Goal: Task Accomplishment & Management: Manage account settings

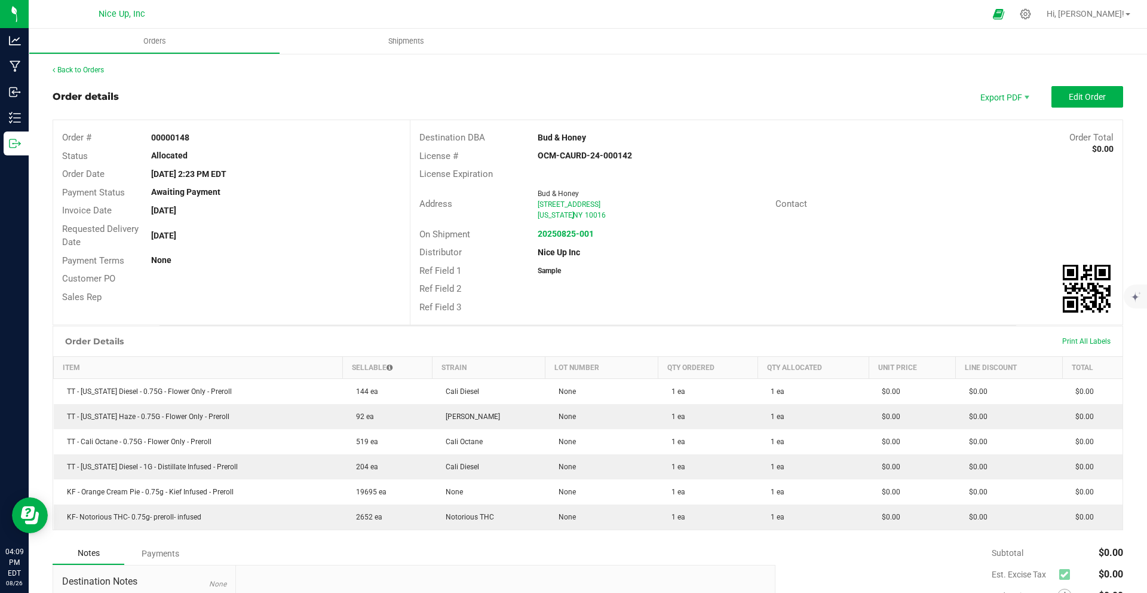
scroll to position [33, 0]
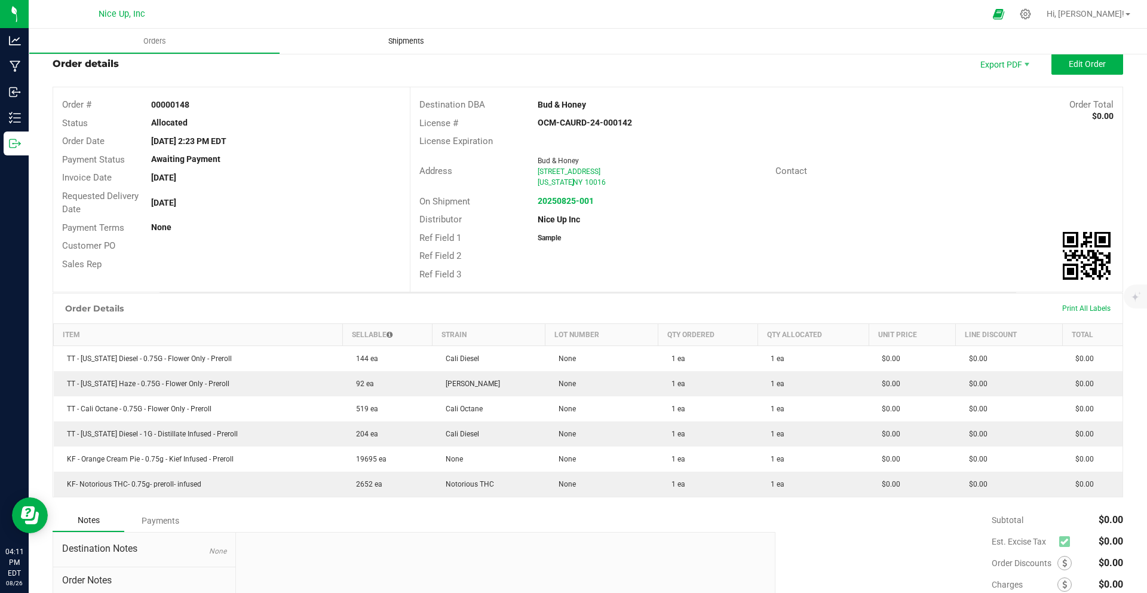
click at [385, 39] on span "Shipments" at bounding box center [406, 41] width 68 height 11
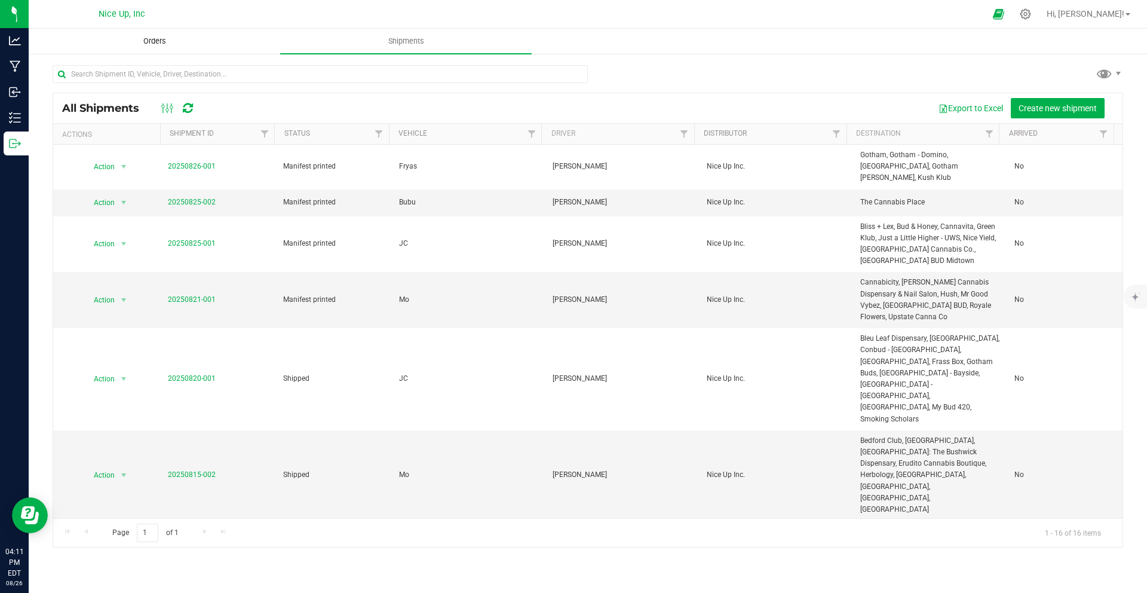
click at [167, 39] on span "Orders" at bounding box center [154, 41] width 55 height 11
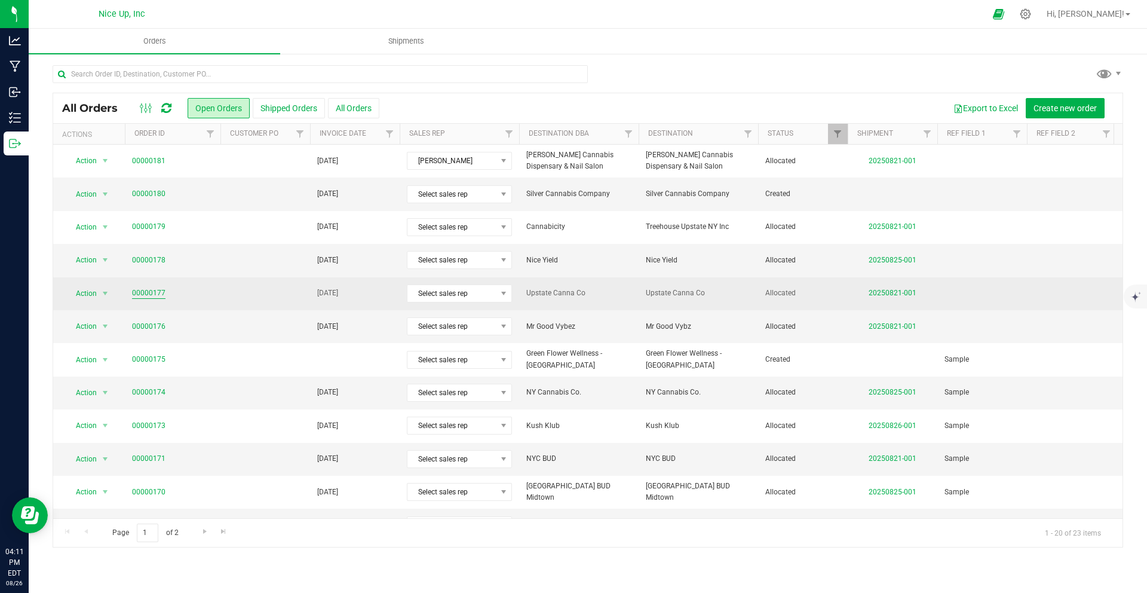
click at [155, 294] on link "00000177" at bounding box center [148, 292] width 33 height 11
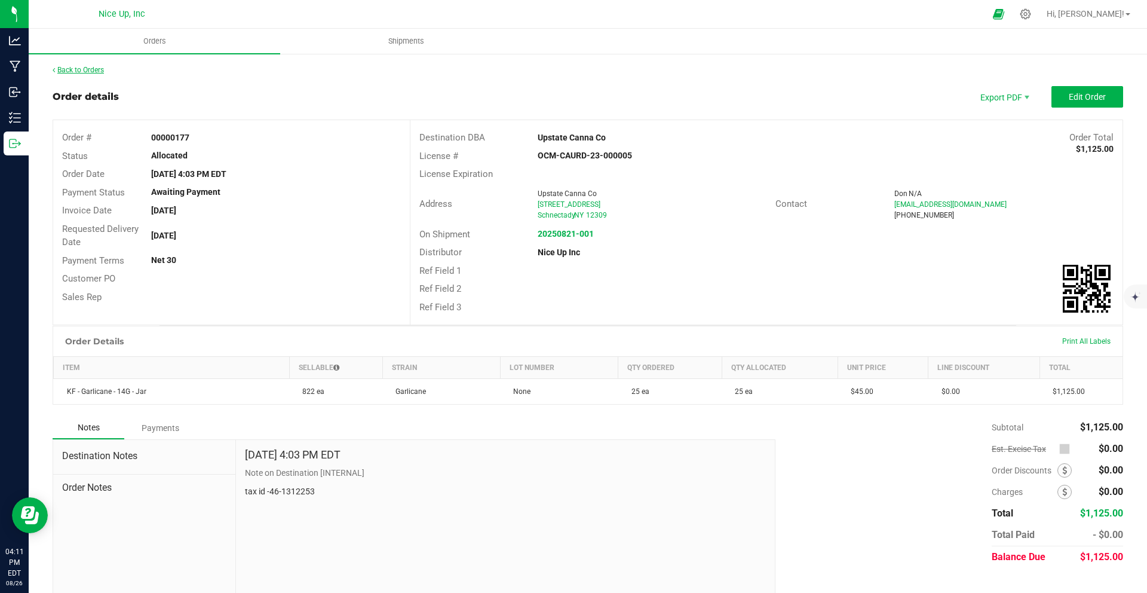
click at [76, 70] on link "Back to Orders" at bounding box center [78, 70] width 51 height 8
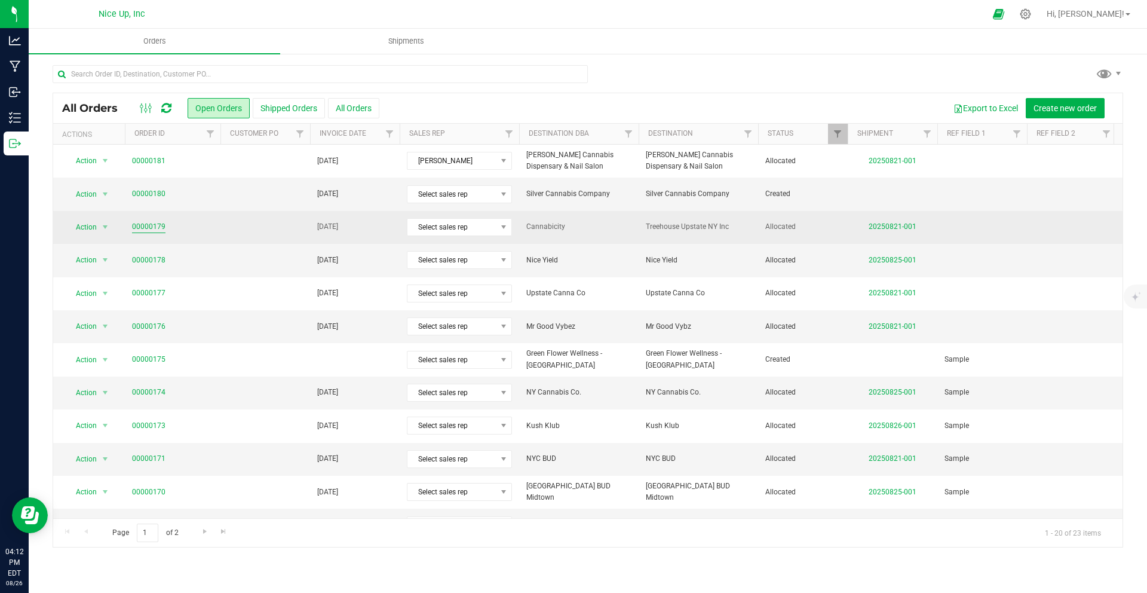
click at [154, 226] on link "00000179" at bounding box center [148, 226] width 33 height 11
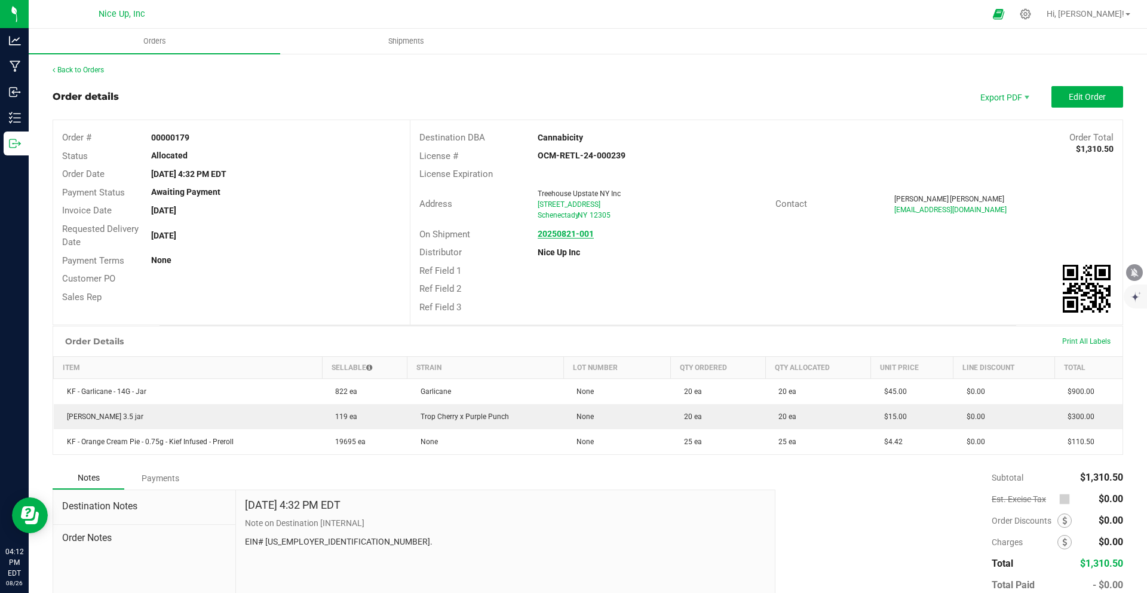
click at [557, 235] on strong "20250821-001" at bounding box center [566, 234] width 56 height 10
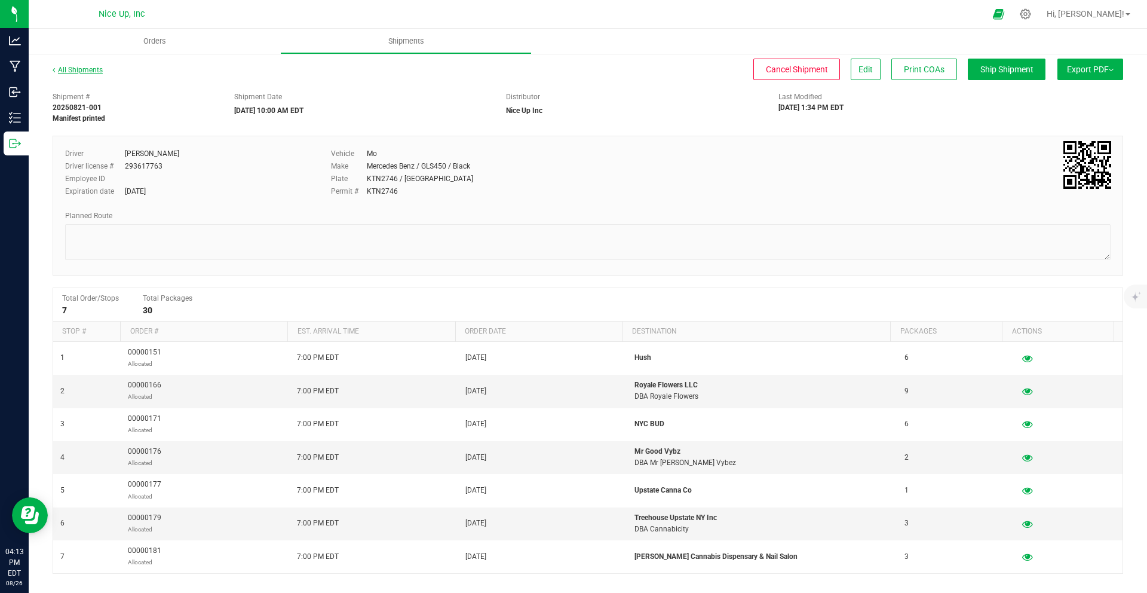
click at [82, 71] on link "All Shipments" at bounding box center [78, 70] width 50 height 8
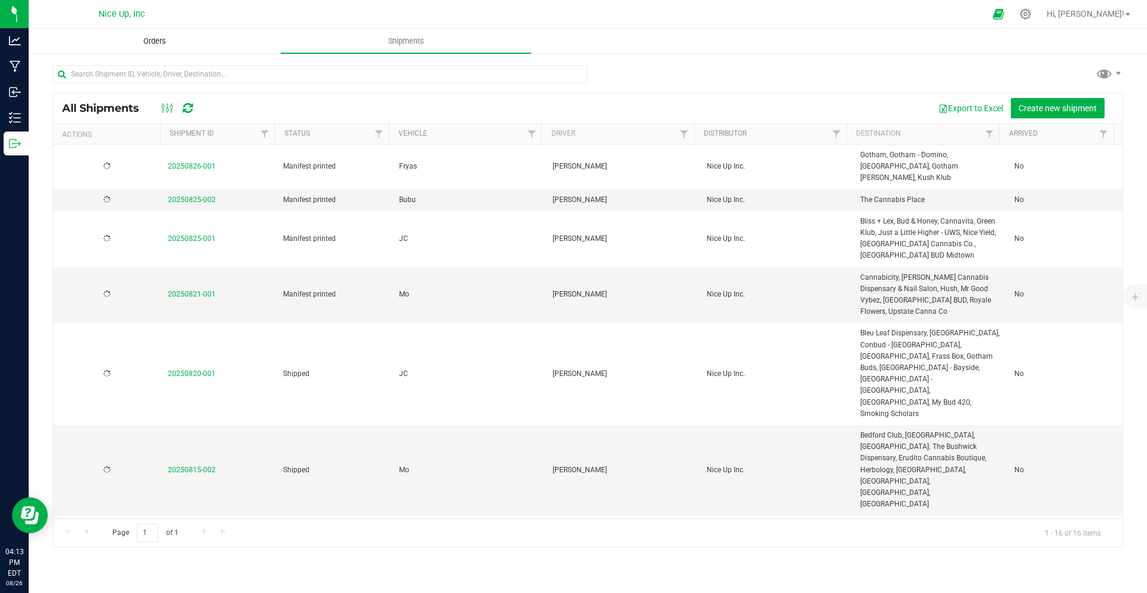
click at [149, 44] on span "Orders" at bounding box center [154, 41] width 55 height 11
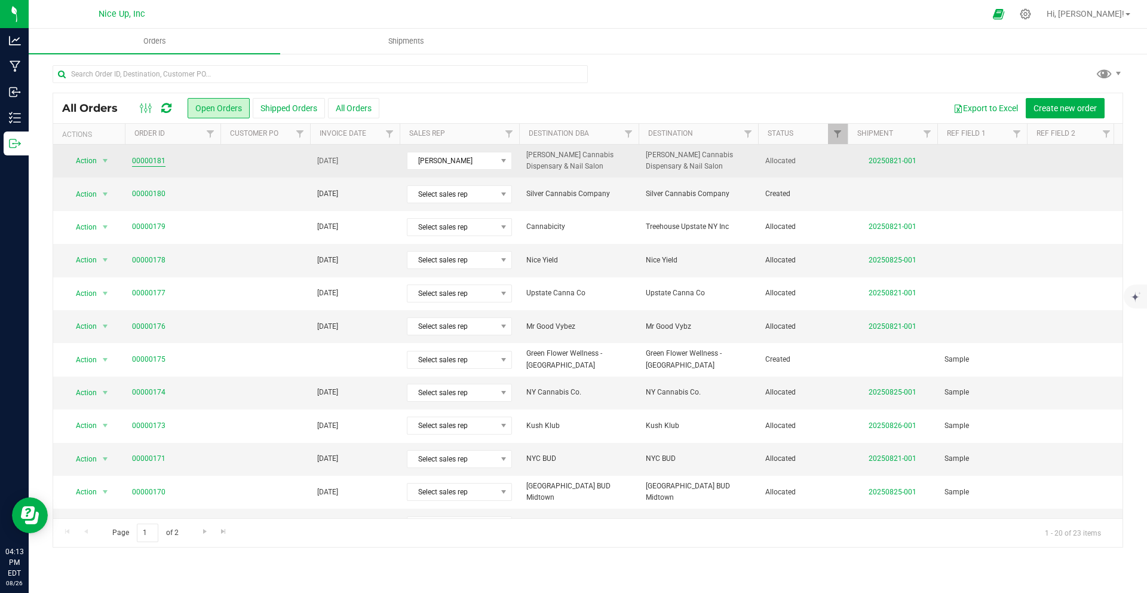
click at [145, 163] on link "00000181" at bounding box center [148, 160] width 33 height 11
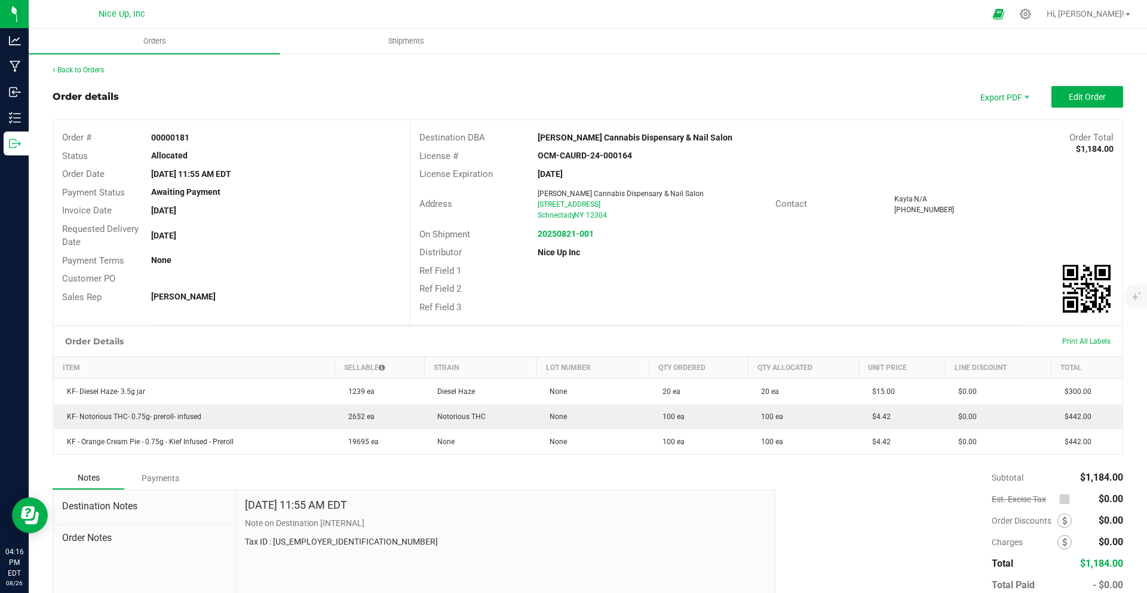
click at [87, 65] on div "Back to Orders" at bounding box center [588, 70] width 1071 height 11
click at [84, 69] on link "Back to Orders" at bounding box center [78, 70] width 51 height 8
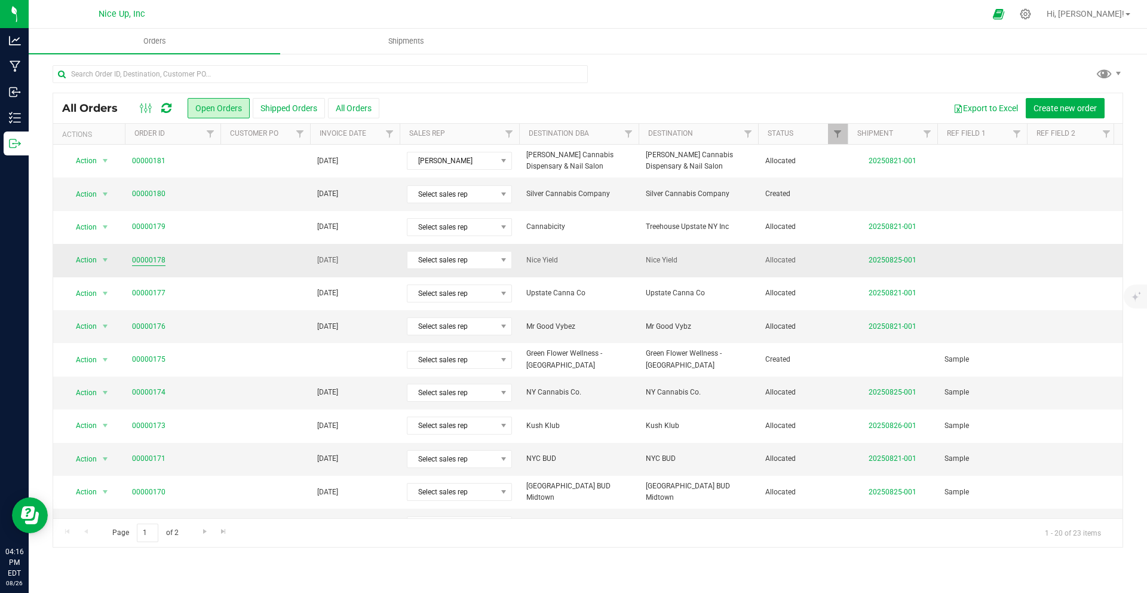
click at [149, 261] on link "00000178" at bounding box center [148, 260] width 33 height 11
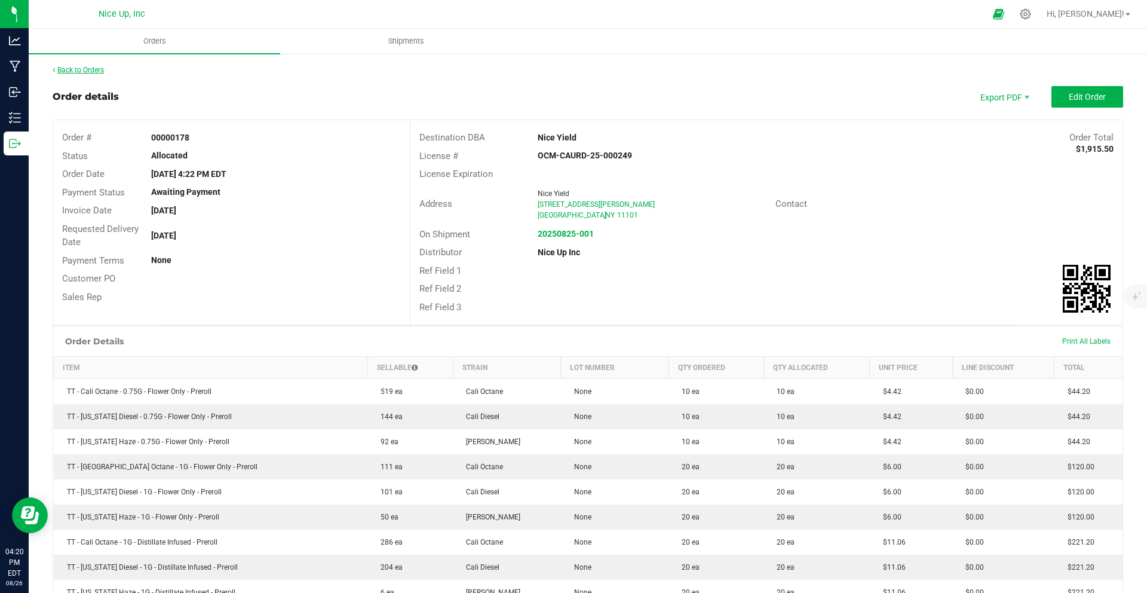
click at [92, 70] on link "Back to Orders" at bounding box center [78, 70] width 51 height 8
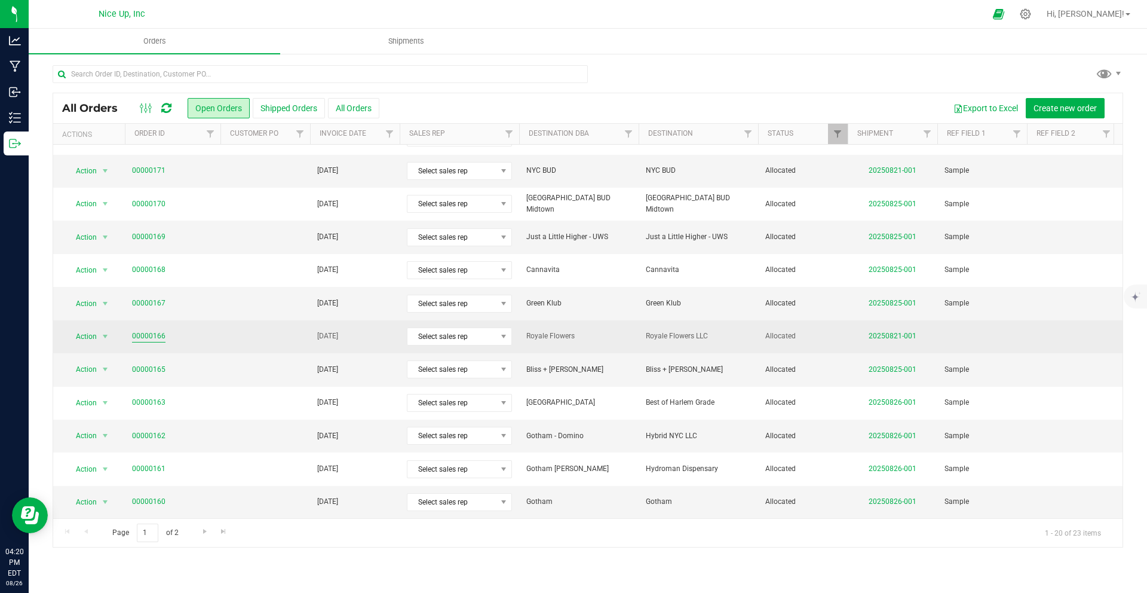
scroll to position [297, 0]
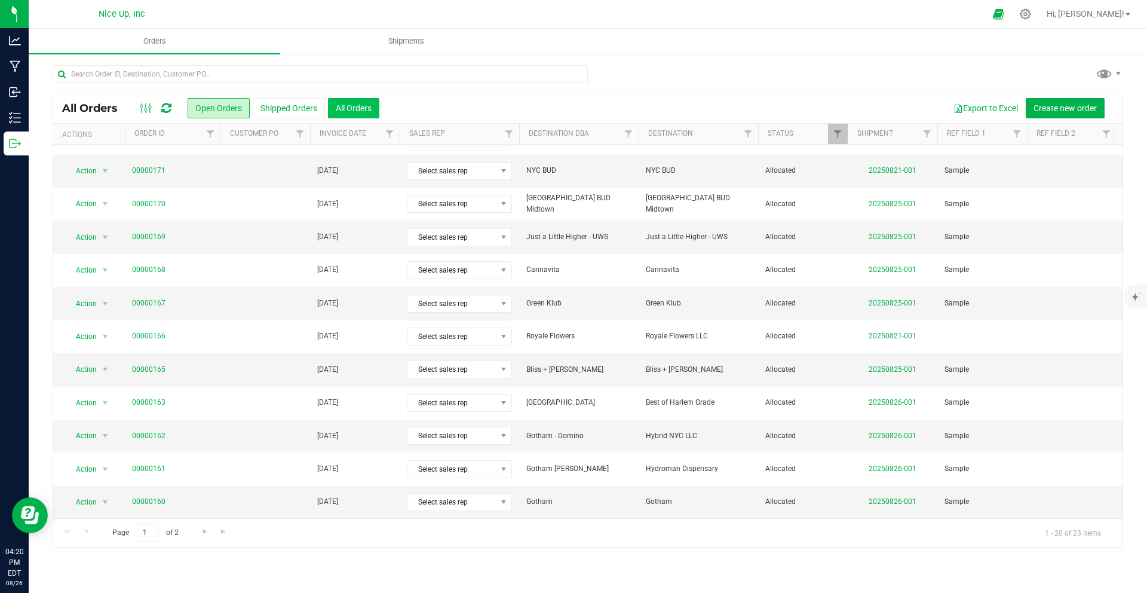
click at [352, 106] on button "All Orders" at bounding box center [353, 108] width 51 height 20
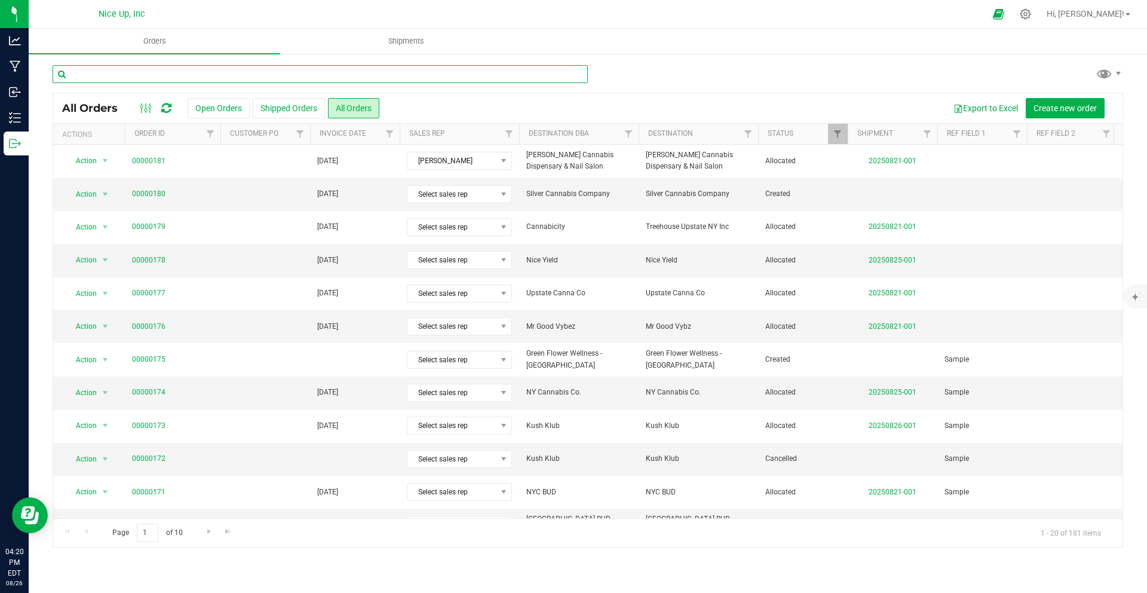
click at [151, 76] on input "text" at bounding box center [320, 74] width 535 height 18
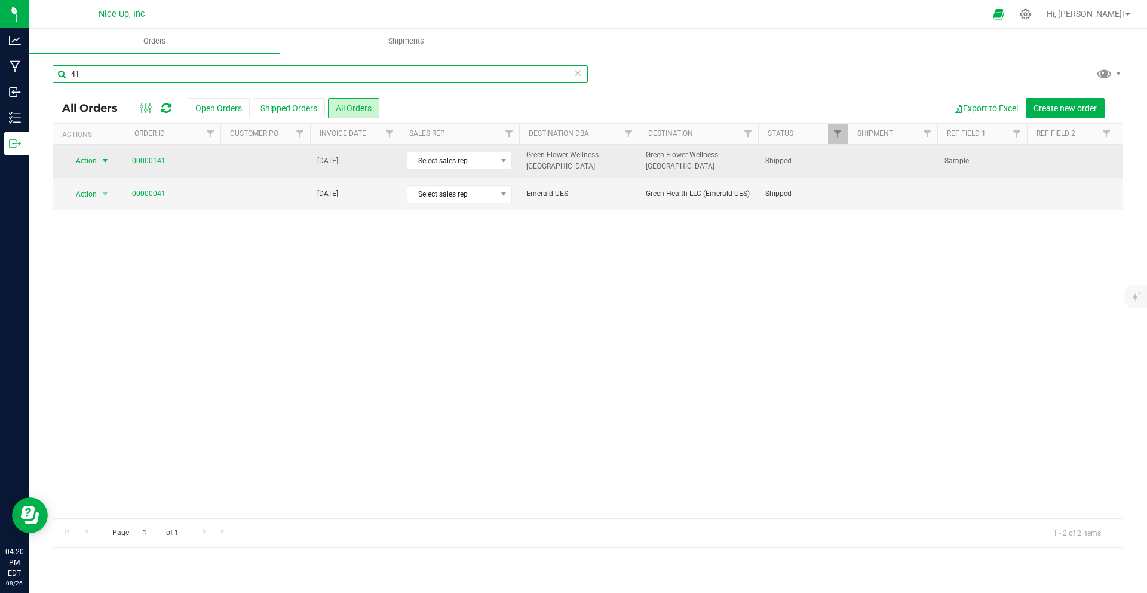
type input "41"
click at [103, 161] on span "select" at bounding box center [105, 161] width 10 height 10
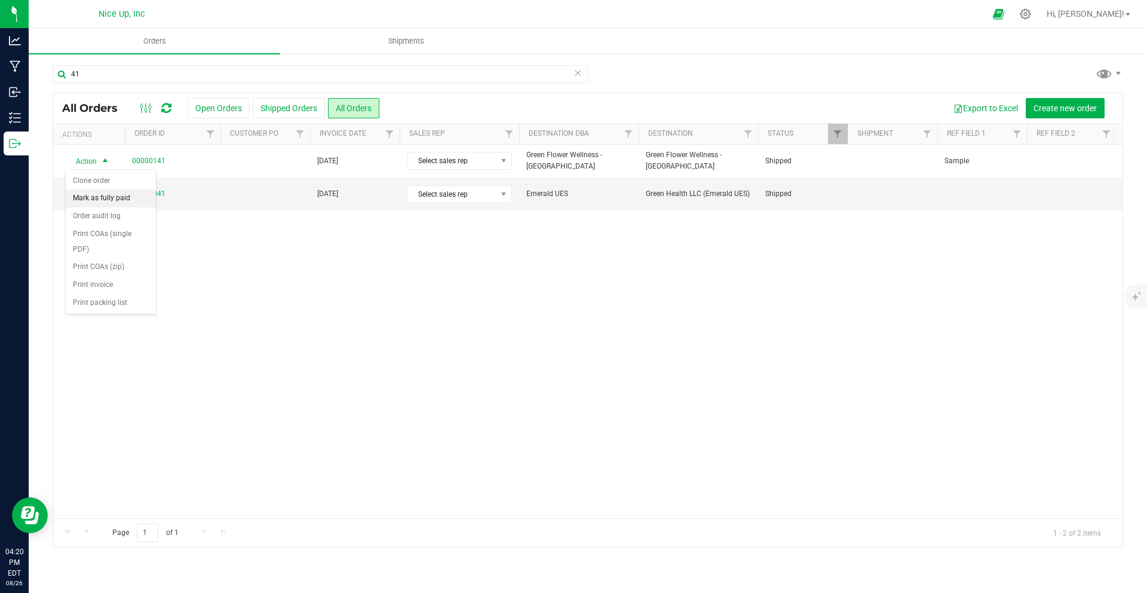
click at [109, 195] on li "Mark as fully paid" at bounding box center [111, 198] width 90 height 18
click at [98, 195] on span "select" at bounding box center [105, 194] width 15 height 17
click at [104, 226] on li "Mark as fully paid" at bounding box center [111, 232] width 90 height 18
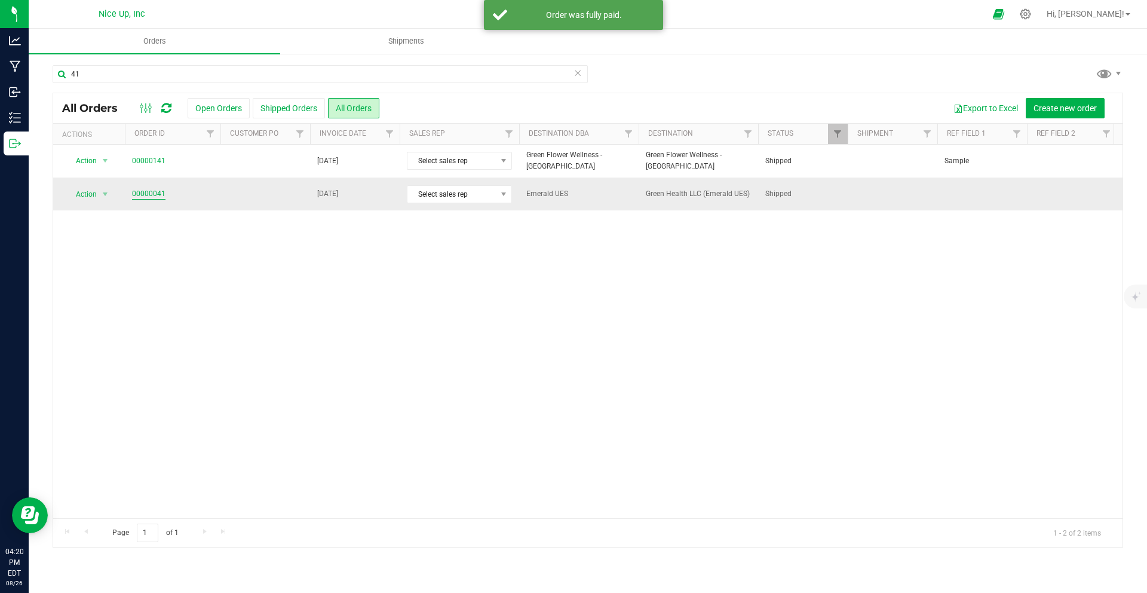
click at [149, 190] on link "00000041" at bounding box center [148, 193] width 33 height 11
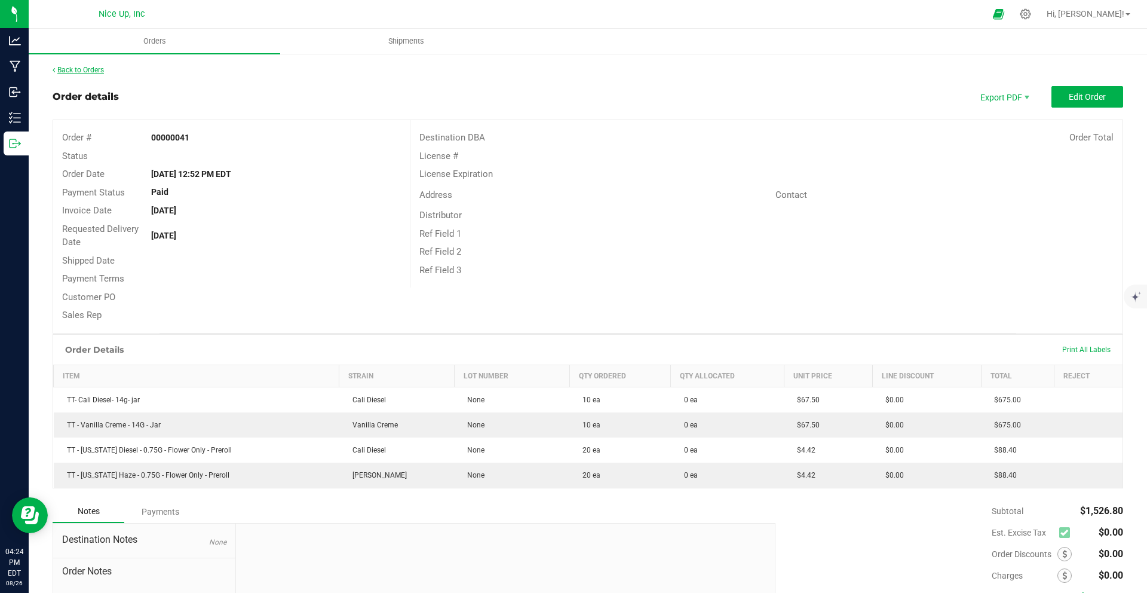
click at [79, 66] on link "Back to Orders" at bounding box center [78, 70] width 51 height 8
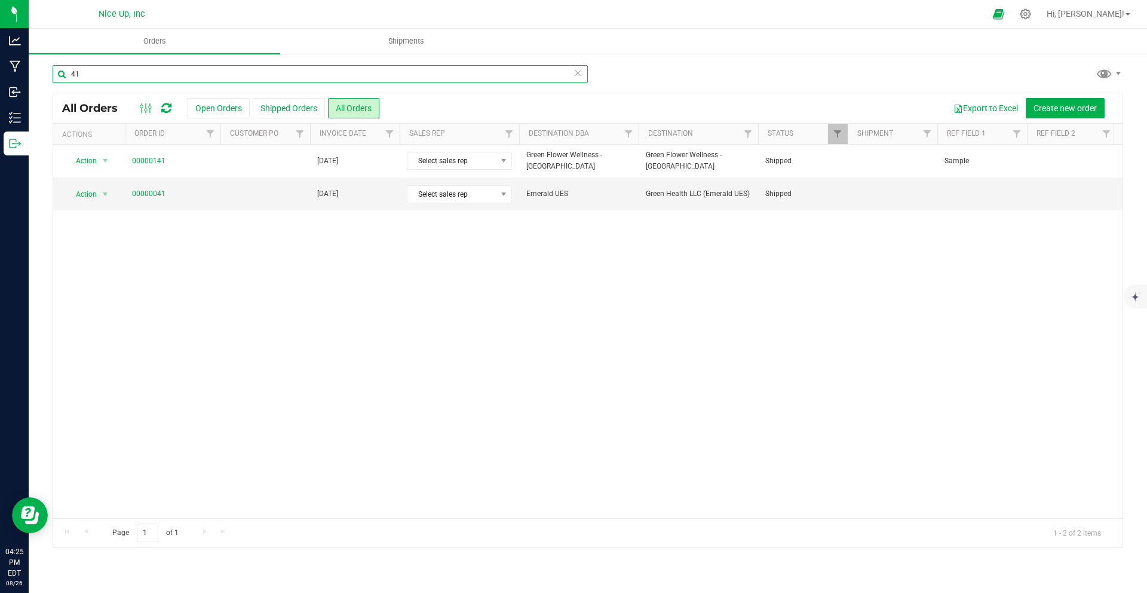
click at [236, 75] on input "41" at bounding box center [320, 74] width 535 height 18
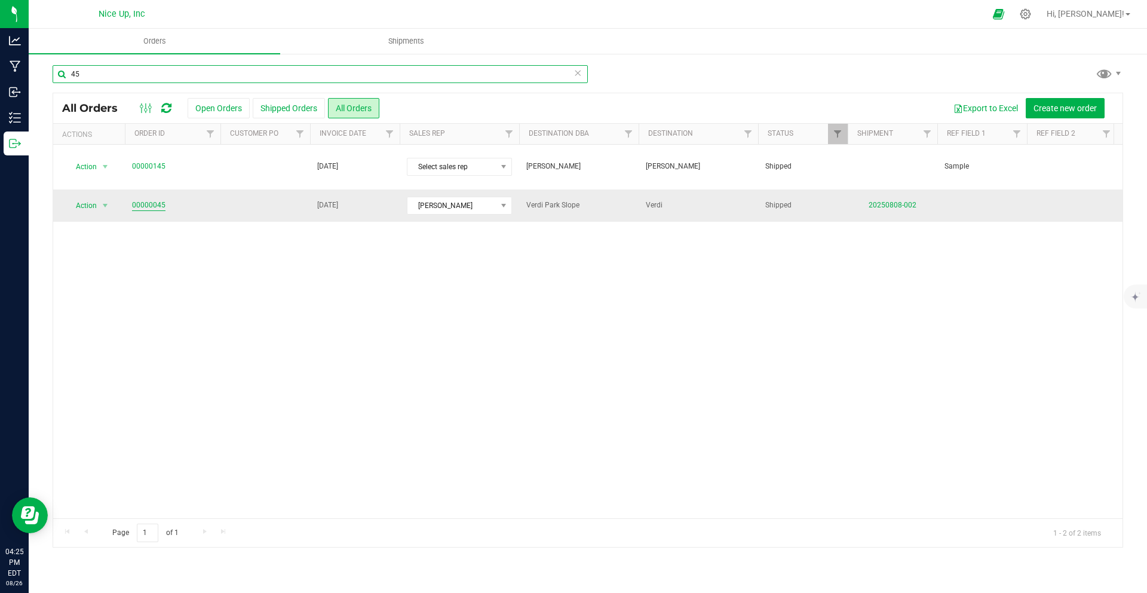
type input "45"
click at [138, 200] on link "00000045" at bounding box center [148, 205] width 33 height 11
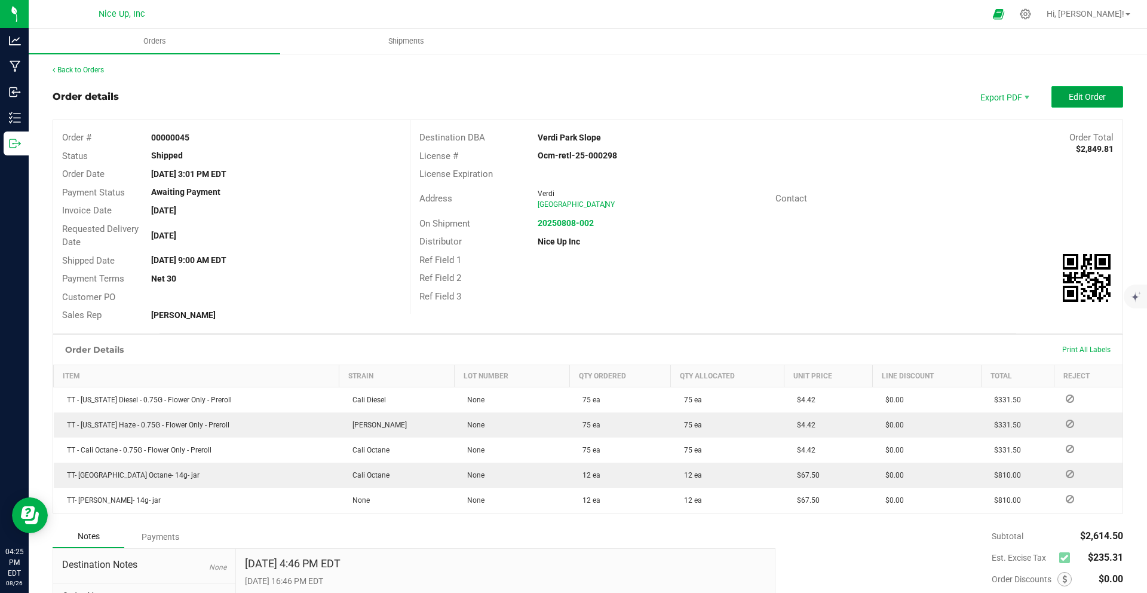
click at [1075, 98] on span "Edit Order" at bounding box center [1087, 97] width 37 height 10
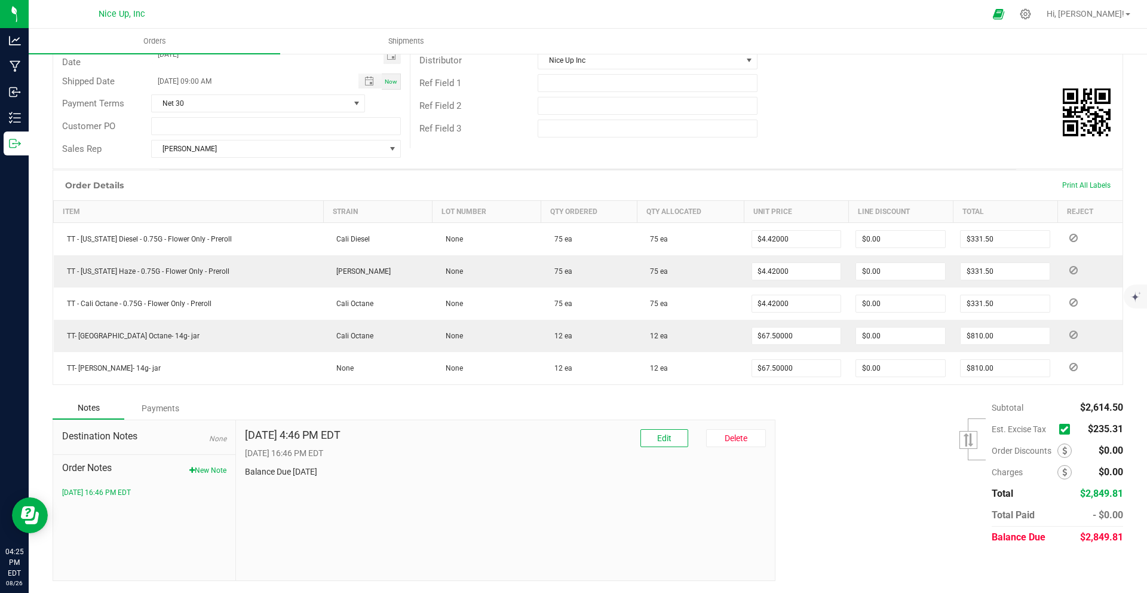
click at [1059, 434] on span at bounding box center [1064, 429] width 11 height 11
click at [0, 0] on input "checkbox" at bounding box center [0, 0] width 0 height 0
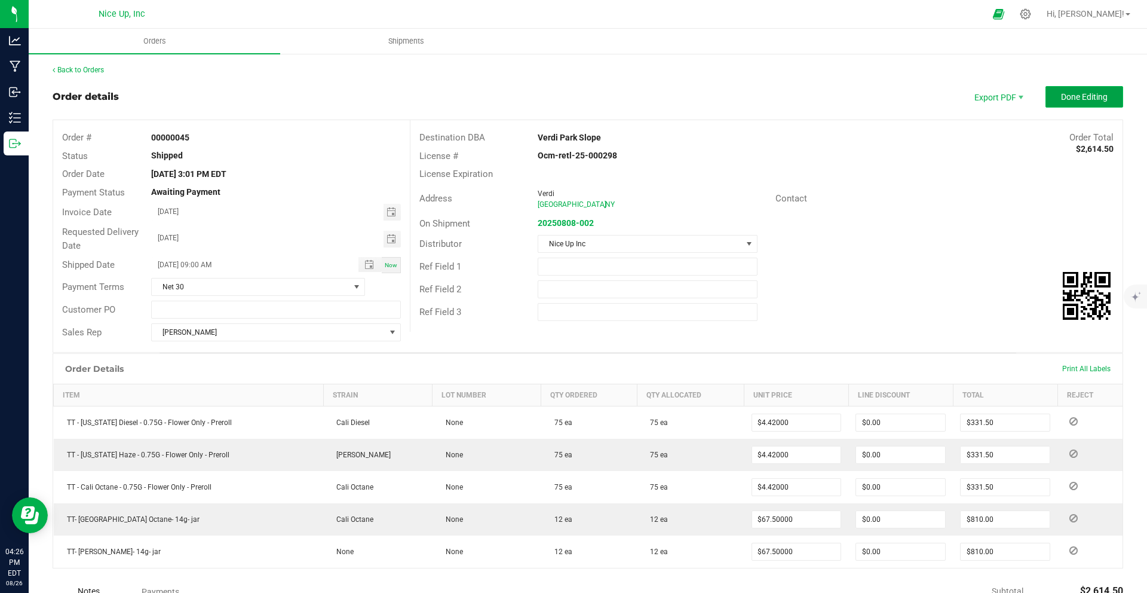
click at [1080, 102] on button "Done Editing" at bounding box center [1085, 97] width 78 height 22
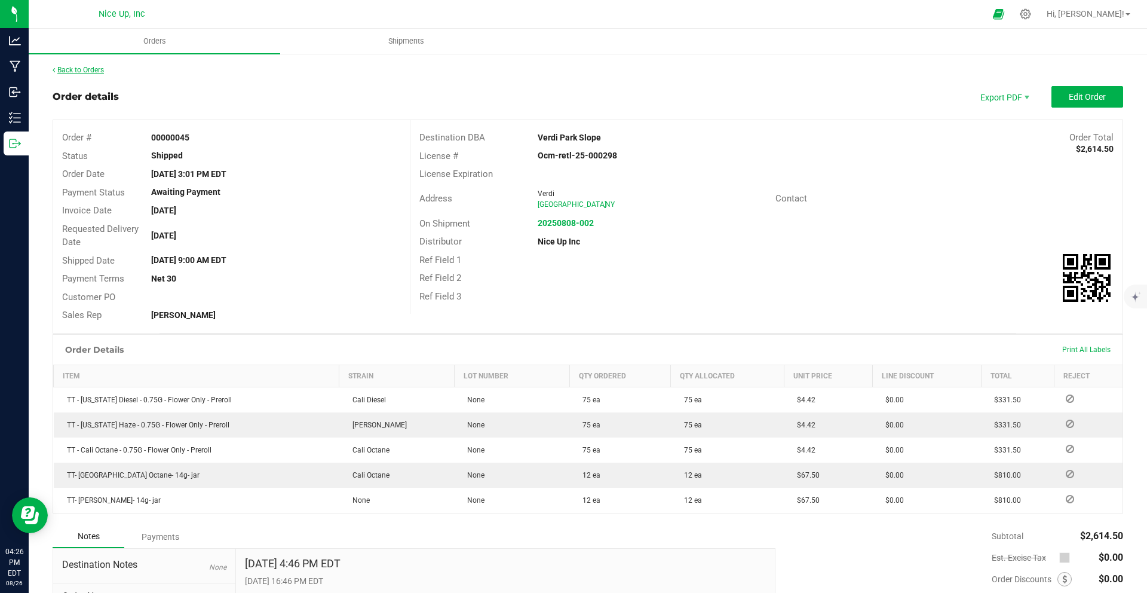
click at [88, 68] on link "Back to Orders" at bounding box center [78, 70] width 51 height 8
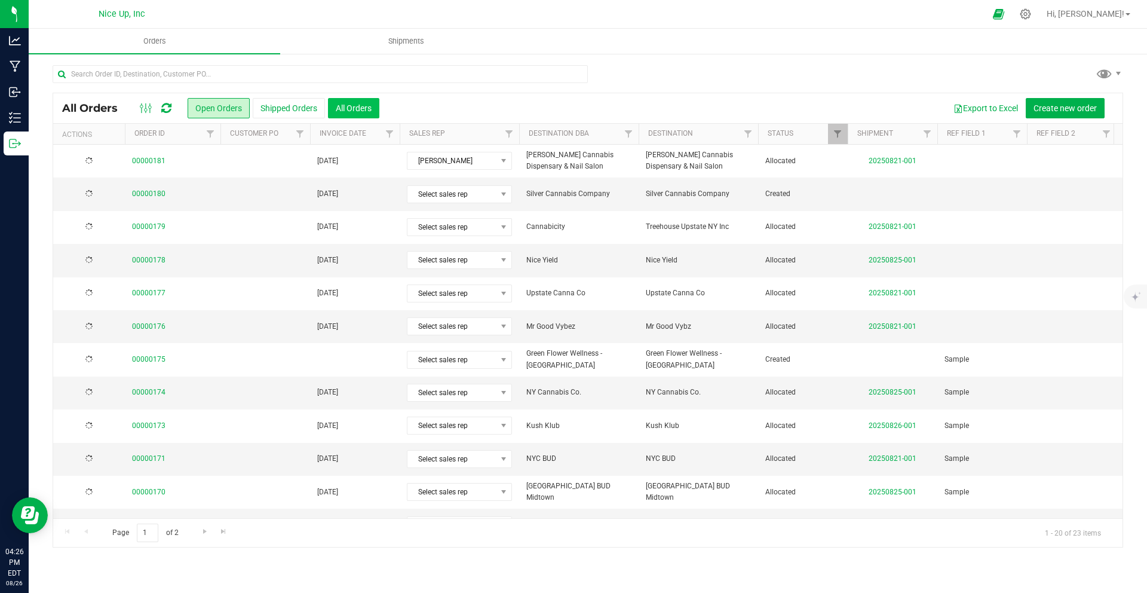
click at [372, 105] on button "All Orders" at bounding box center [353, 108] width 51 height 20
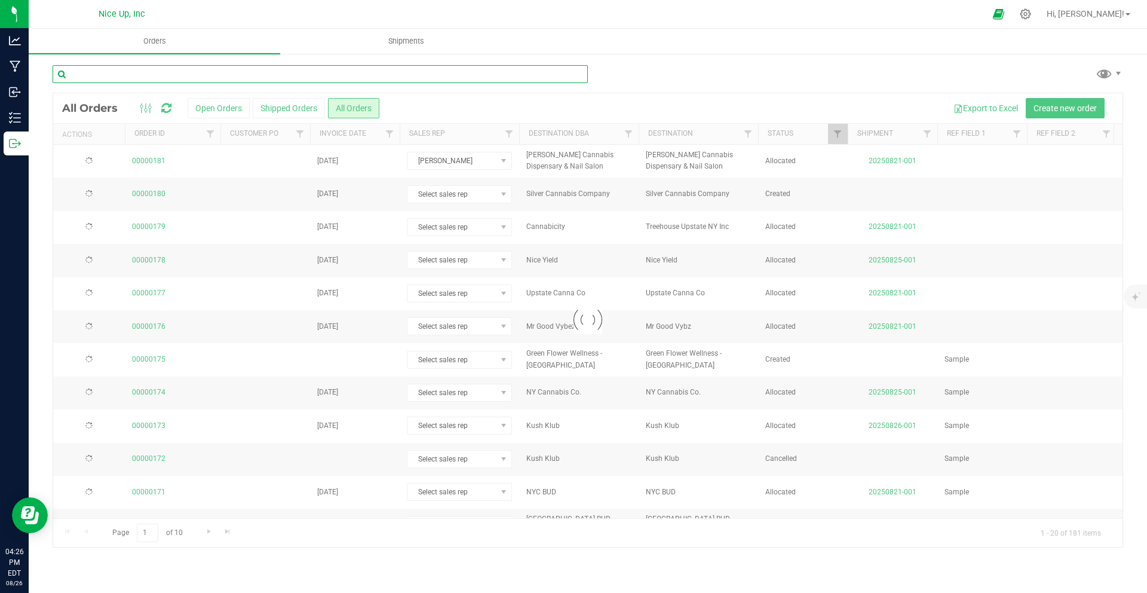
click at [161, 75] on input "text" at bounding box center [320, 74] width 535 height 18
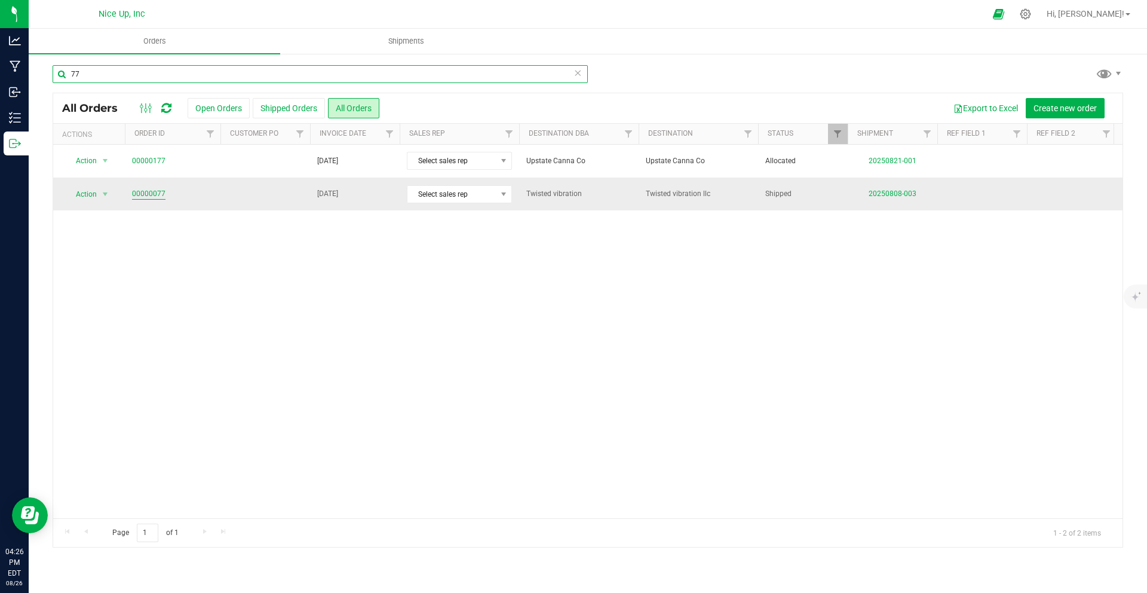
type input "77"
click at [149, 189] on link "00000077" at bounding box center [148, 193] width 33 height 11
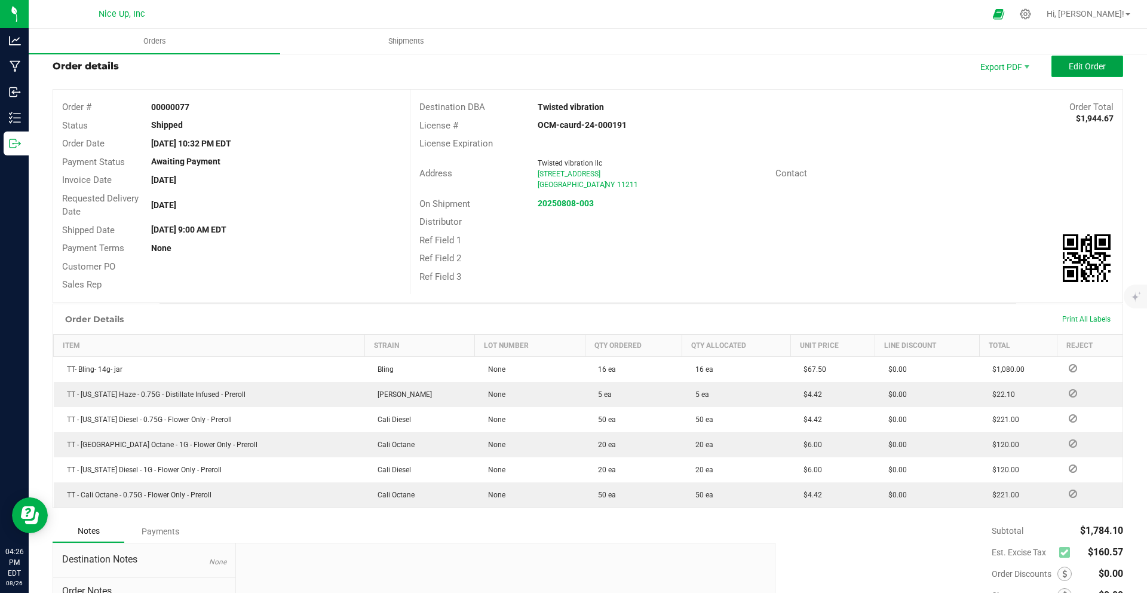
click at [1074, 65] on span "Edit Order" at bounding box center [1087, 67] width 37 height 10
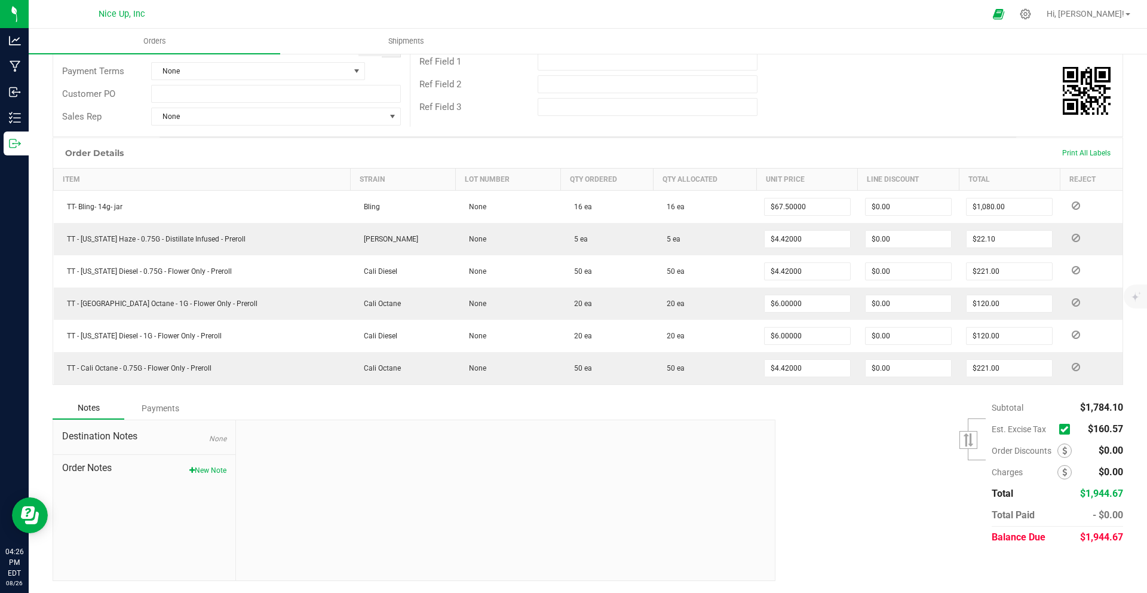
click at [1061, 429] on icon at bounding box center [1065, 429] width 8 height 0
click at [0, 0] on input "checkbox" at bounding box center [0, 0] width 0 height 0
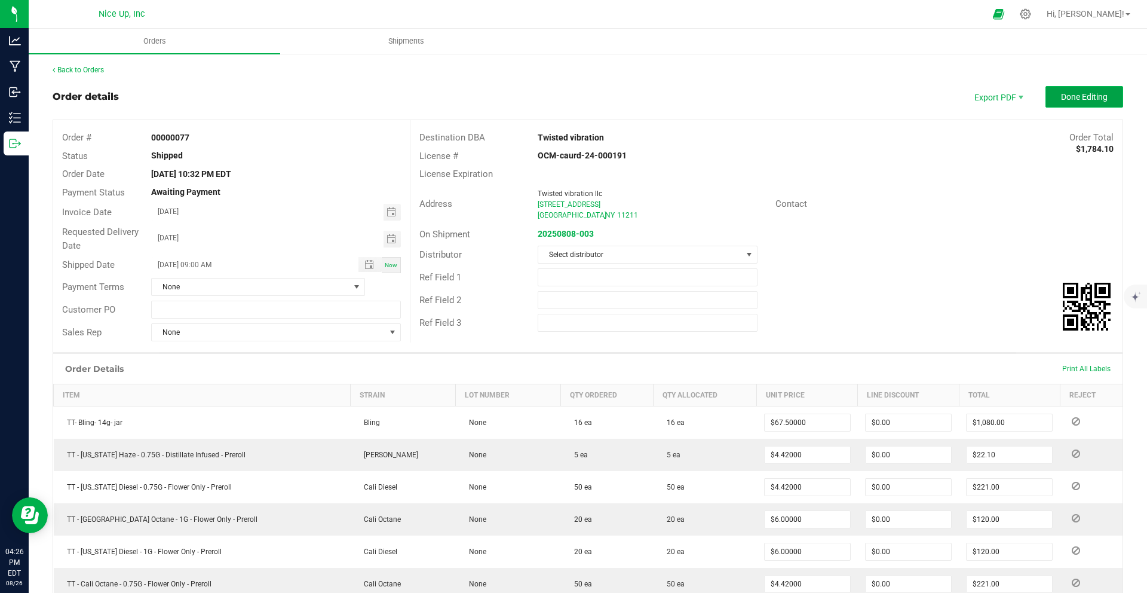
click at [1072, 96] on span "Done Editing" at bounding box center [1084, 97] width 47 height 10
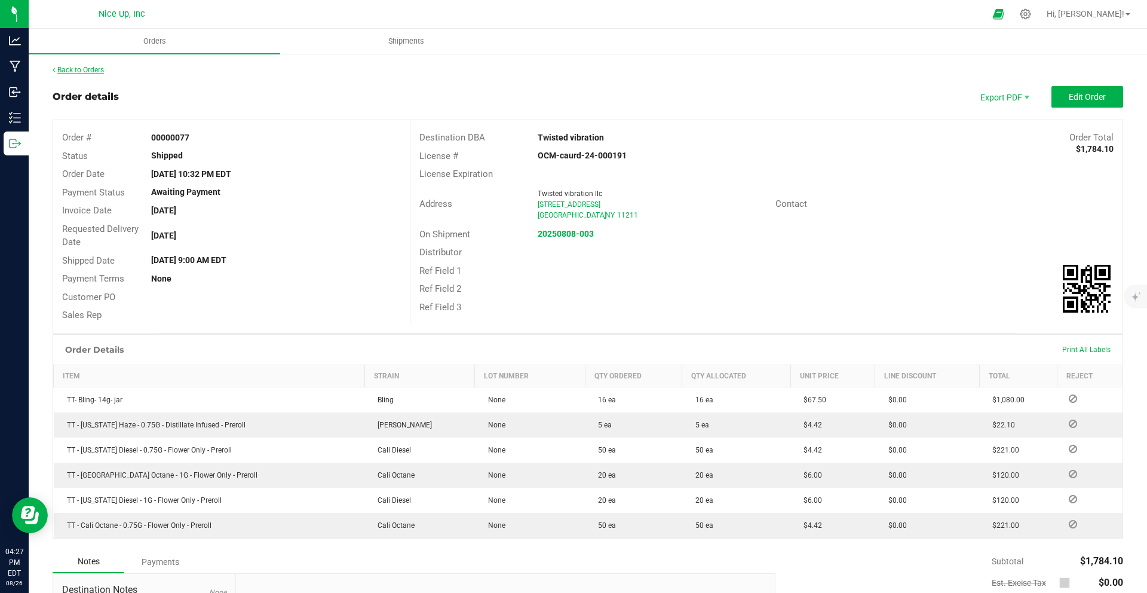
click at [84, 69] on link "Back to Orders" at bounding box center [78, 70] width 51 height 8
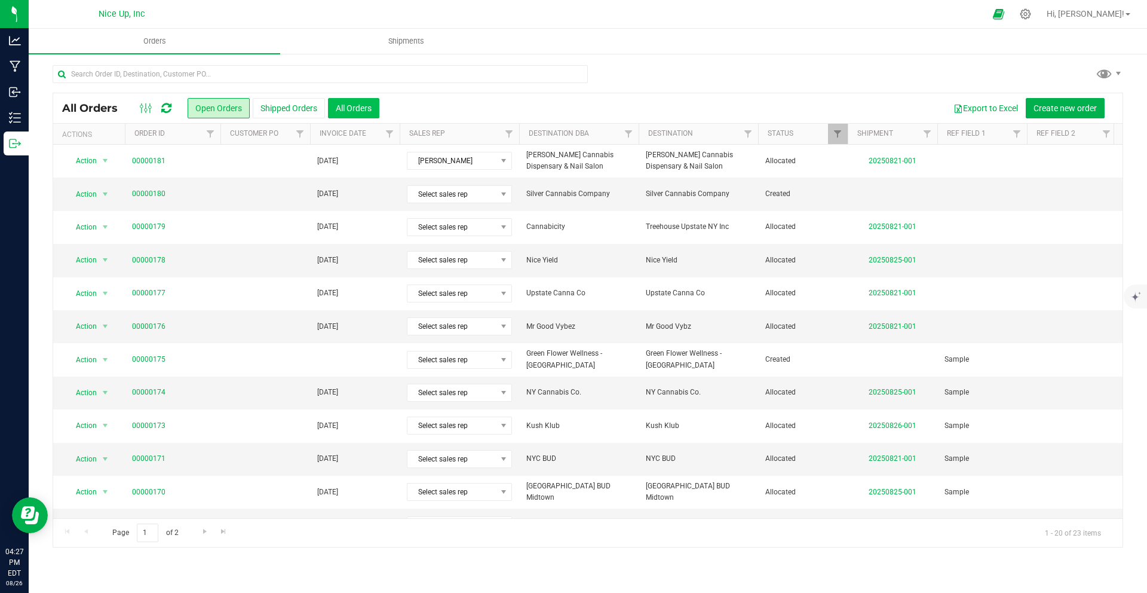
click at [364, 100] on button "All Orders" at bounding box center [353, 108] width 51 height 20
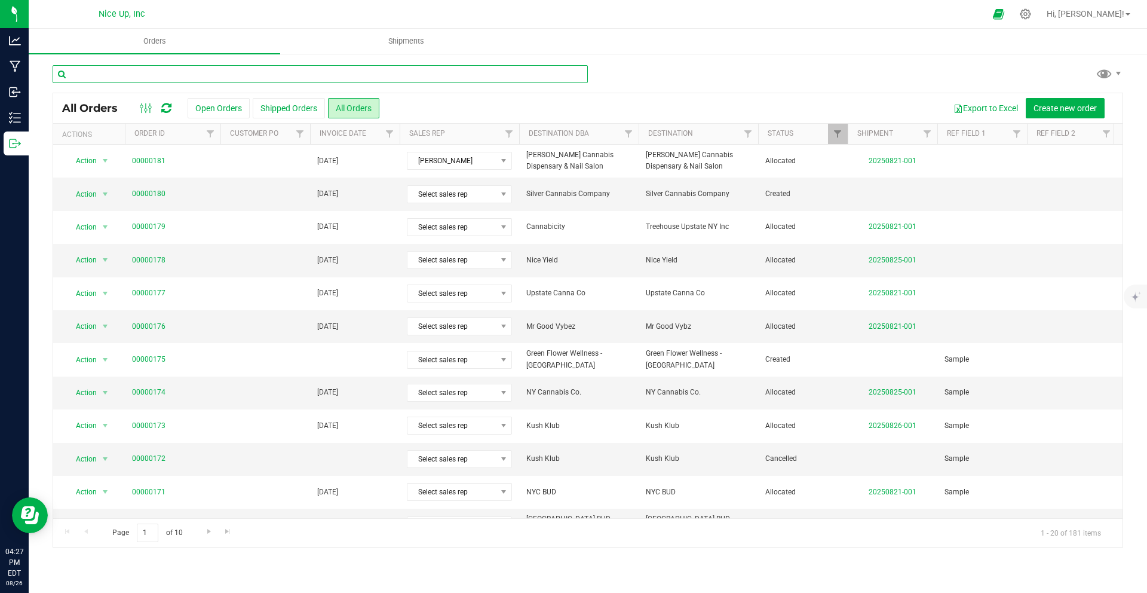
click at [275, 78] on input "text" at bounding box center [320, 74] width 535 height 18
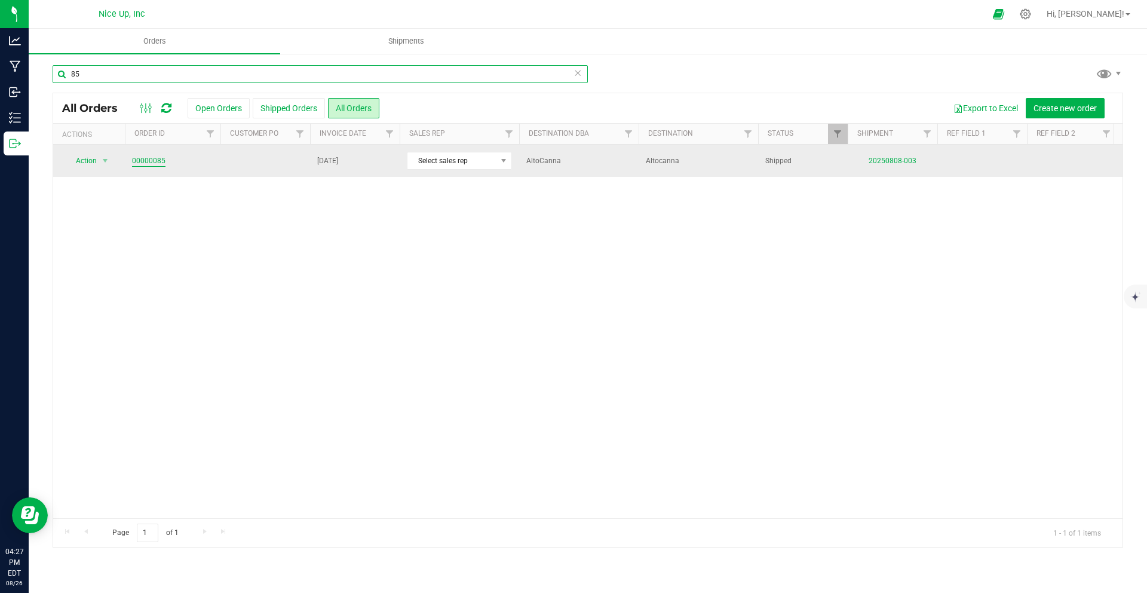
type input "85"
click at [142, 156] on link "00000085" at bounding box center [148, 160] width 33 height 11
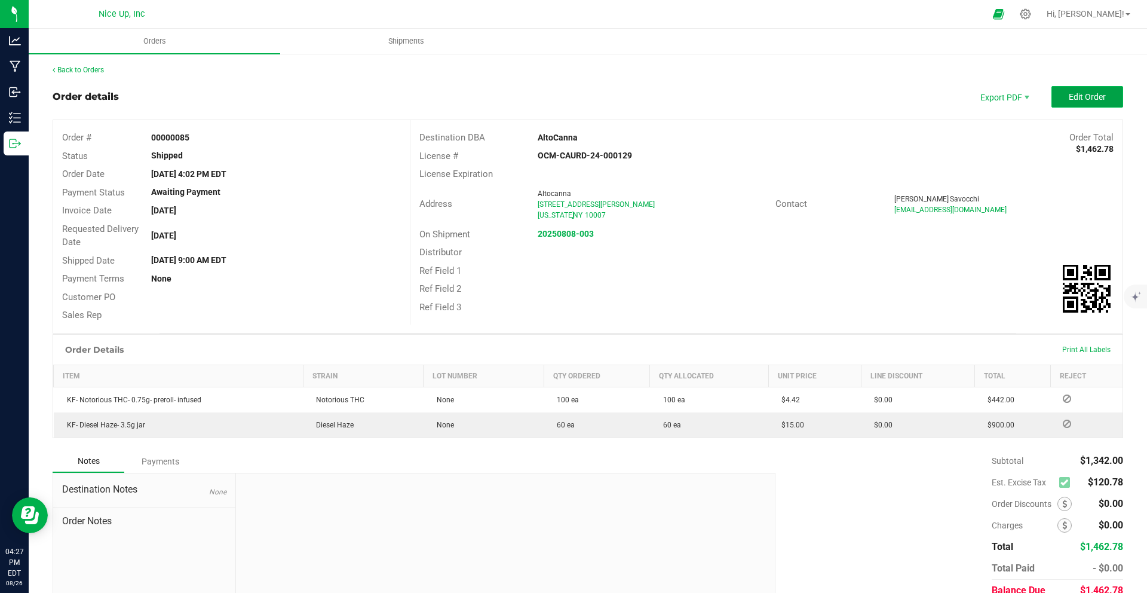
click at [1069, 99] on span "Edit Order" at bounding box center [1087, 97] width 37 height 10
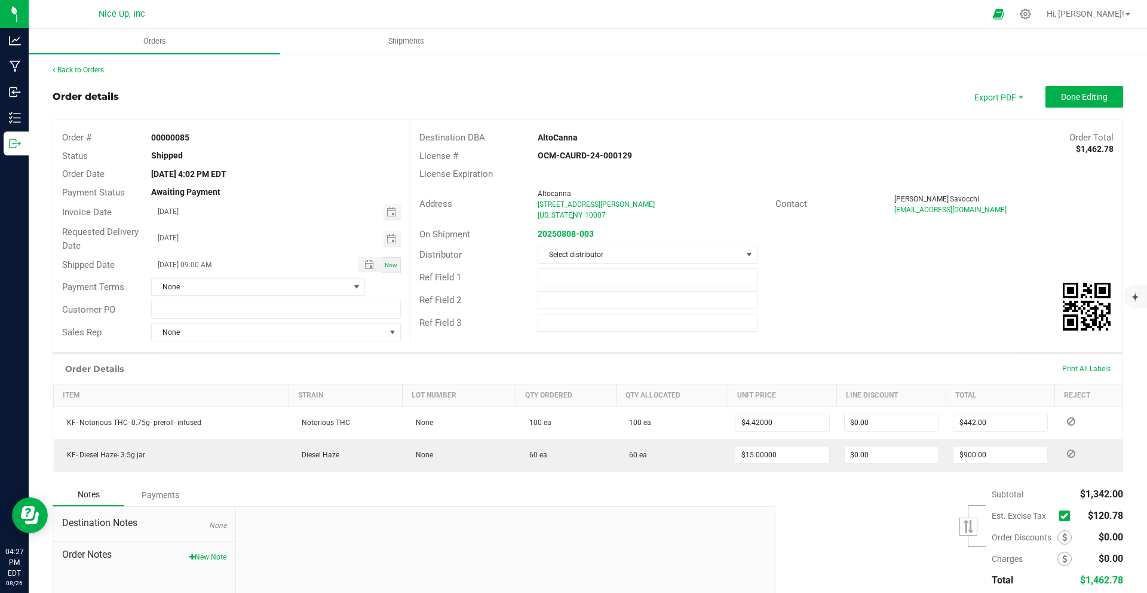
click at [1062, 514] on label at bounding box center [1067, 515] width 16 height 11
click at [0, 0] on input "checkbox" at bounding box center [0, 0] width 0 height 0
click at [1087, 100] on span "Done Editing" at bounding box center [1084, 97] width 47 height 10
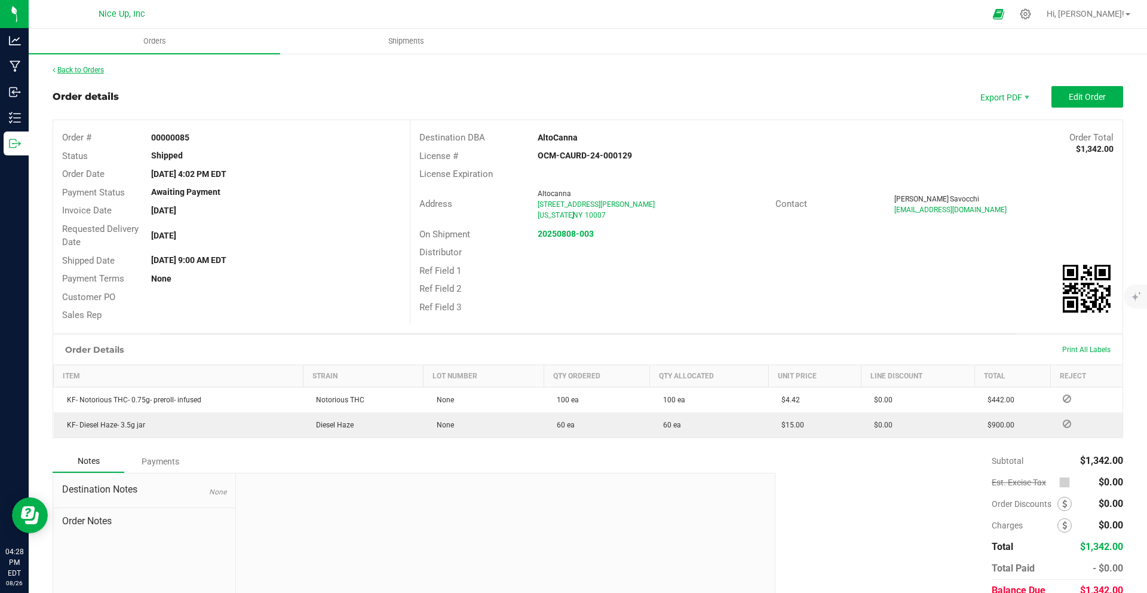
click at [92, 69] on link "Back to Orders" at bounding box center [78, 70] width 51 height 8
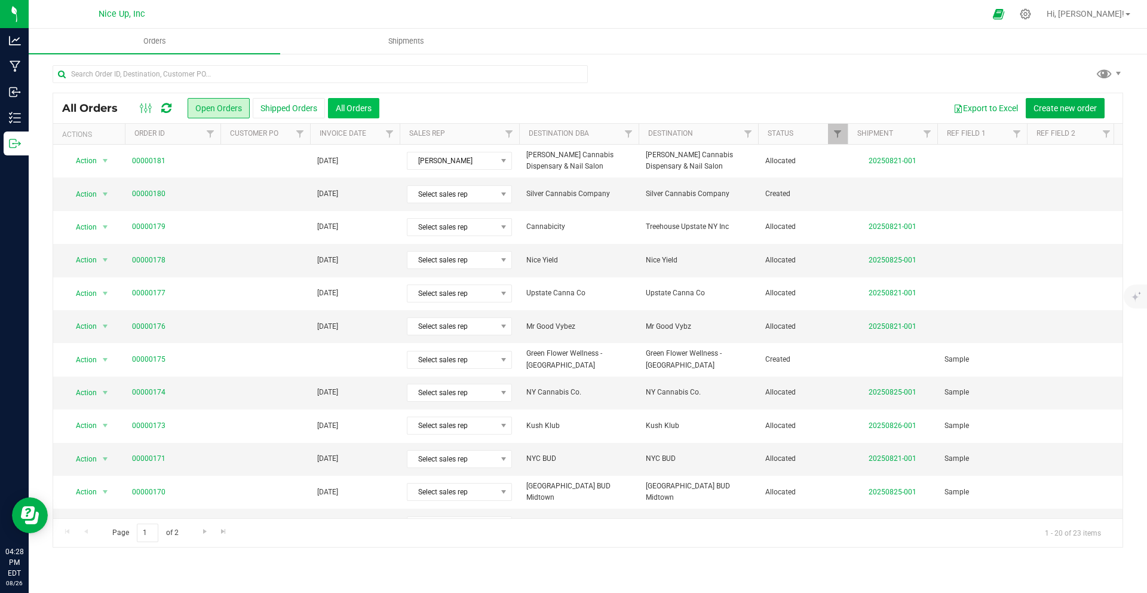
click at [356, 113] on button "All Orders" at bounding box center [353, 108] width 51 height 20
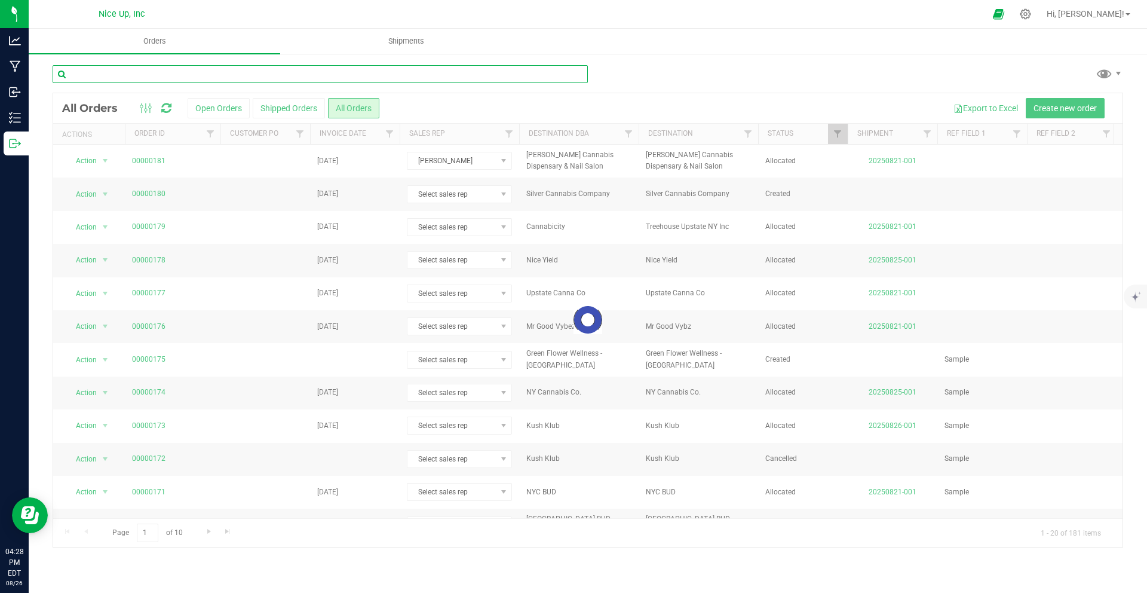
click at [198, 77] on input "text" at bounding box center [320, 74] width 535 height 18
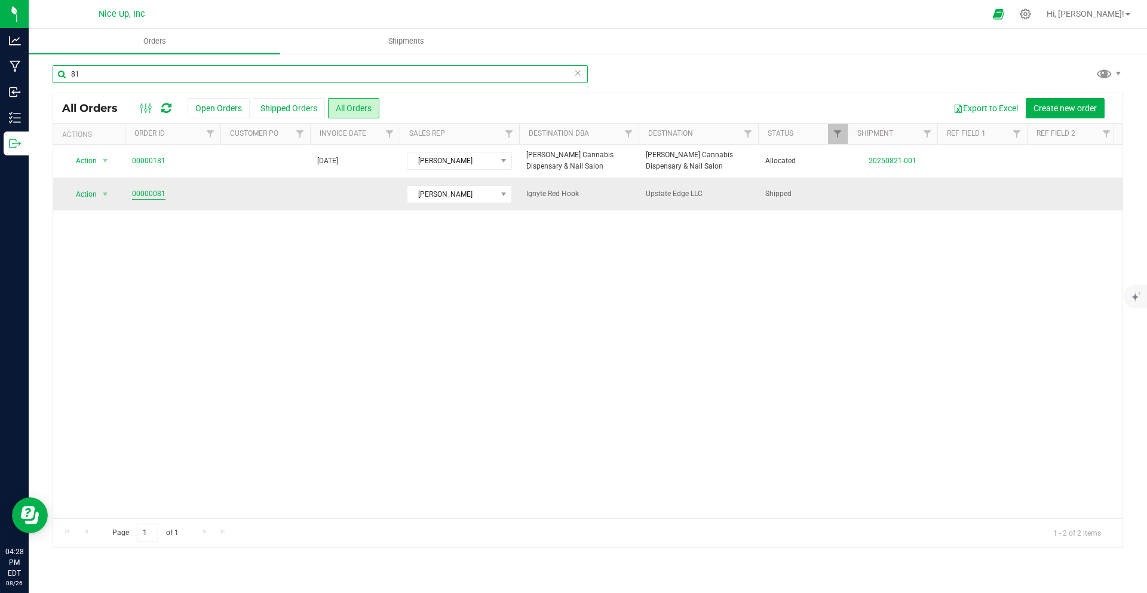
type input "81"
click at [150, 197] on link "00000081" at bounding box center [148, 193] width 33 height 11
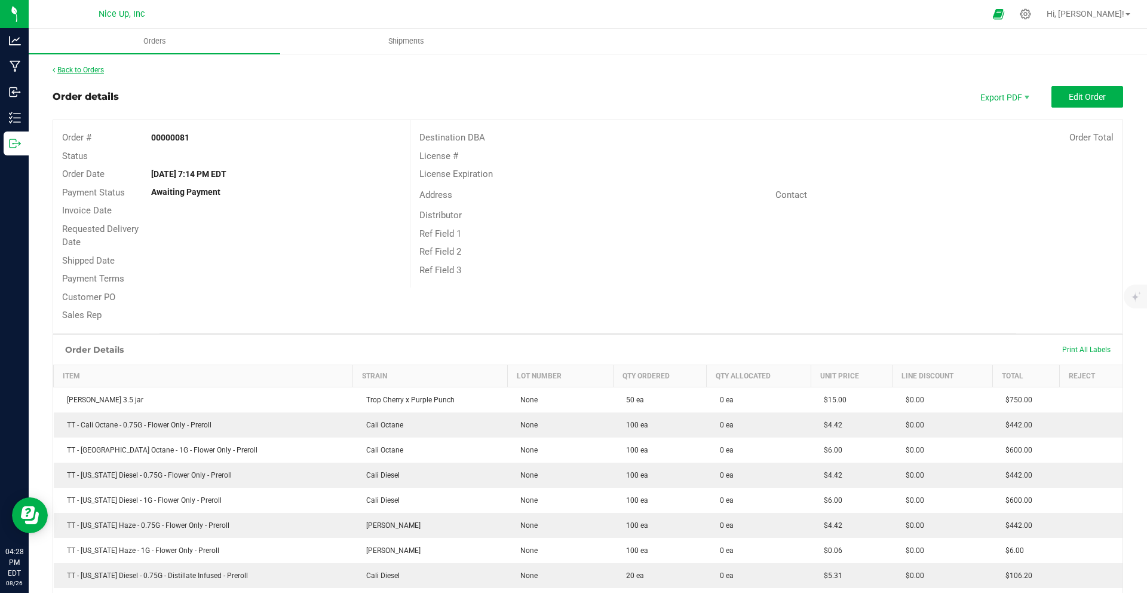
click at [95, 71] on link "Back to Orders" at bounding box center [78, 70] width 51 height 8
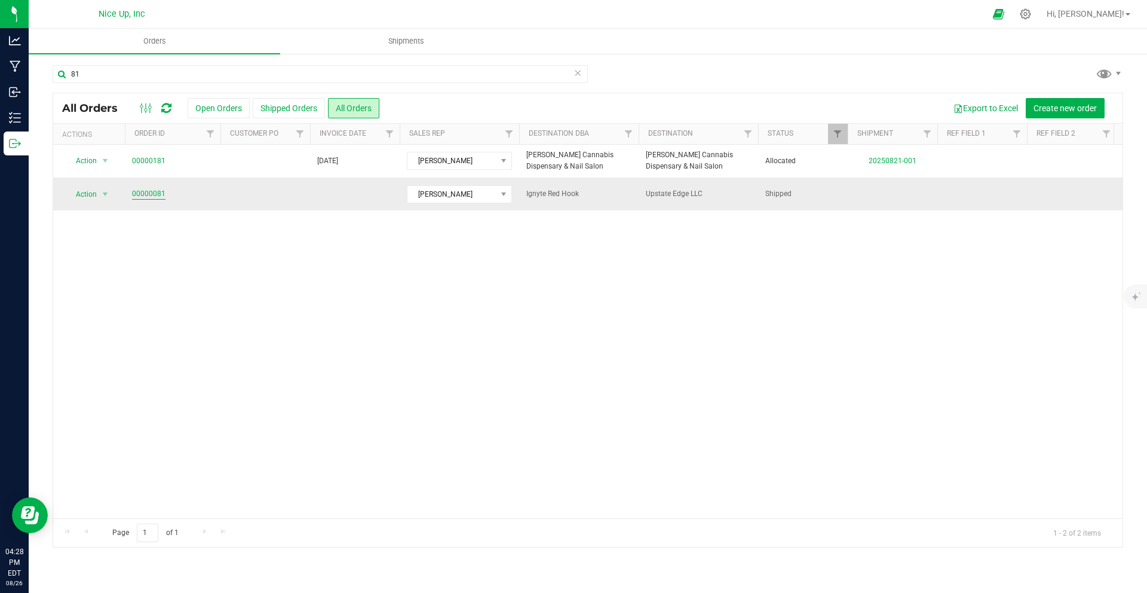
click at [140, 197] on link "00000081" at bounding box center [148, 193] width 33 height 11
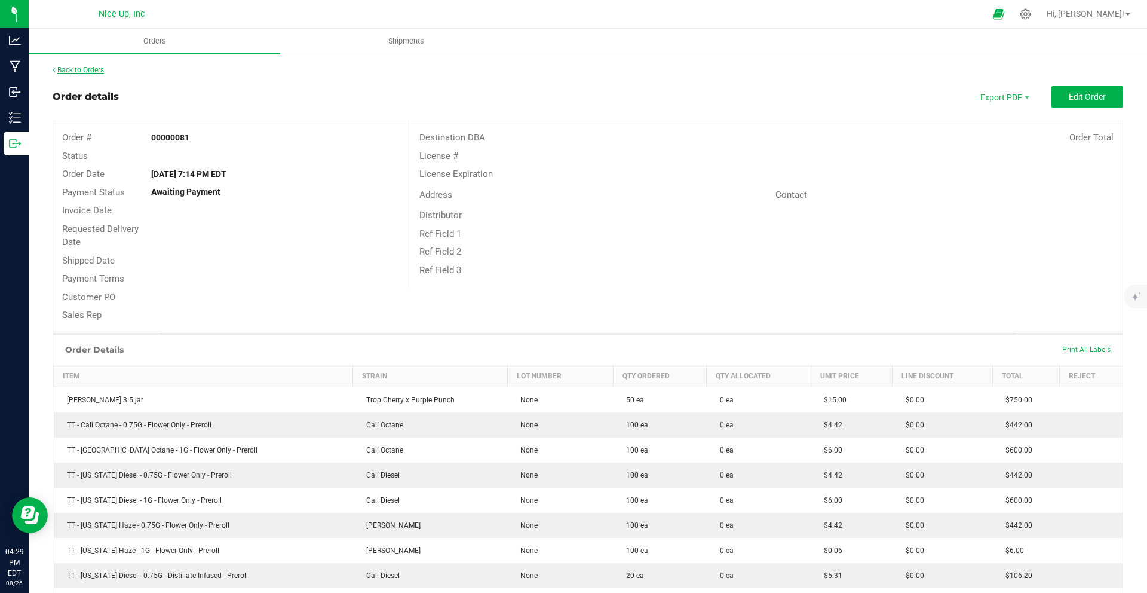
click at [82, 70] on link "Back to Orders" at bounding box center [78, 70] width 51 height 8
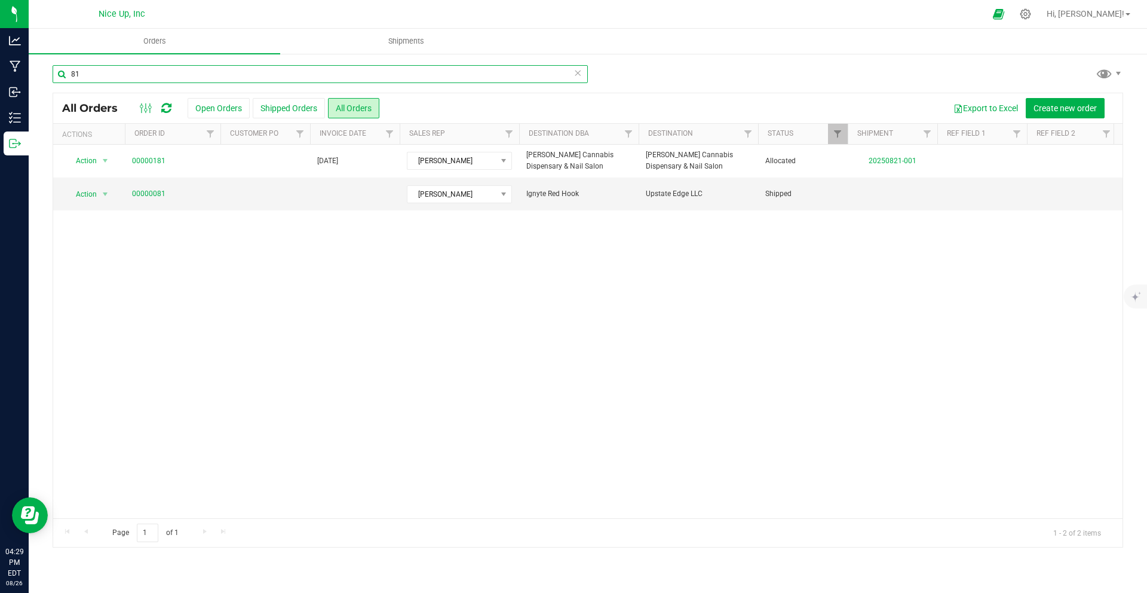
click at [115, 82] on input "81" at bounding box center [320, 74] width 535 height 18
type input "80"
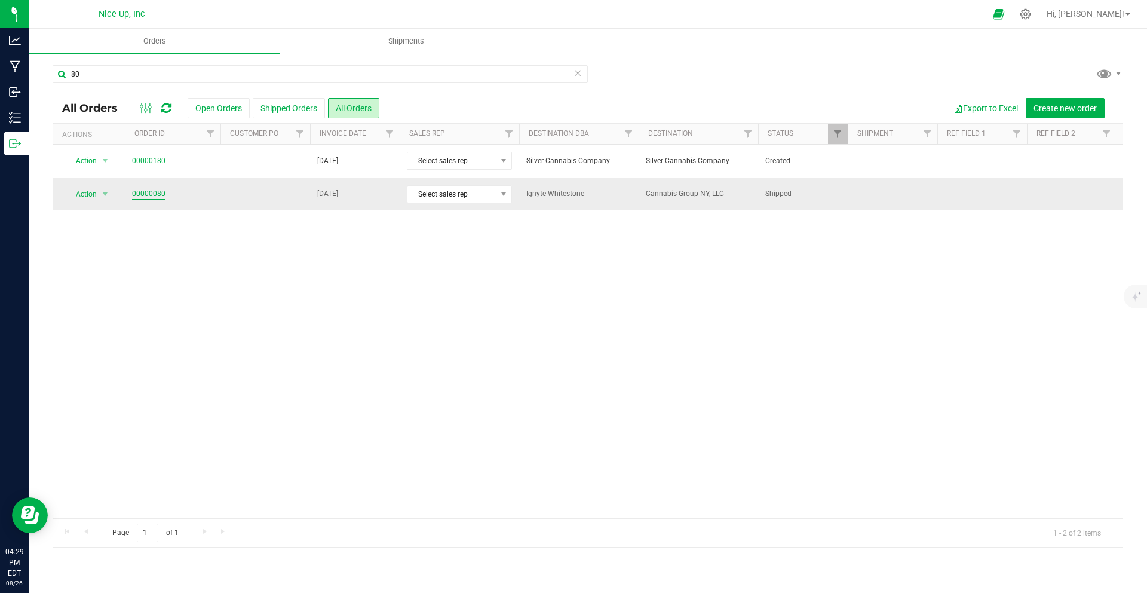
click at [163, 192] on link "00000080" at bounding box center [148, 193] width 33 height 11
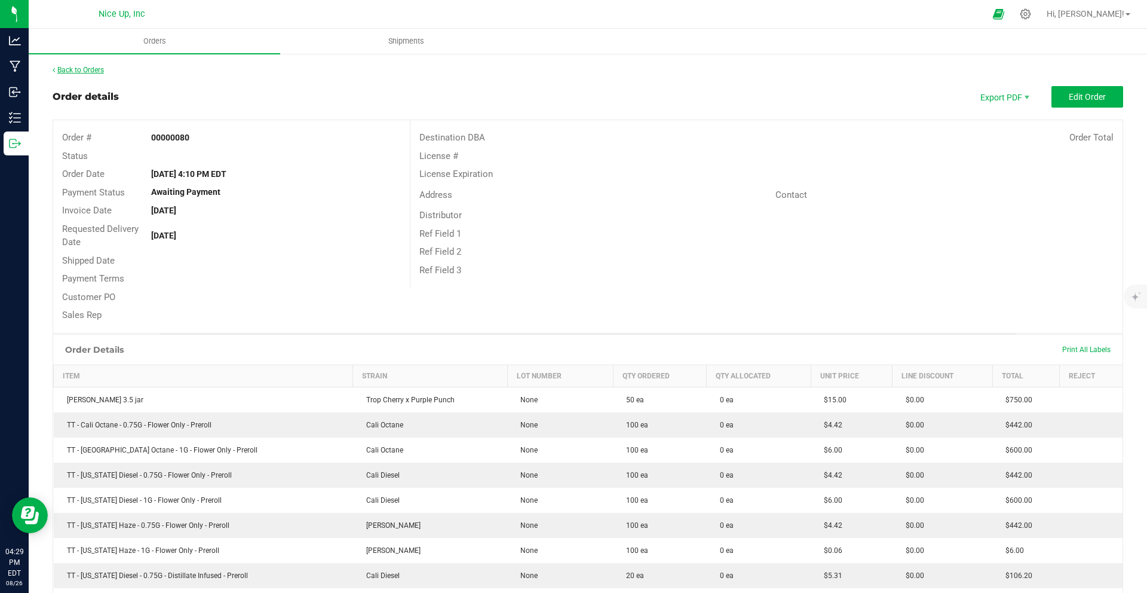
click at [91, 70] on link "Back to Orders" at bounding box center [78, 70] width 51 height 8
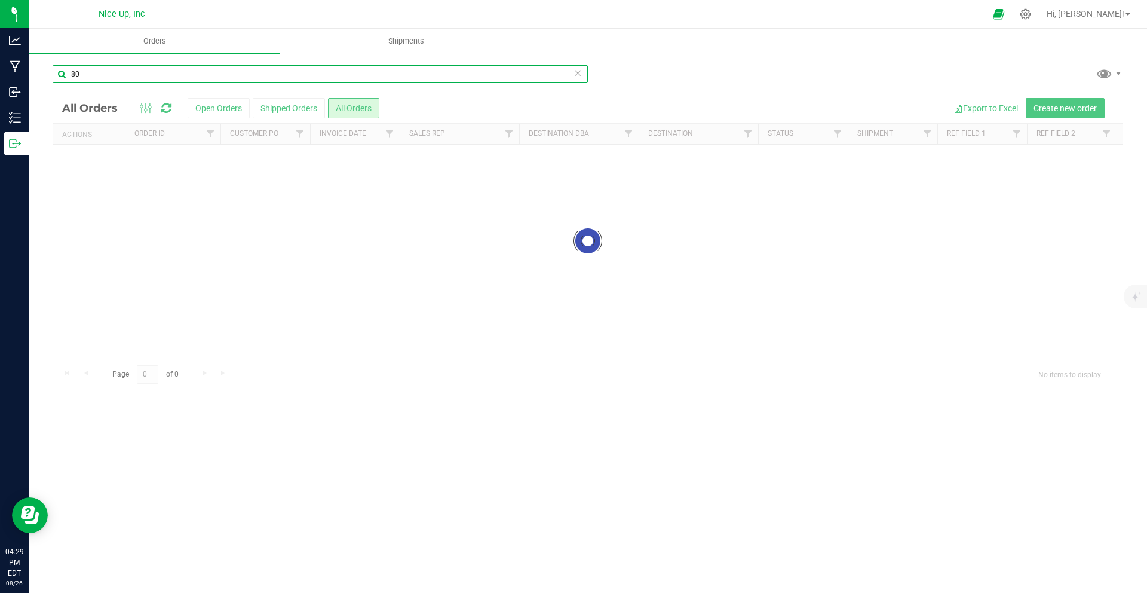
click at [66, 75] on input "80" at bounding box center [320, 74] width 535 height 18
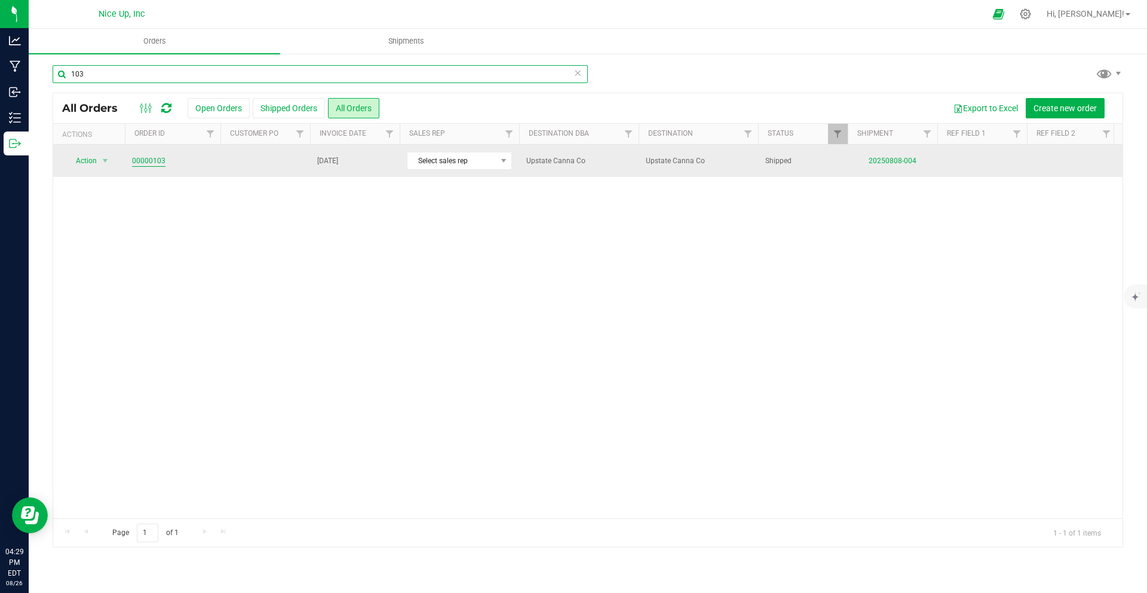
type input "103"
click at [148, 160] on link "00000103" at bounding box center [148, 160] width 33 height 11
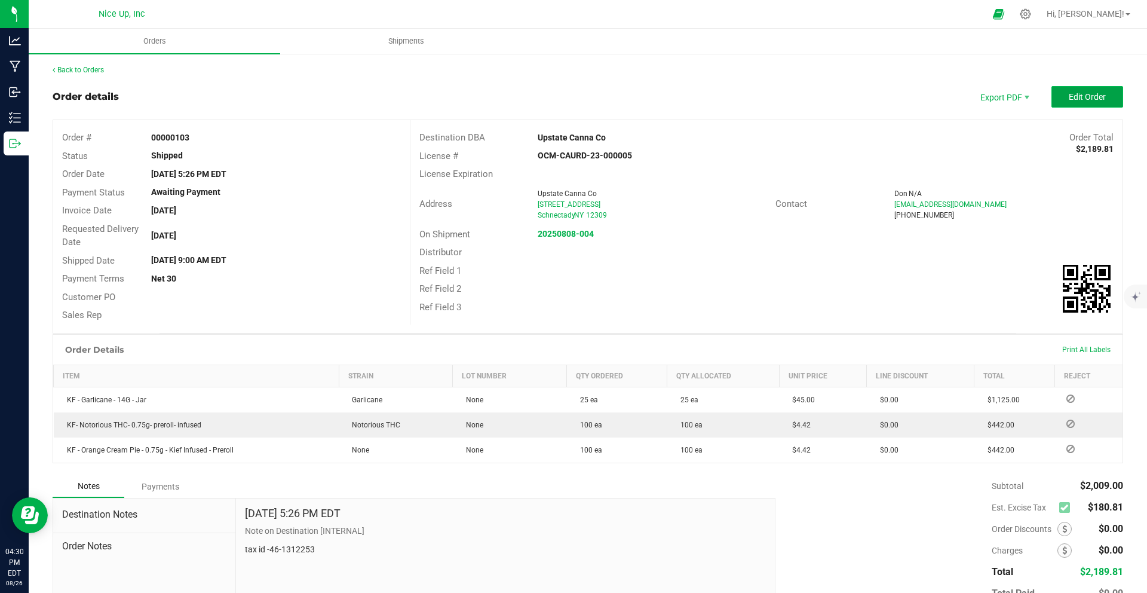
click at [1095, 92] on span "Edit Order" at bounding box center [1087, 97] width 37 height 10
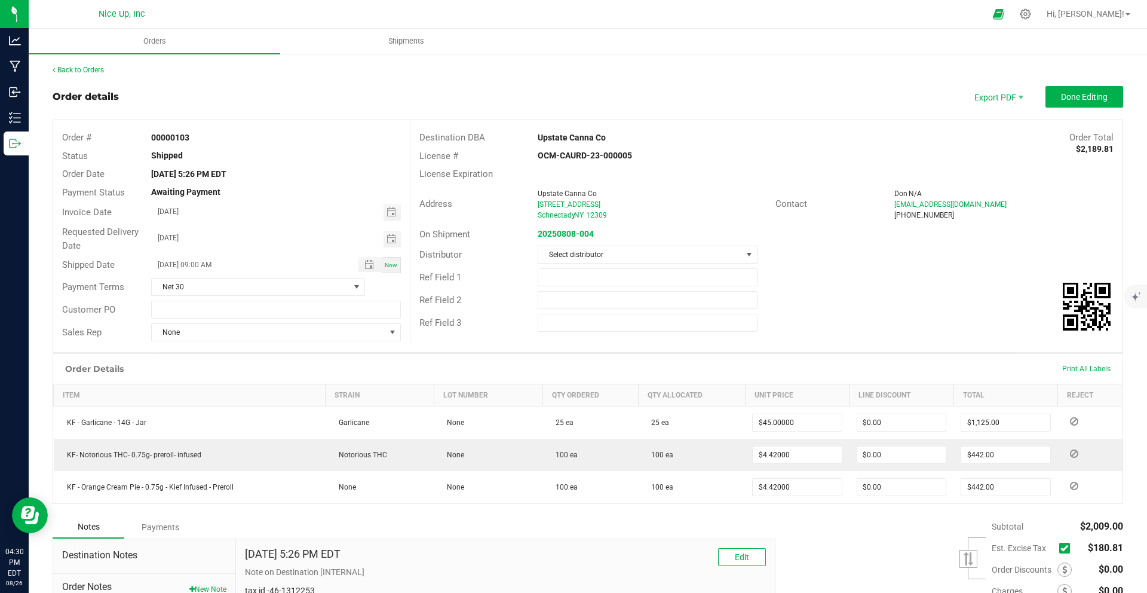
click at [1059, 551] on span at bounding box center [1064, 548] width 11 height 11
click at [1059, 547] on span at bounding box center [1064, 548] width 11 height 11
click at [0, 0] on input "checkbox" at bounding box center [0, 0] width 0 height 0
click at [1066, 97] on span "Done Editing" at bounding box center [1084, 97] width 47 height 10
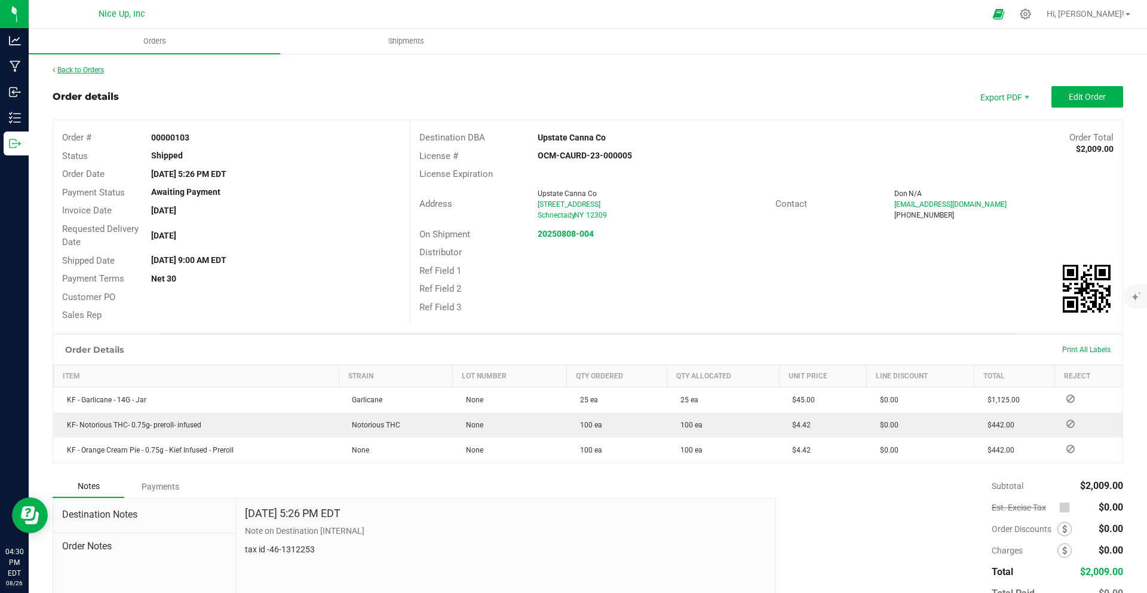
click at [93, 71] on link "Back to Orders" at bounding box center [78, 70] width 51 height 8
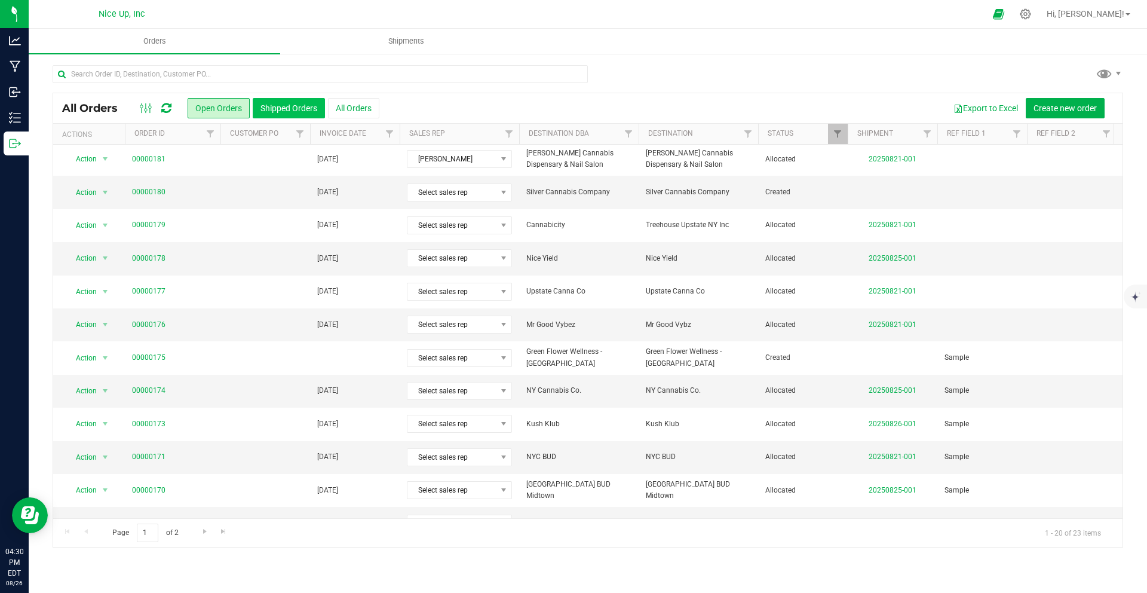
scroll to position [2, 0]
click at [345, 105] on button "All Orders" at bounding box center [353, 108] width 51 height 20
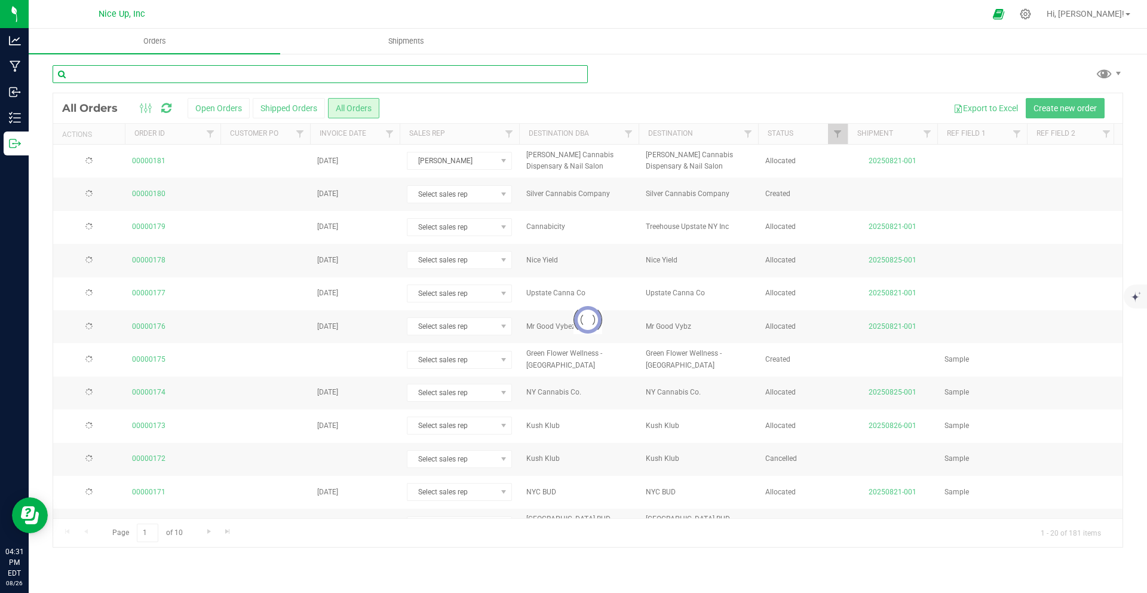
click at [219, 76] on input "text" at bounding box center [320, 74] width 535 height 18
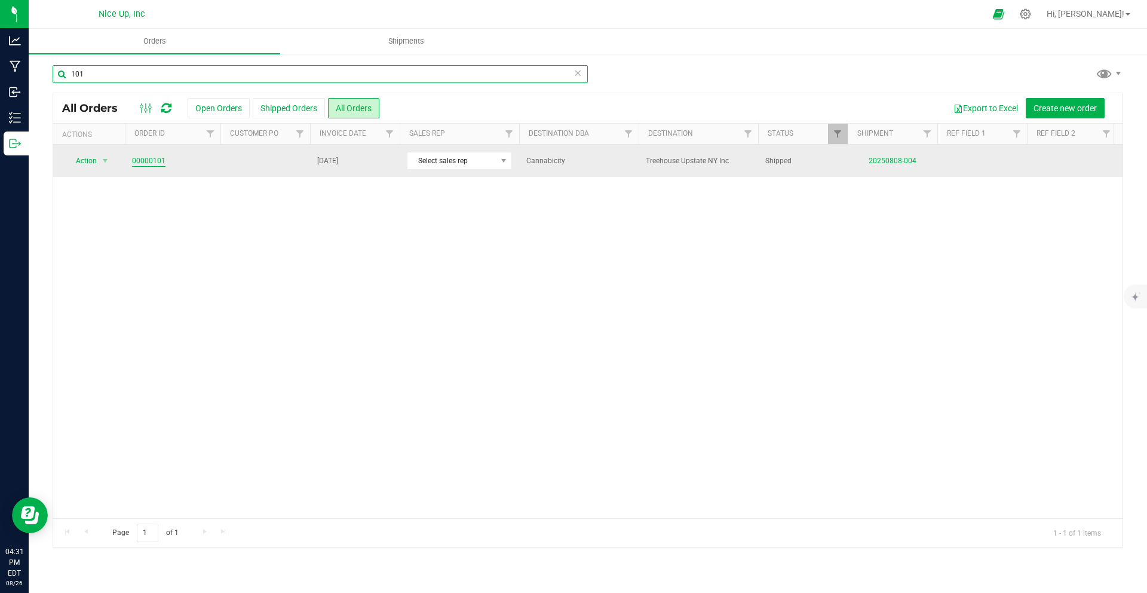
type input "101"
click at [139, 160] on link "00000101" at bounding box center [148, 160] width 33 height 11
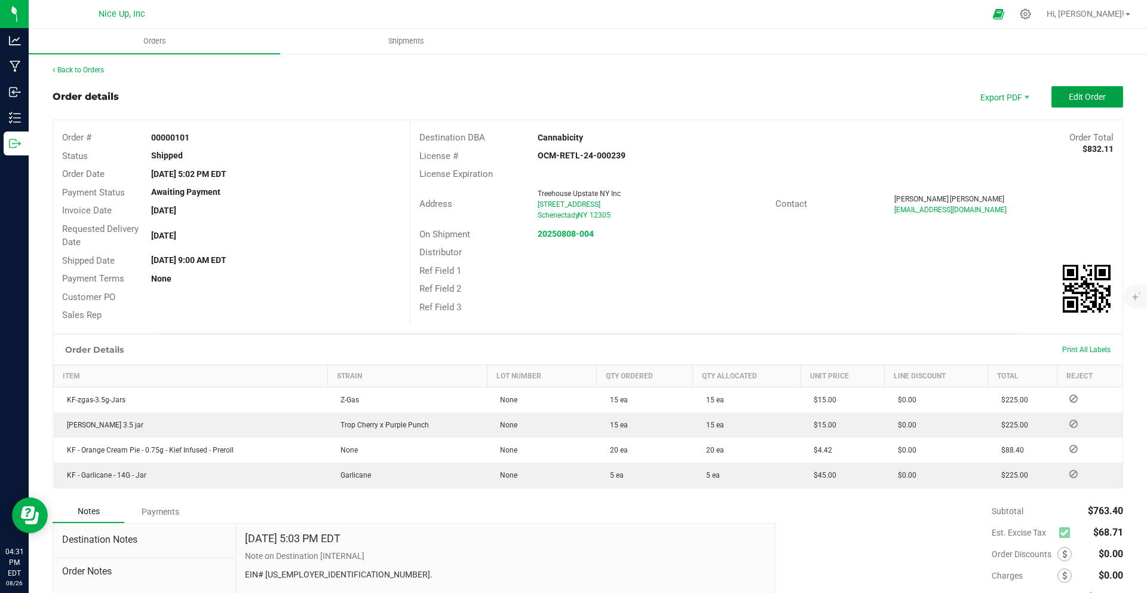
click at [1077, 96] on span "Edit Order" at bounding box center [1087, 97] width 37 height 10
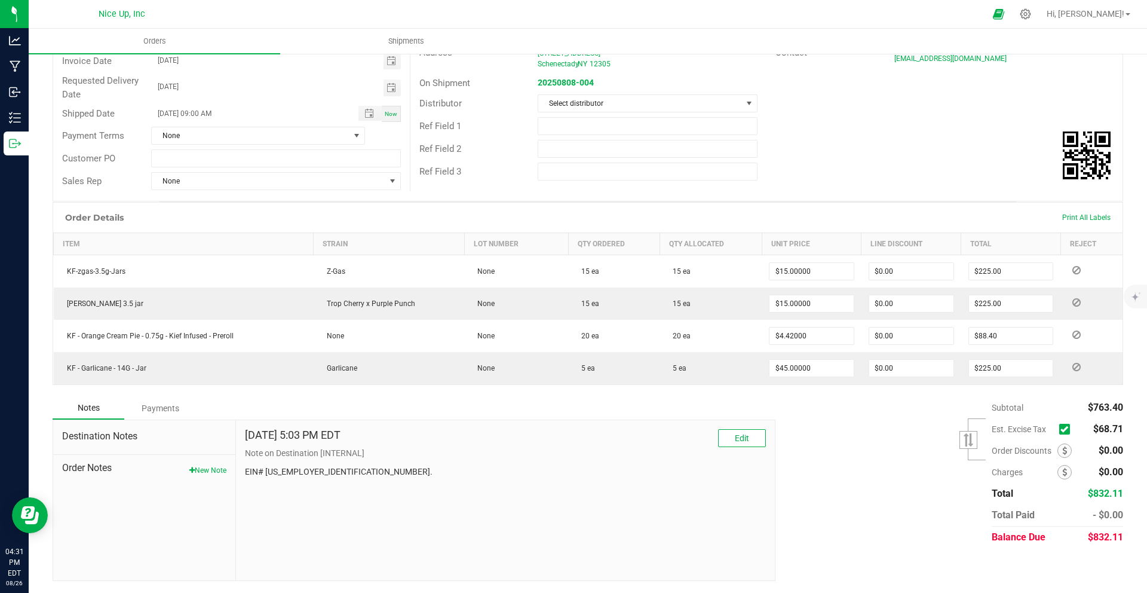
click at [1061, 429] on icon at bounding box center [1065, 429] width 8 height 0
click at [0, 0] on input "checkbox" at bounding box center [0, 0] width 0 height 0
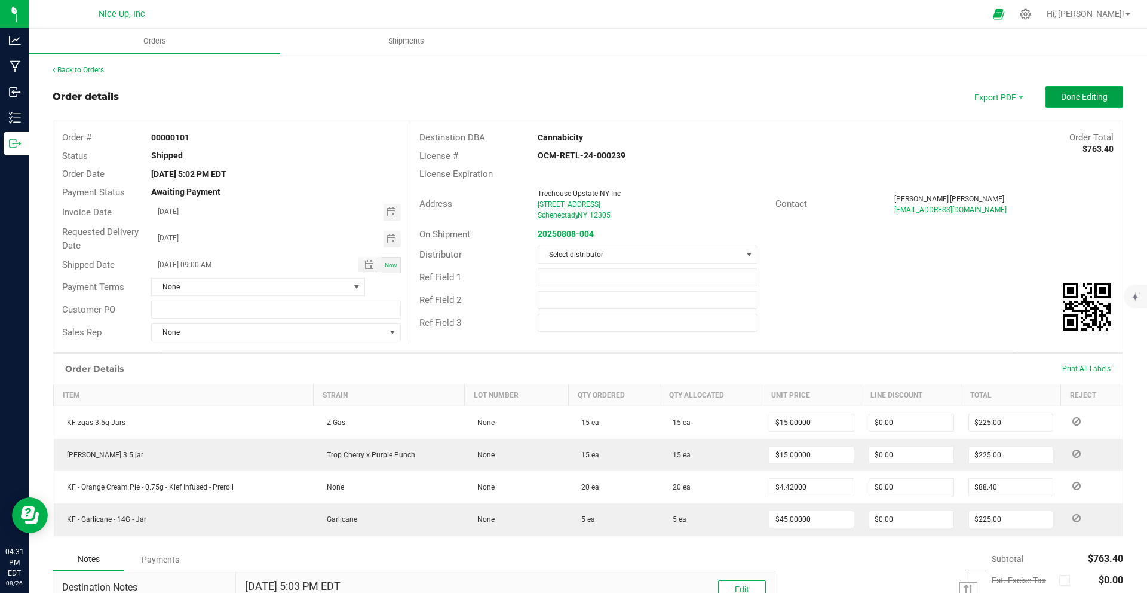
click at [1089, 96] on span "Done Editing" at bounding box center [1084, 97] width 47 height 10
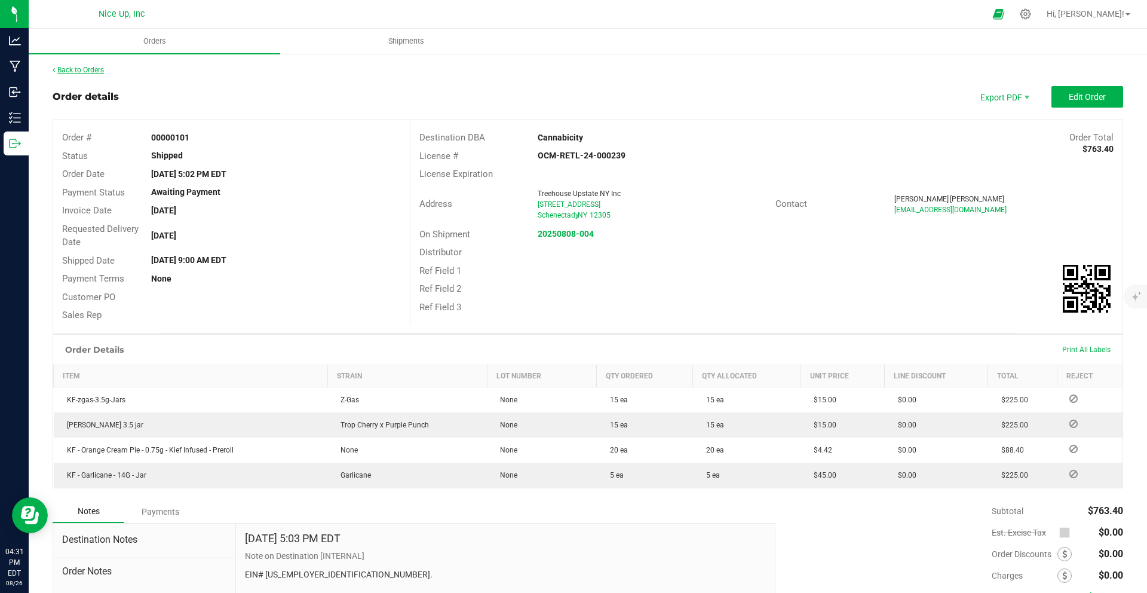
click at [91, 73] on link "Back to Orders" at bounding box center [78, 70] width 51 height 8
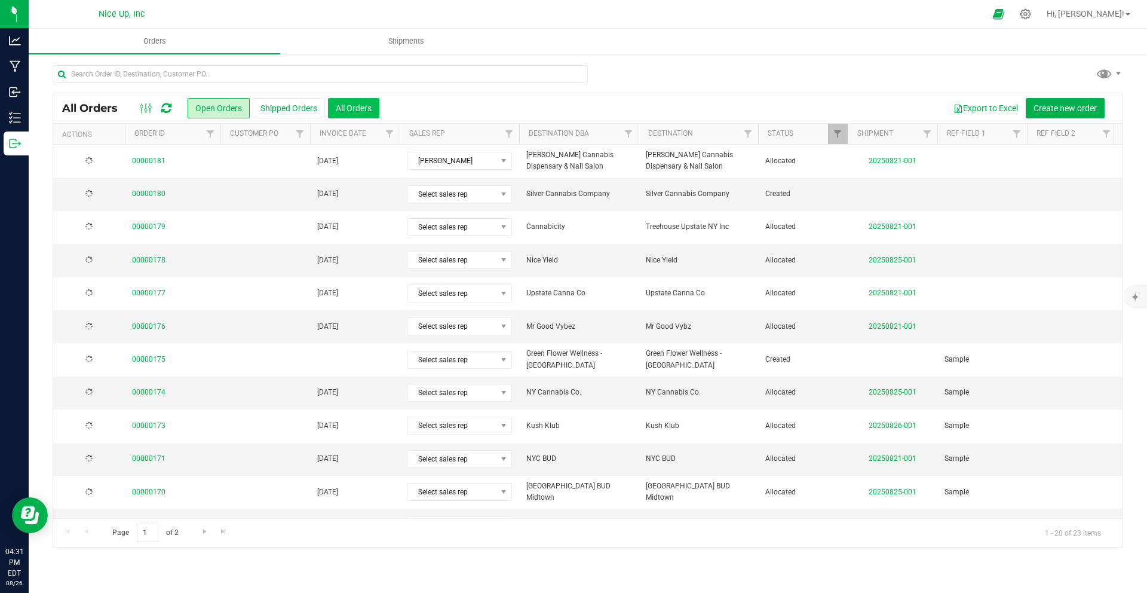
click at [366, 108] on button "All Orders" at bounding box center [353, 108] width 51 height 20
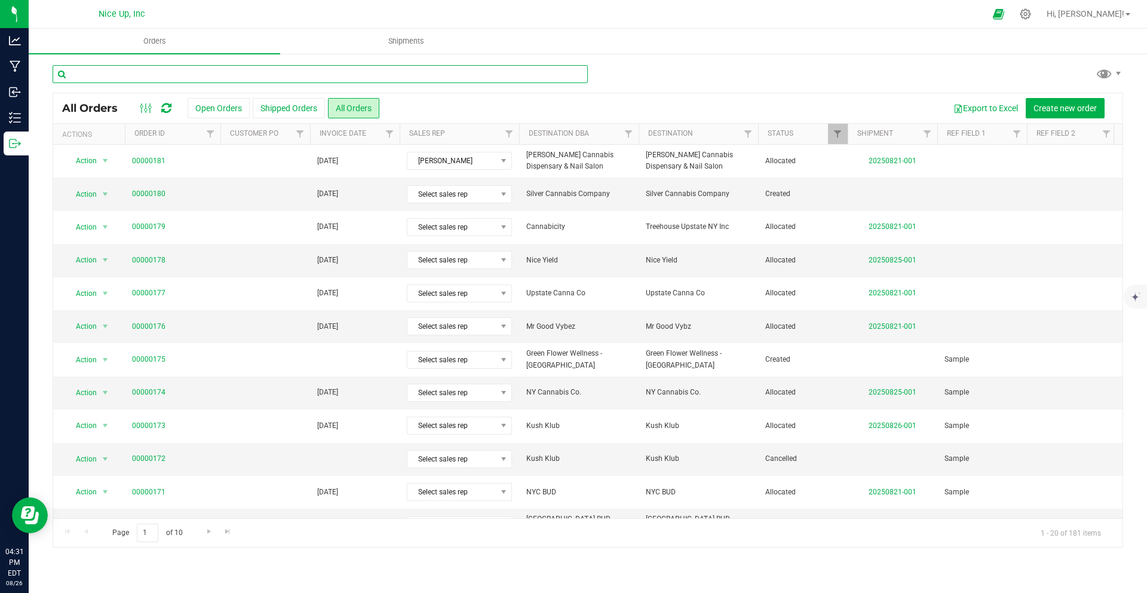
click at [225, 76] on input "text" at bounding box center [320, 74] width 535 height 18
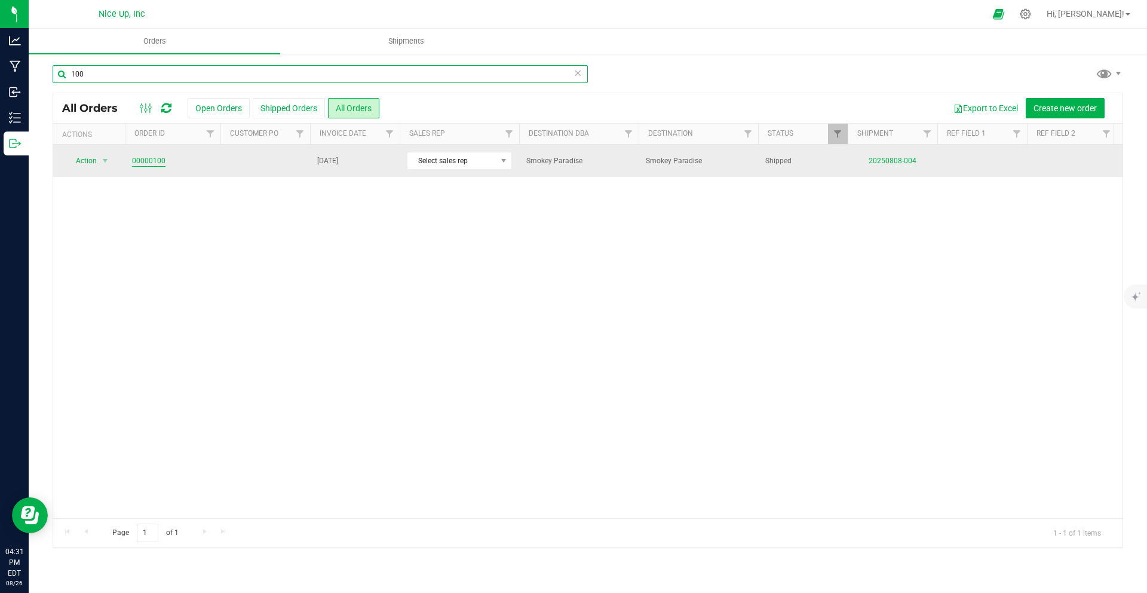
type input "100"
click at [149, 161] on link "00000100" at bounding box center [148, 160] width 33 height 11
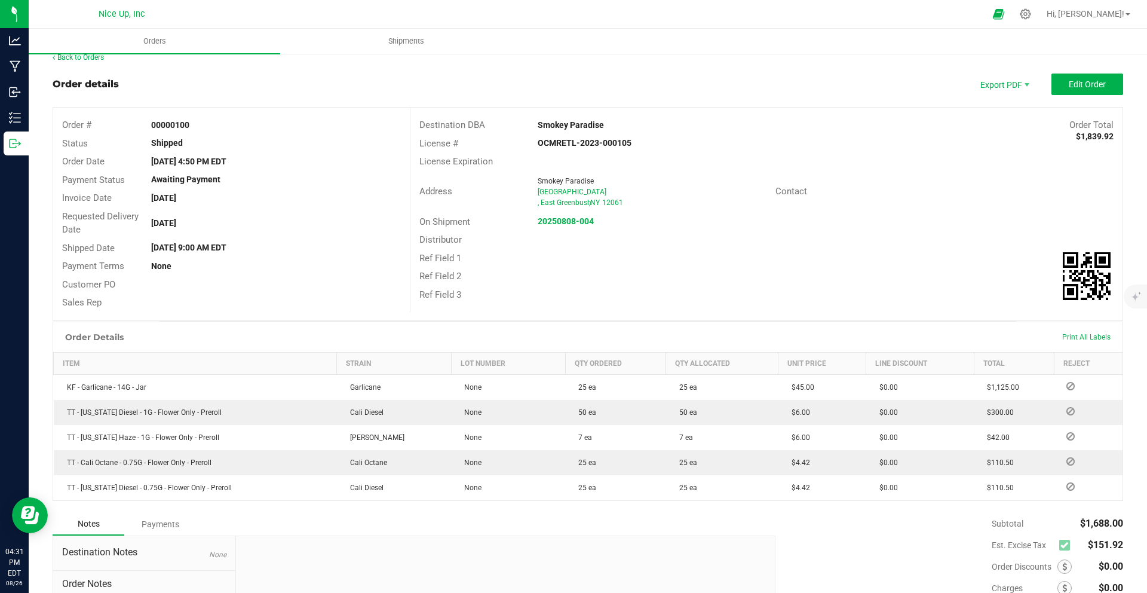
scroll to position [15, 0]
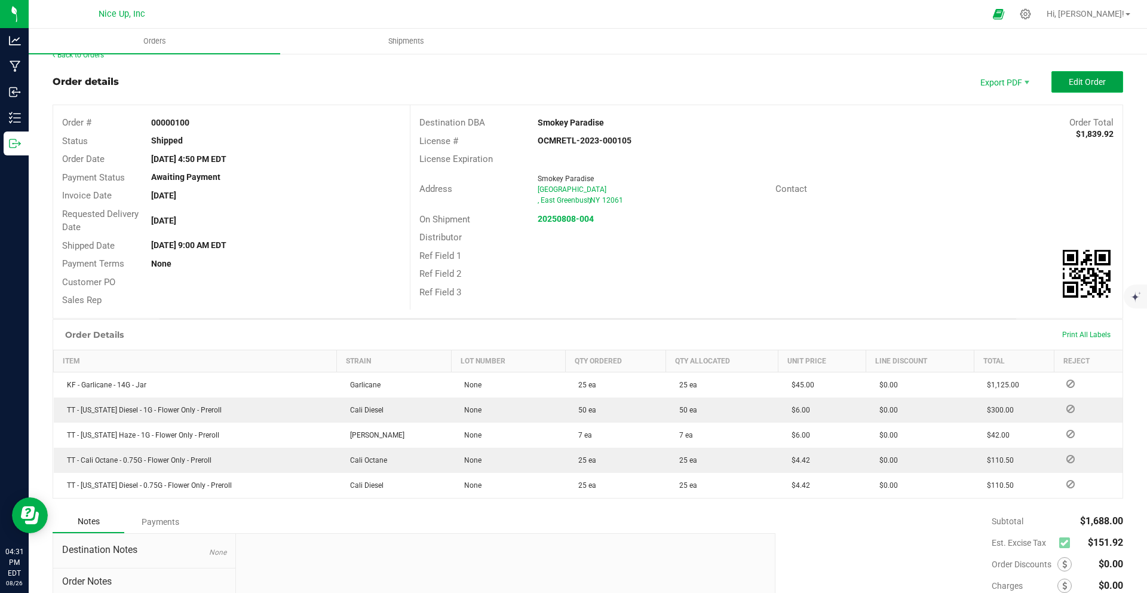
click at [1069, 79] on span "Edit Order" at bounding box center [1087, 82] width 37 height 10
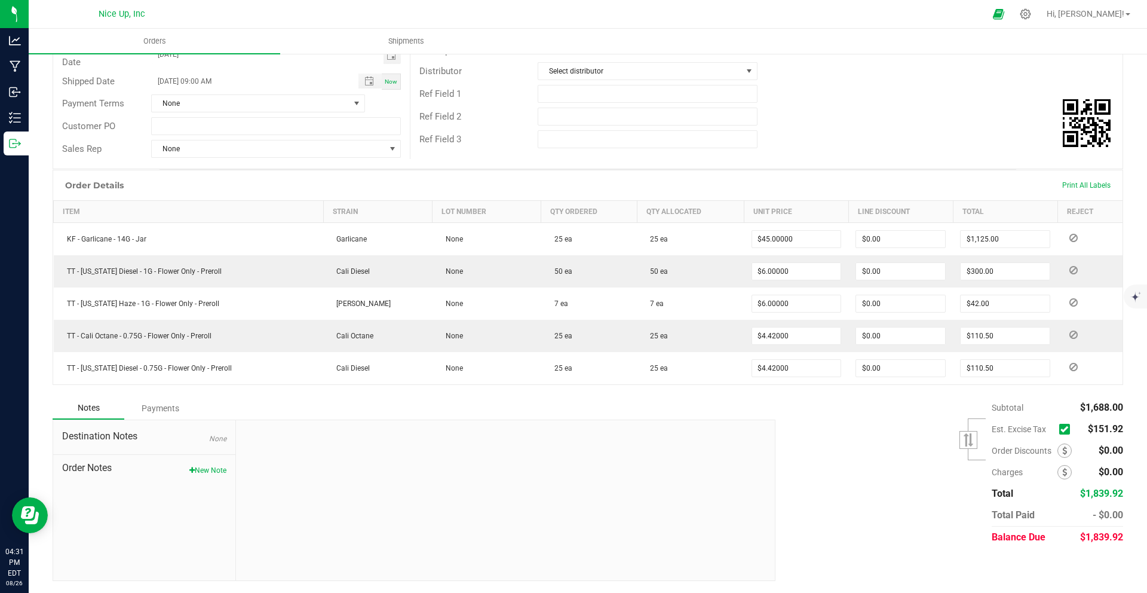
click at [1059, 428] on span at bounding box center [1064, 429] width 11 height 11
click at [0, 0] on input "checkbox" at bounding box center [0, 0] width 0 height 0
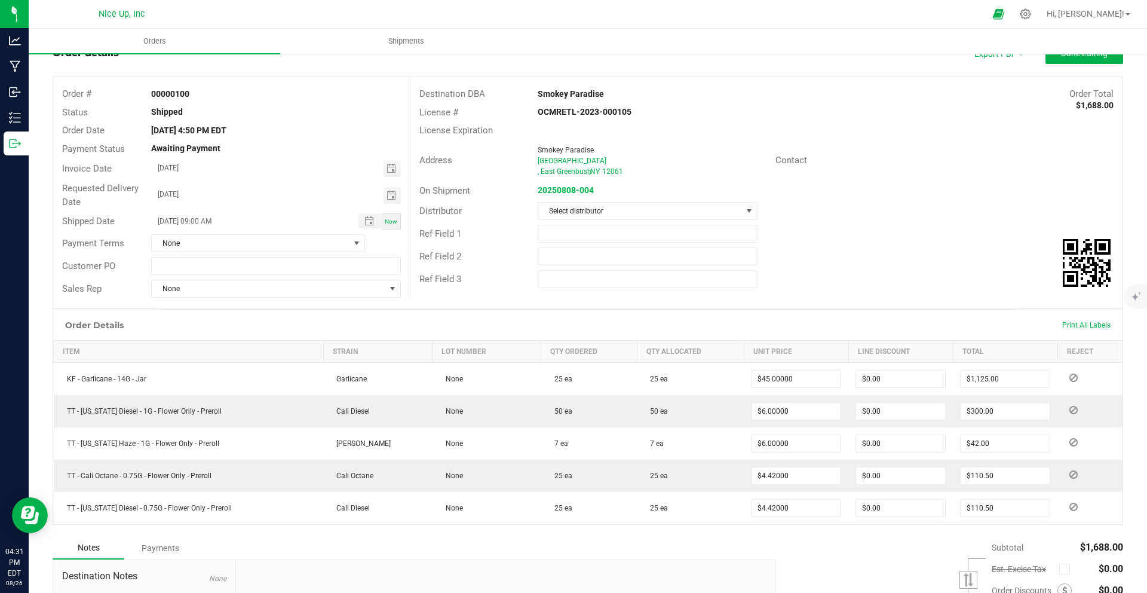
scroll to position [0, 0]
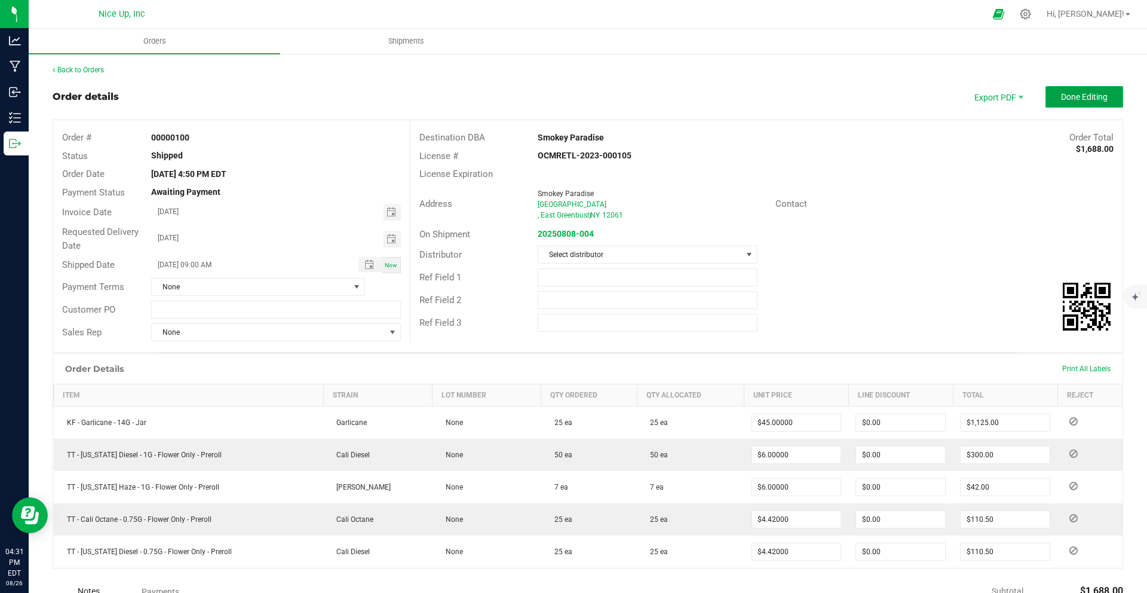
click at [1064, 97] on span "Done Editing" at bounding box center [1084, 97] width 47 height 10
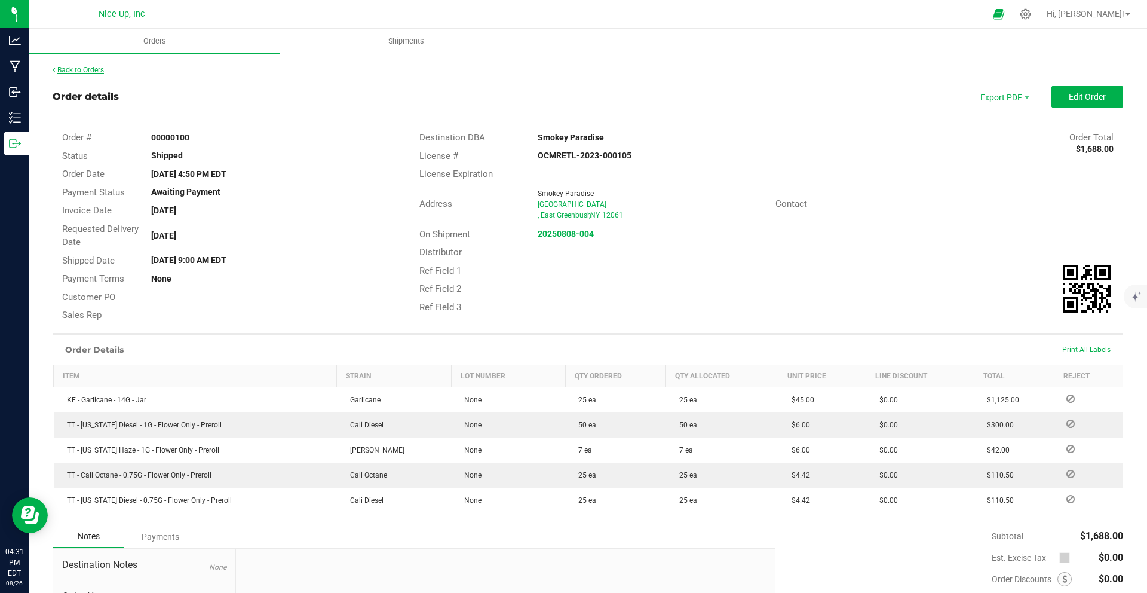
click at [95, 71] on link "Back to Orders" at bounding box center [78, 70] width 51 height 8
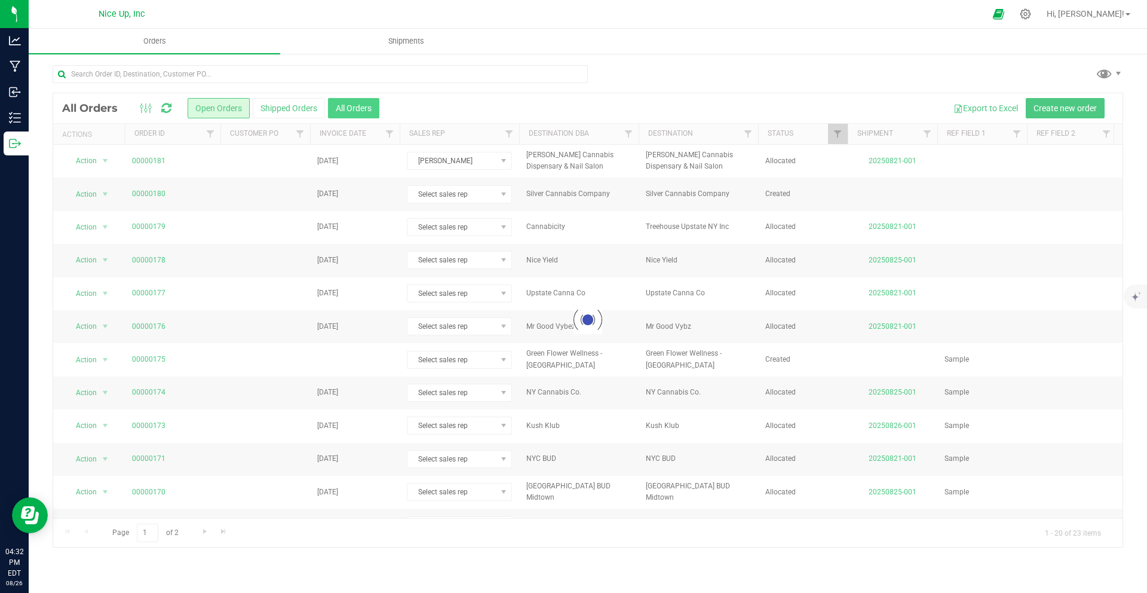
click at [365, 100] on button "All Orders" at bounding box center [353, 108] width 51 height 20
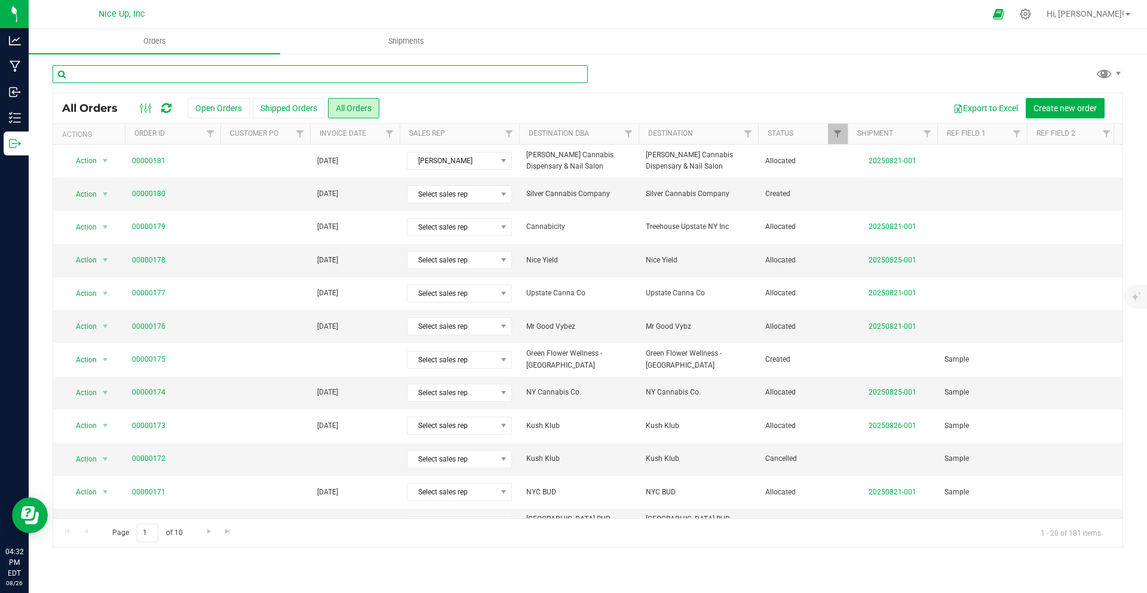
click at [357, 75] on input "text" at bounding box center [320, 74] width 535 height 18
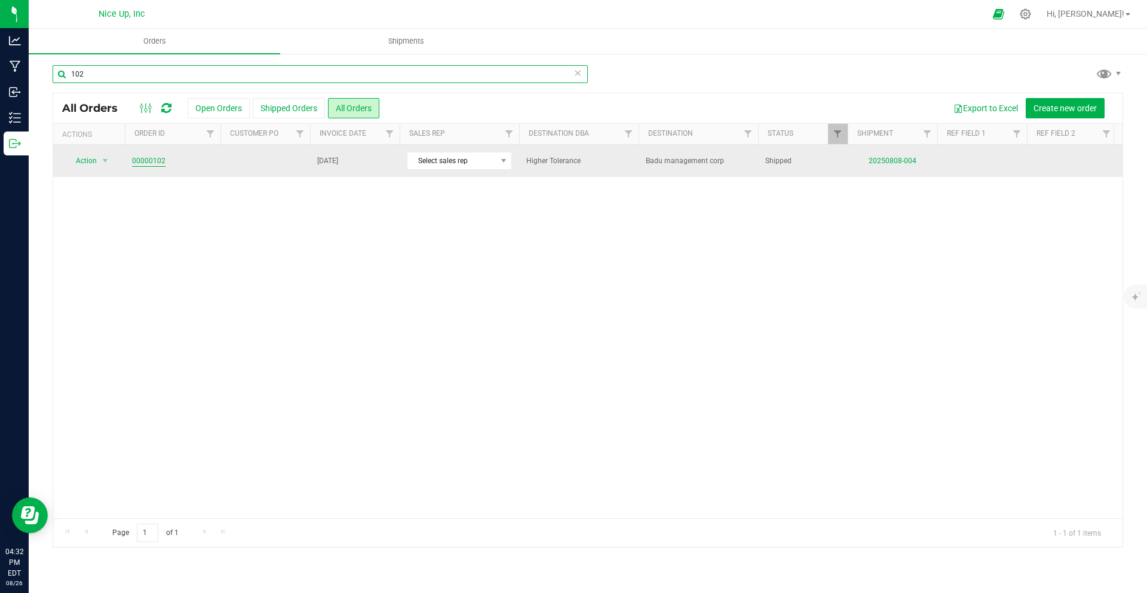
type input "102"
click at [161, 159] on link "00000102" at bounding box center [148, 160] width 33 height 11
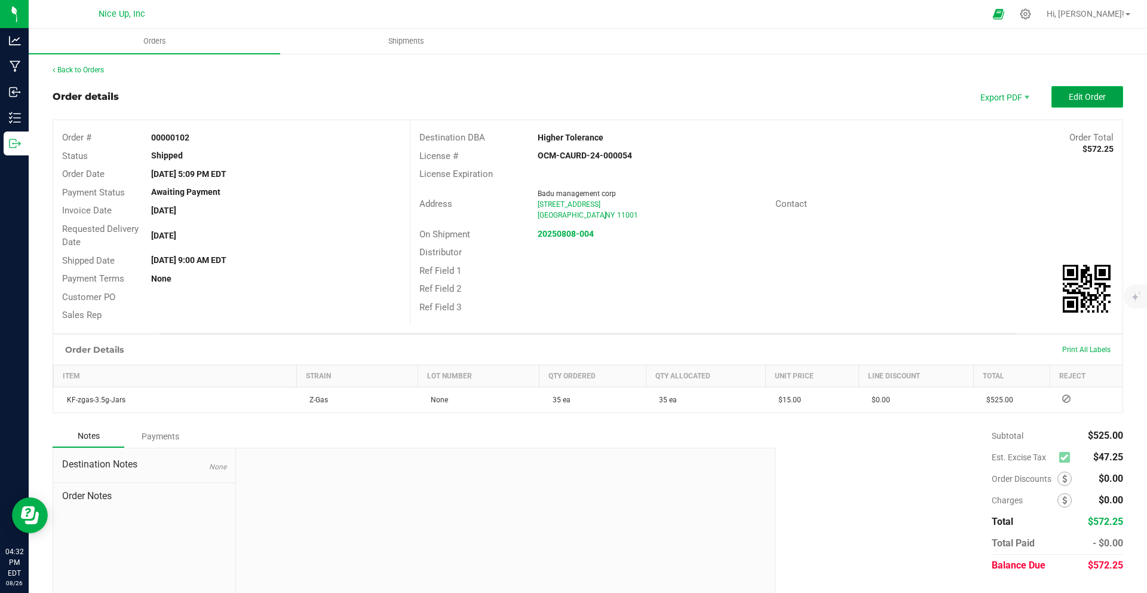
click at [1076, 93] on span "Edit Order" at bounding box center [1087, 97] width 37 height 10
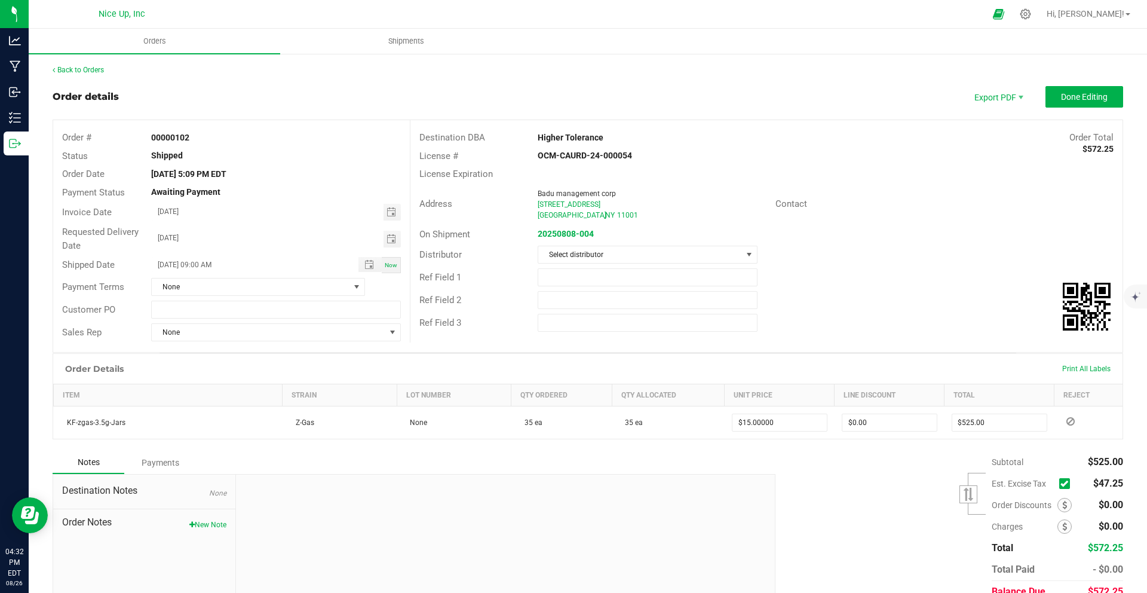
click at [1060, 489] on span at bounding box center [1067, 484] width 16 height 16
click at [1059, 486] on span at bounding box center [1064, 483] width 11 height 11
click at [0, 0] on input "checkbox" at bounding box center [0, 0] width 0 height 0
click at [1077, 99] on span "Done Editing" at bounding box center [1084, 97] width 47 height 10
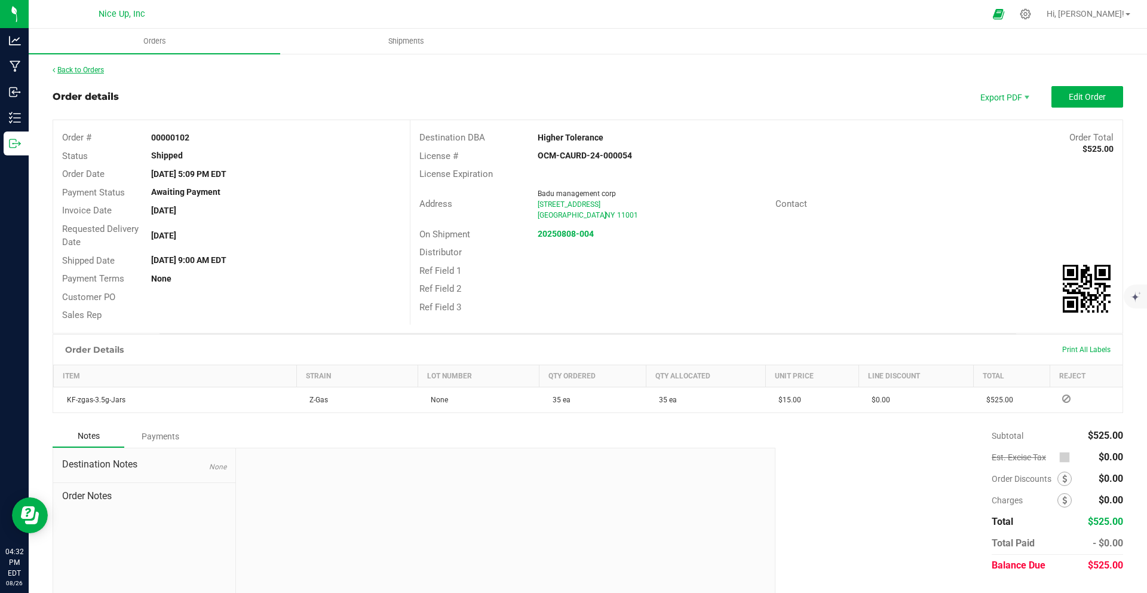
click at [71, 73] on link "Back to Orders" at bounding box center [78, 70] width 51 height 8
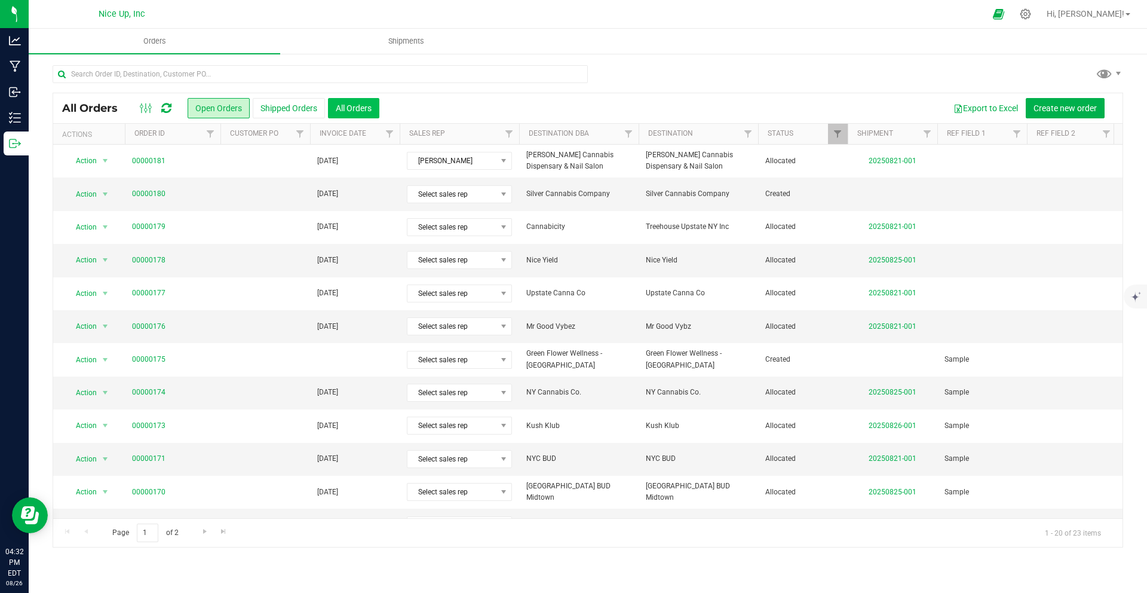
click at [354, 113] on button "All Orders" at bounding box center [353, 108] width 51 height 20
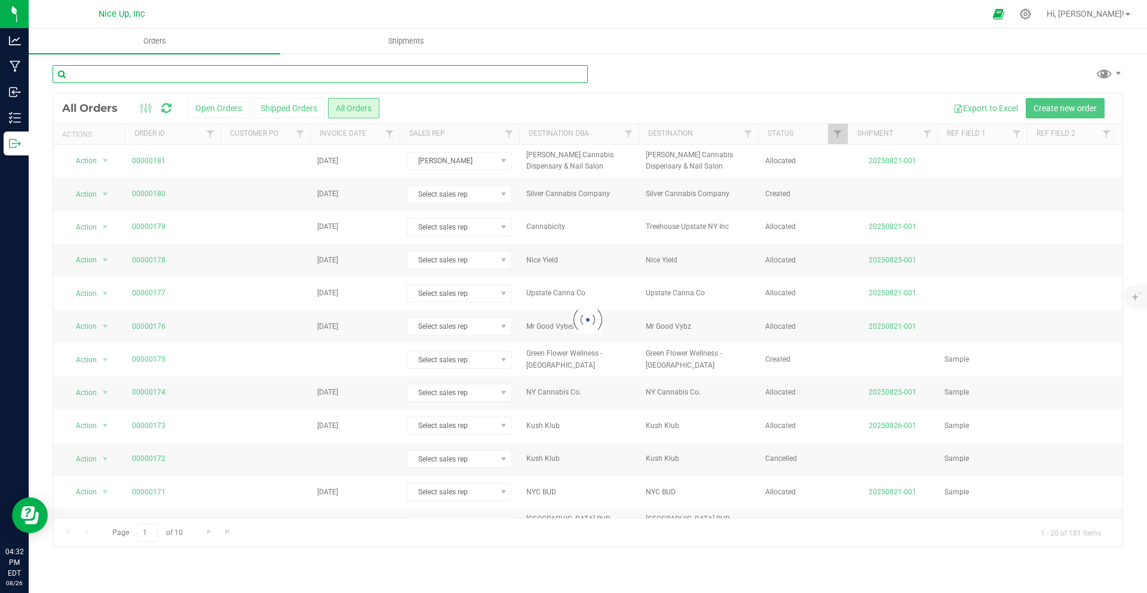
click at [203, 78] on input "text" at bounding box center [320, 74] width 535 height 18
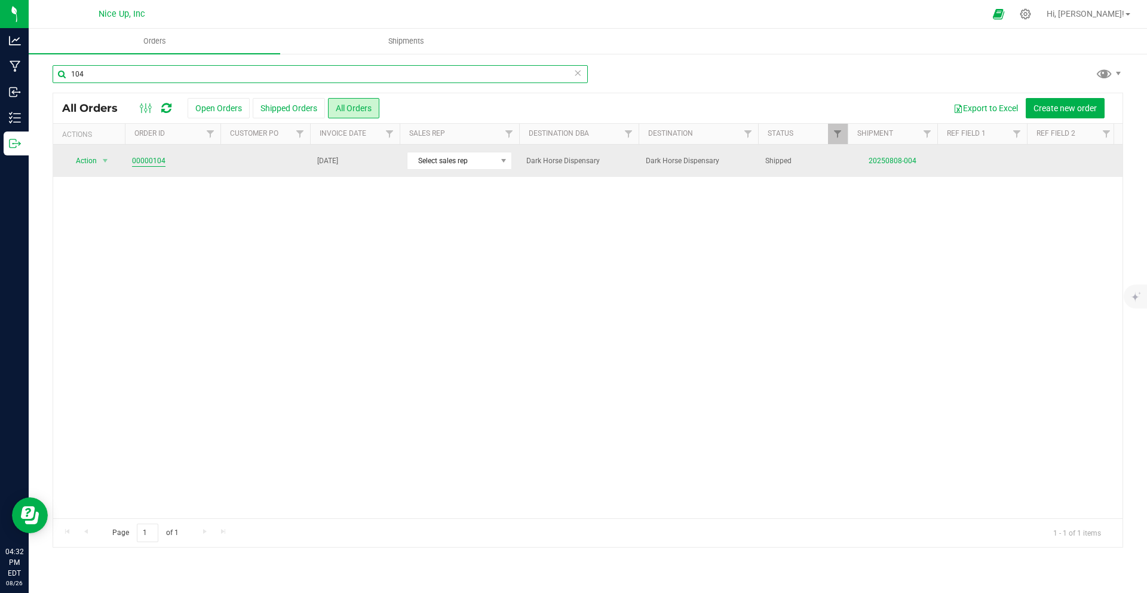
type input "104"
click at [155, 159] on link "00000104" at bounding box center [148, 160] width 33 height 11
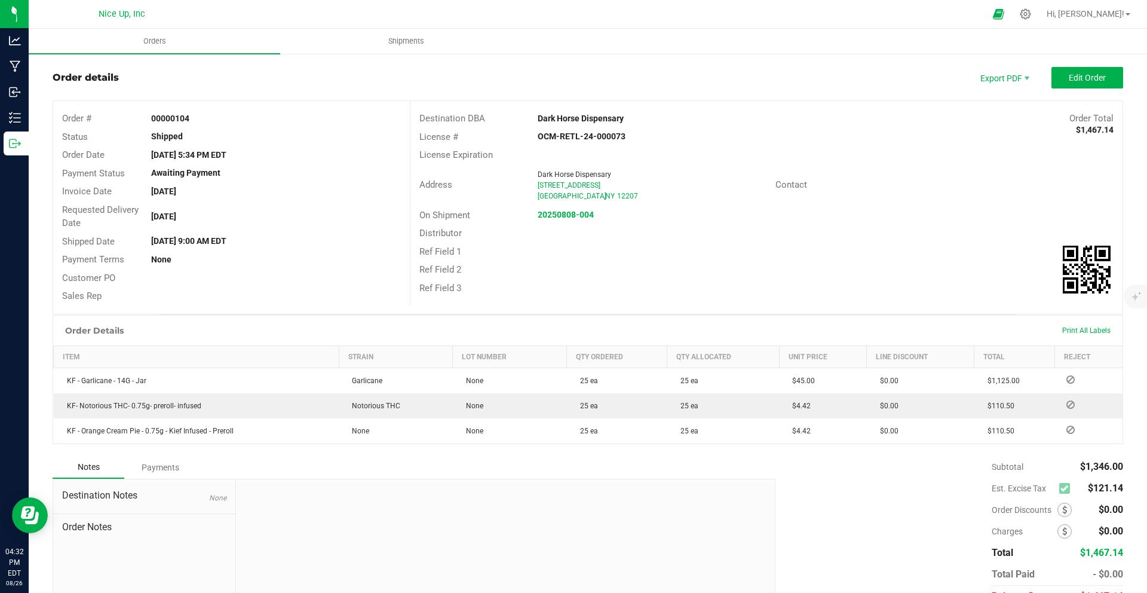
scroll to position [20, 0]
click at [1067, 82] on button "Edit Order" at bounding box center [1088, 77] width 72 height 22
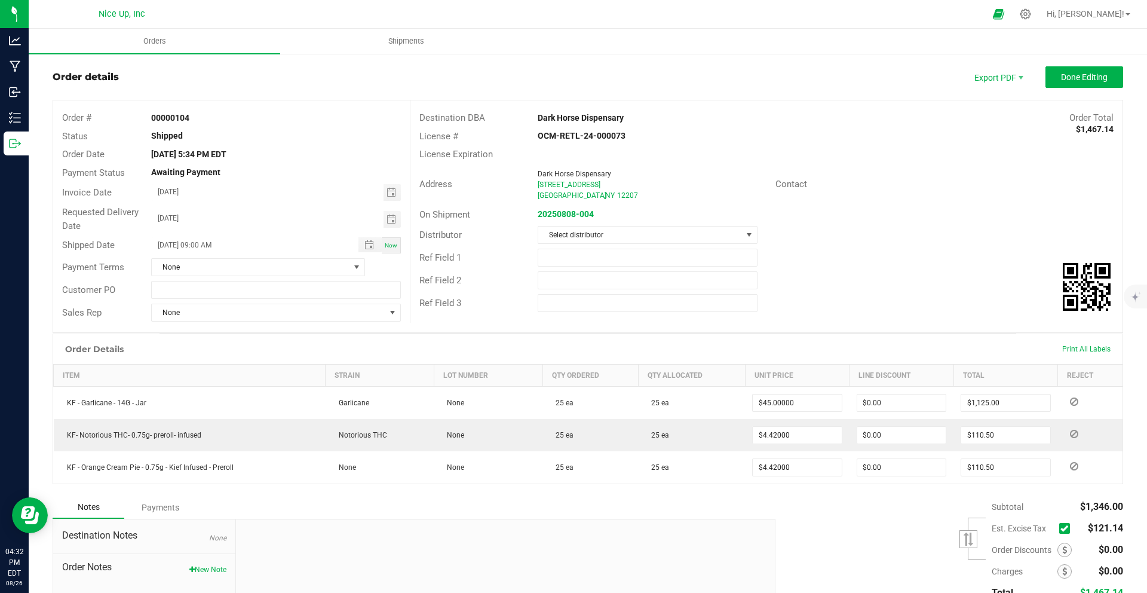
click at [1061, 528] on icon at bounding box center [1065, 528] width 8 height 0
click at [0, 0] on input "checkbox" at bounding box center [0, 0] width 0 height 0
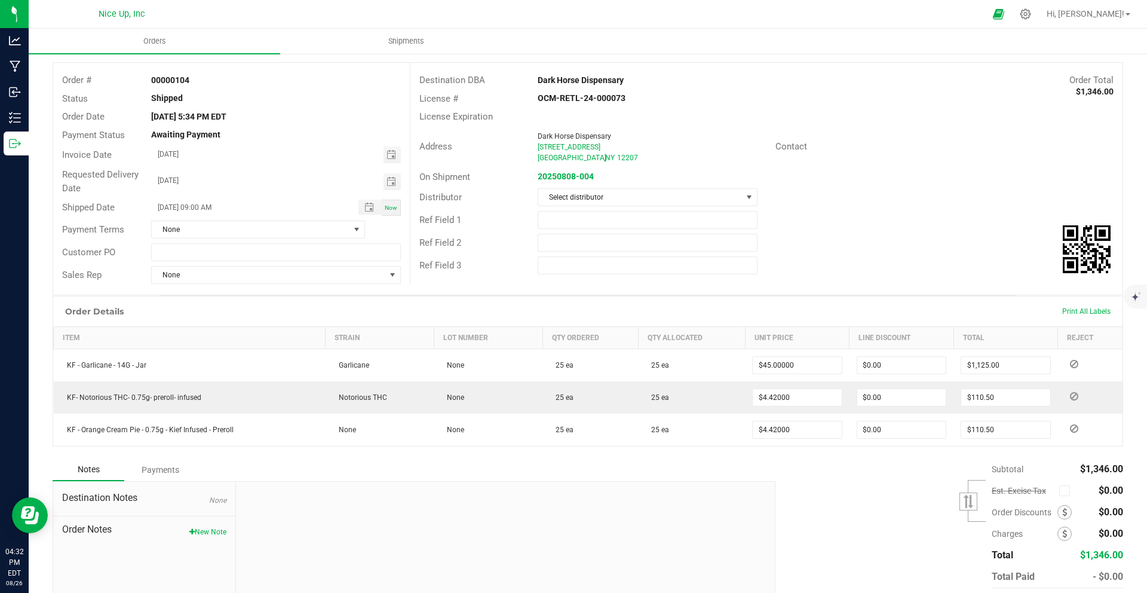
scroll to position [0, 0]
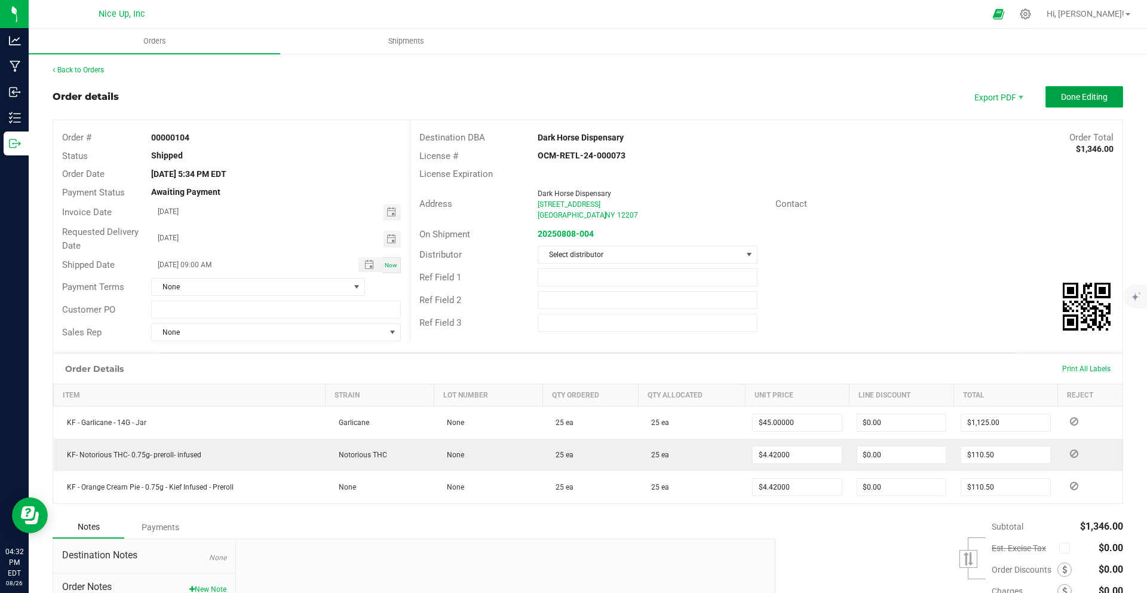
click at [1080, 100] on span "Done Editing" at bounding box center [1084, 97] width 47 height 10
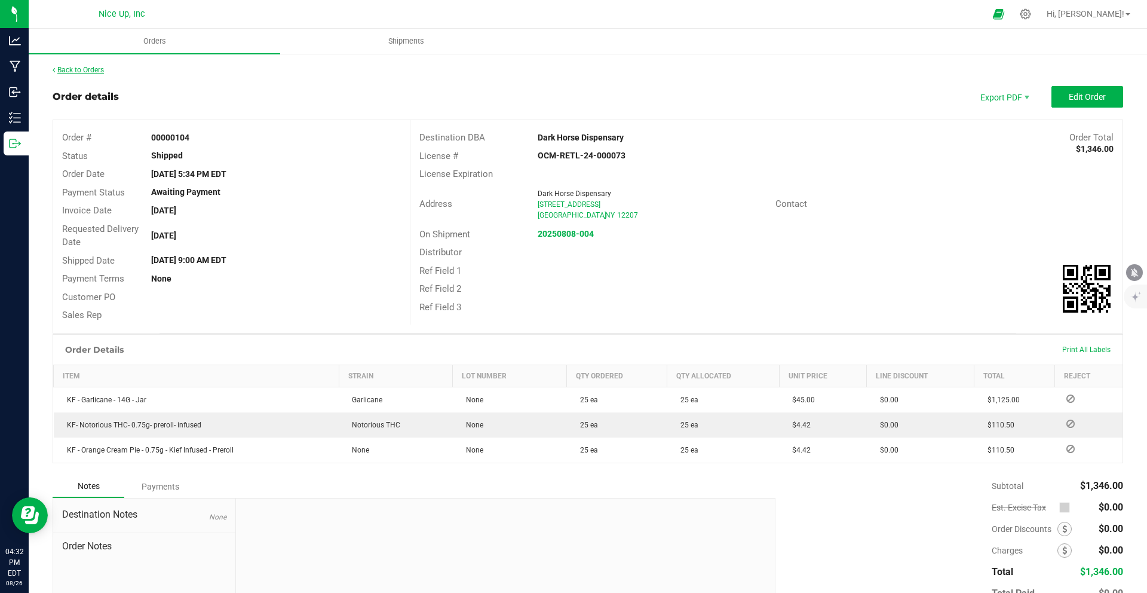
click at [100, 69] on link "Back to Orders" at bounding box center [78, 70] width 51 height 8
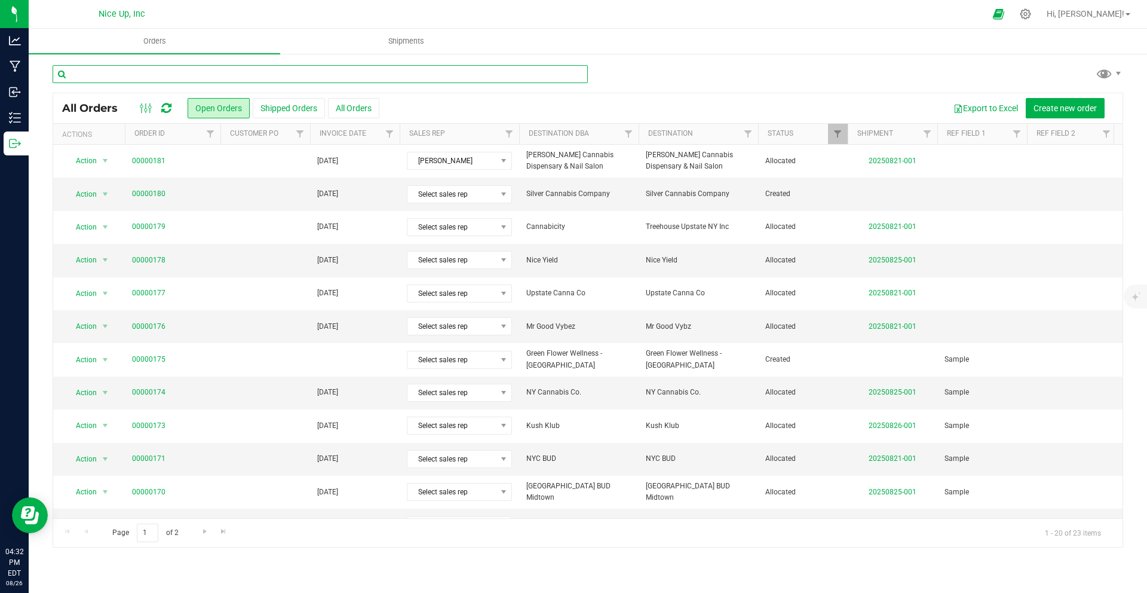
click at [290, 75] on input "text" at bounding box center [320, 74] width 535 height 18
click at [362, 102] on button "All Orders" at bounding box center [353, 108] width 51 height 20
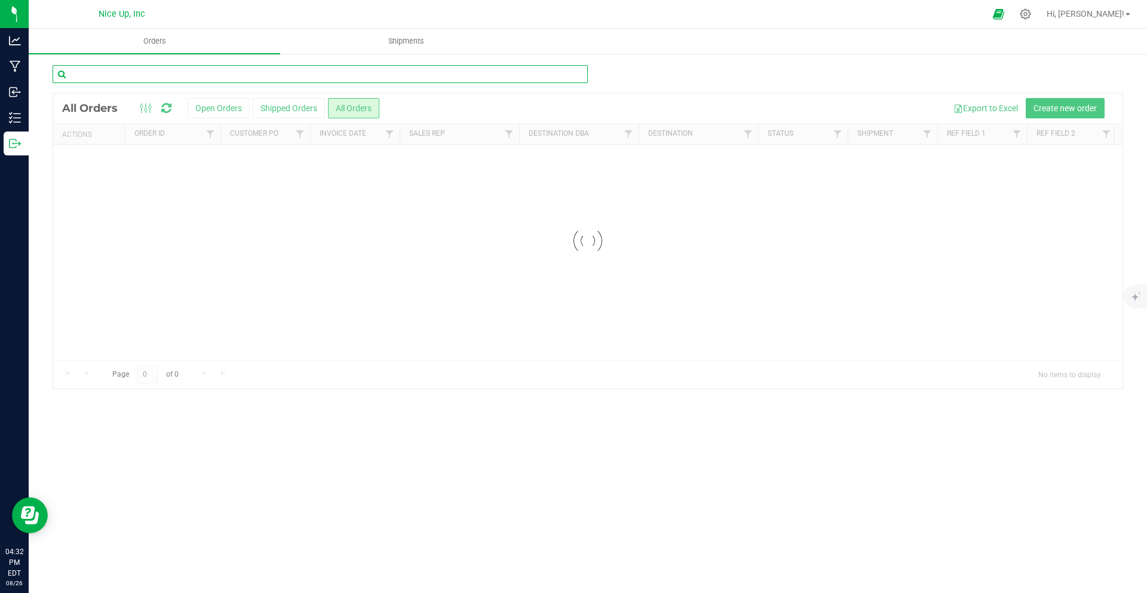
click at [247, 77] on input "text" at bounding box center [320, 74] width 535 height 18
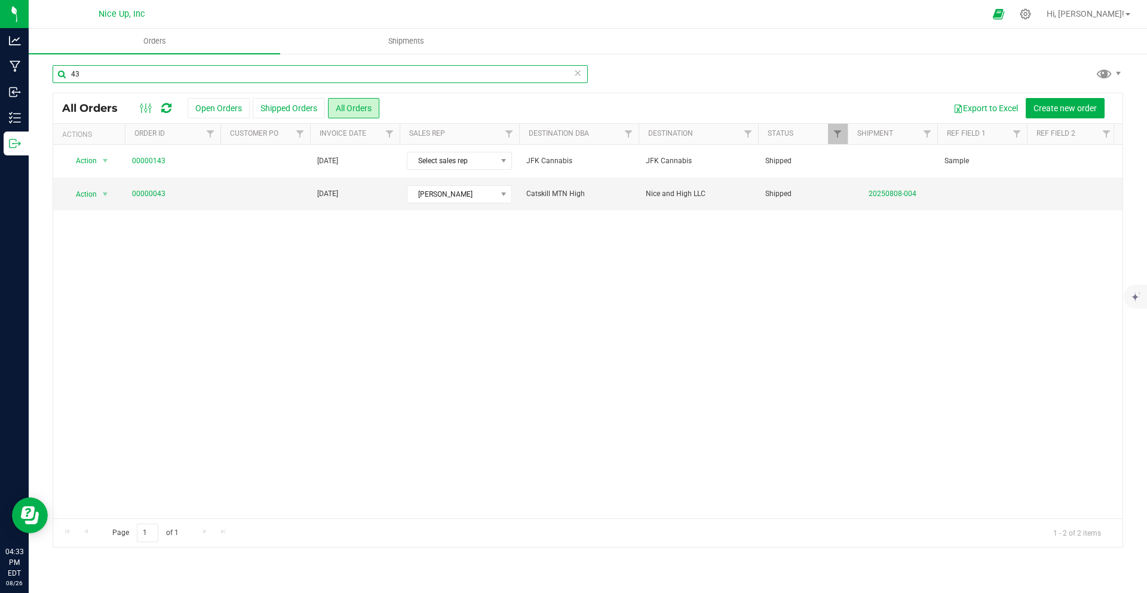
type input "43"
click at [146, 193] on link "00000043" at bounding box center [148, 193] width 33 height 11
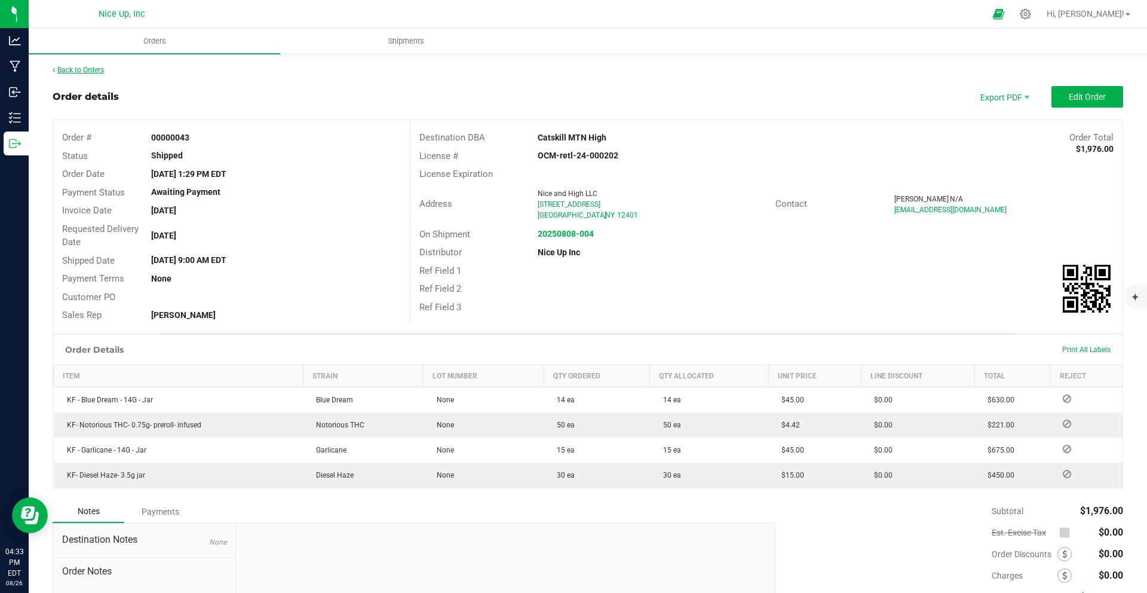
click at [71, 69] on link "Back to Orders" at bounding box center [78, 70] width 51 height 8
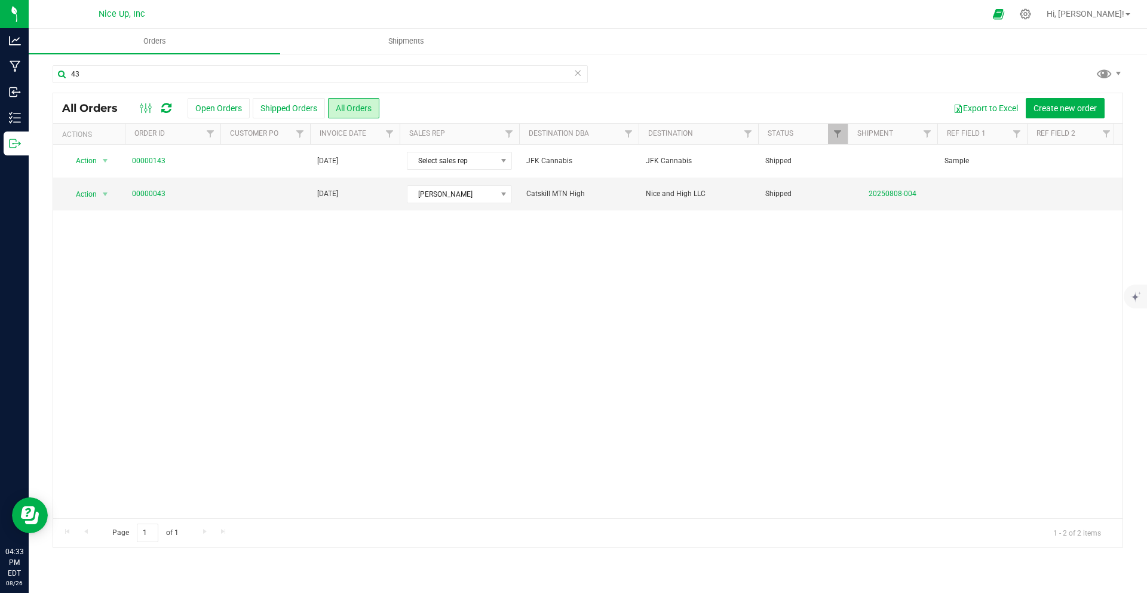
click at [576, 73] on icon at bounding box center [578, 72] width 8 height 14
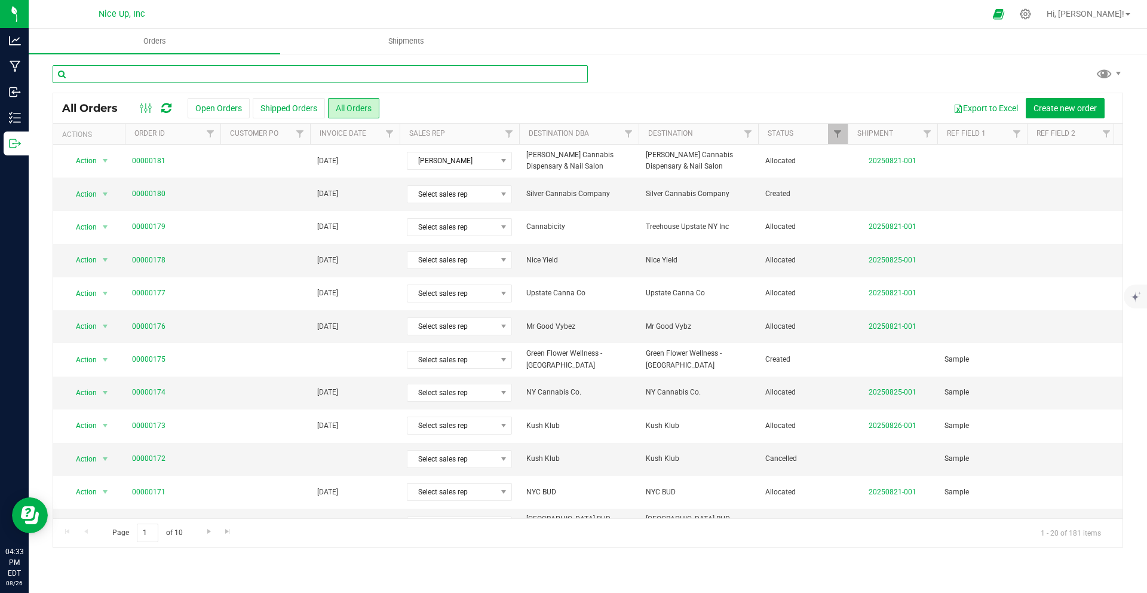
click at [446, 81] on input "text" at bounding box center [320, 74] width 535 height 18
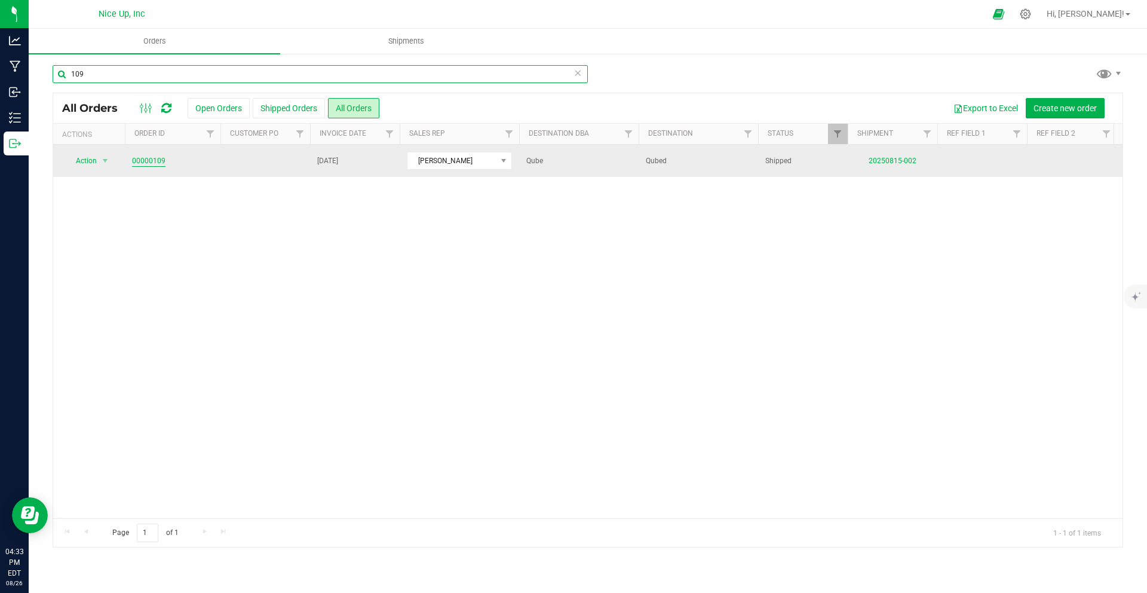
type input "109"
click at [154, 161] on link "00000109" at bounding box center [148, 160] width 33 height 11
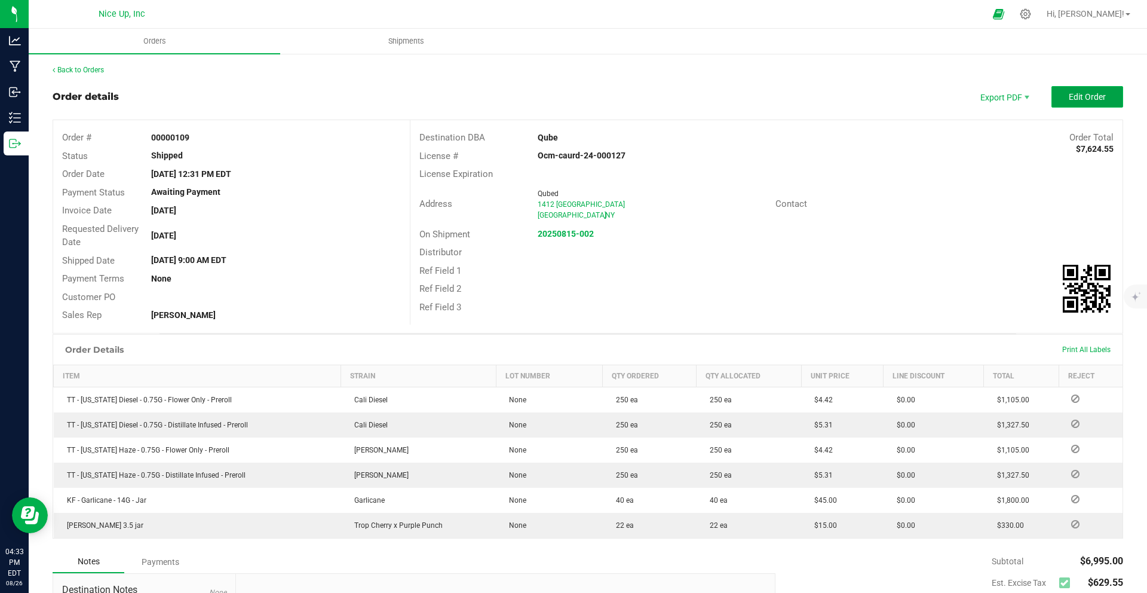
click at [1076, 96] on span "Edit Order" at bounding box center [1087, 97] width 37 height 10
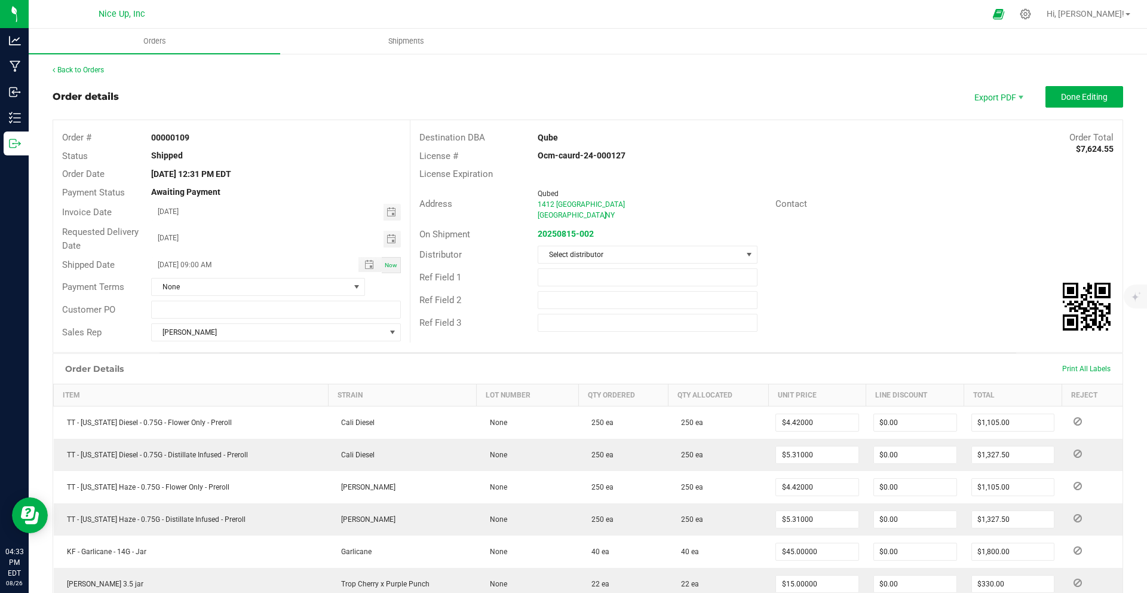
scroll to position [216, 0]
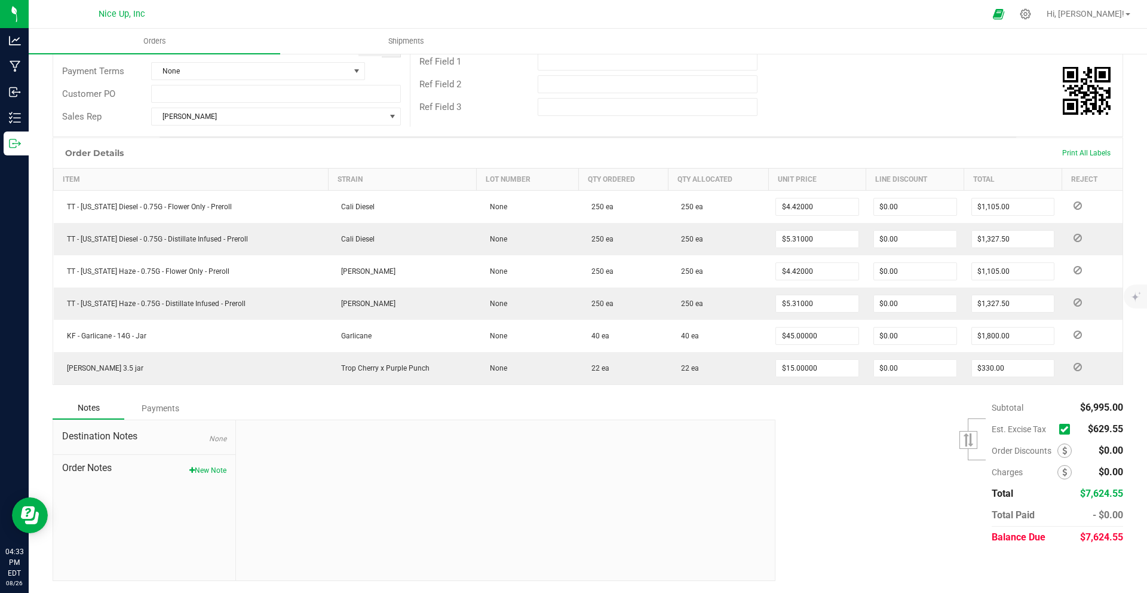
click at [1061, 429] on icon at bounding box center [1065, 429] width 8 height 0
click at [0, 0] on input "checkbox" at bounding box center [0, 0] width 0 height 0
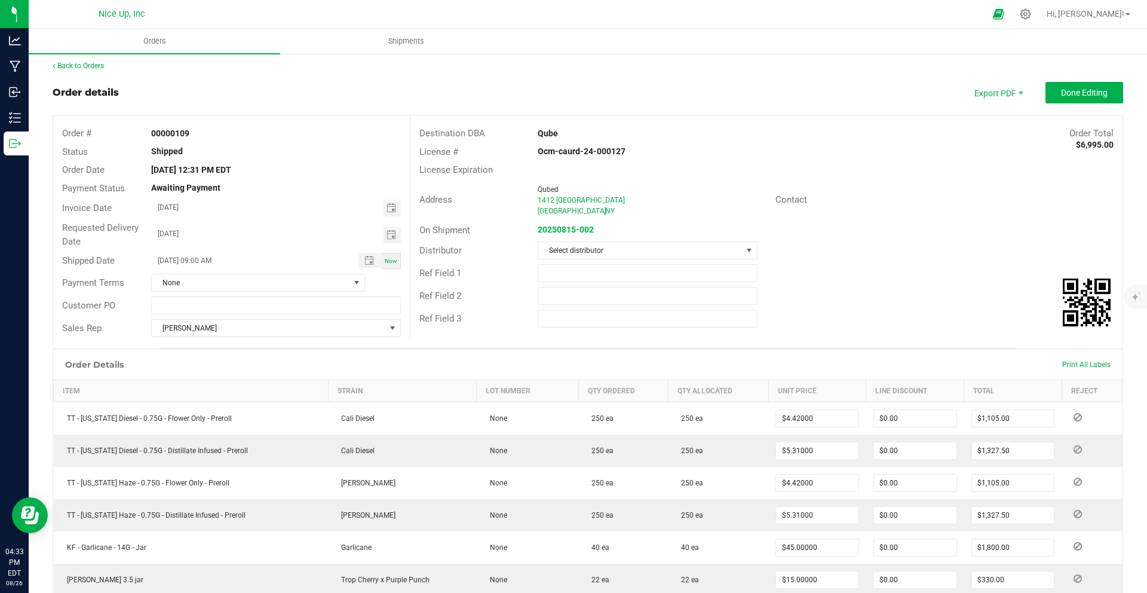
scroll to position [0, 0]
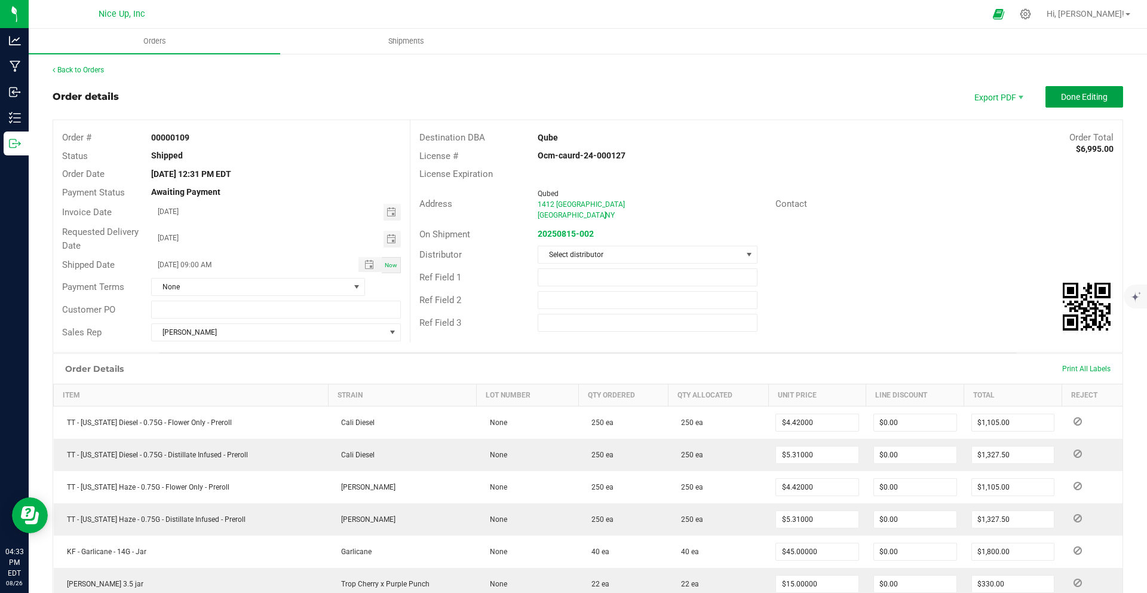
click at [1061, 98] on span "Done Editing" at bounding box center [1084, 97] width 47 height 10
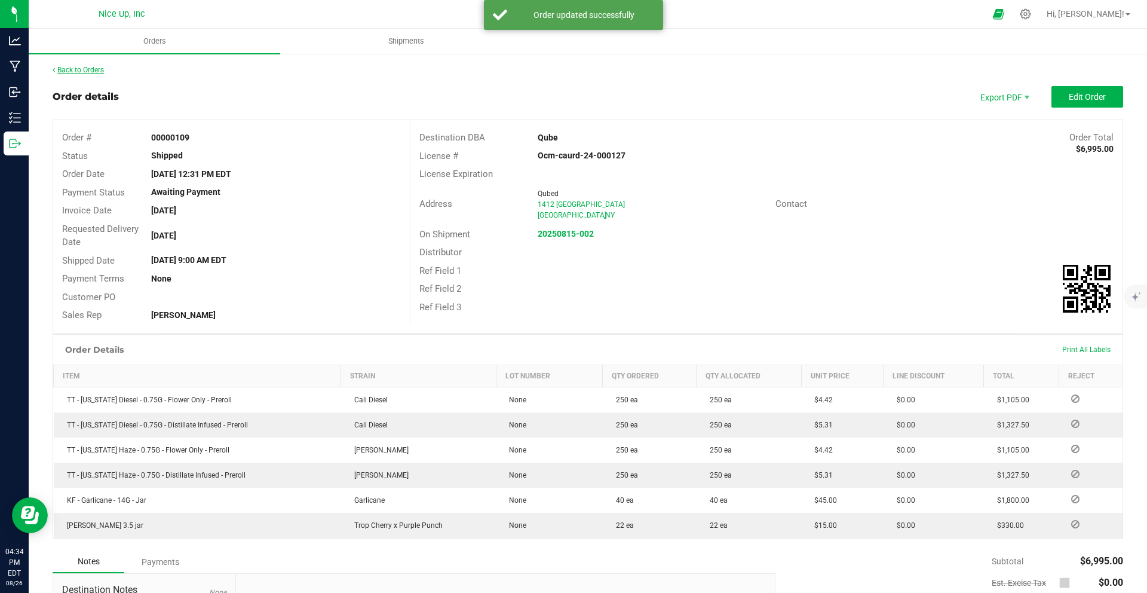
click at [82, 68] on link "Back to Orders" at bounding box center [78, 70] width 51 height 8
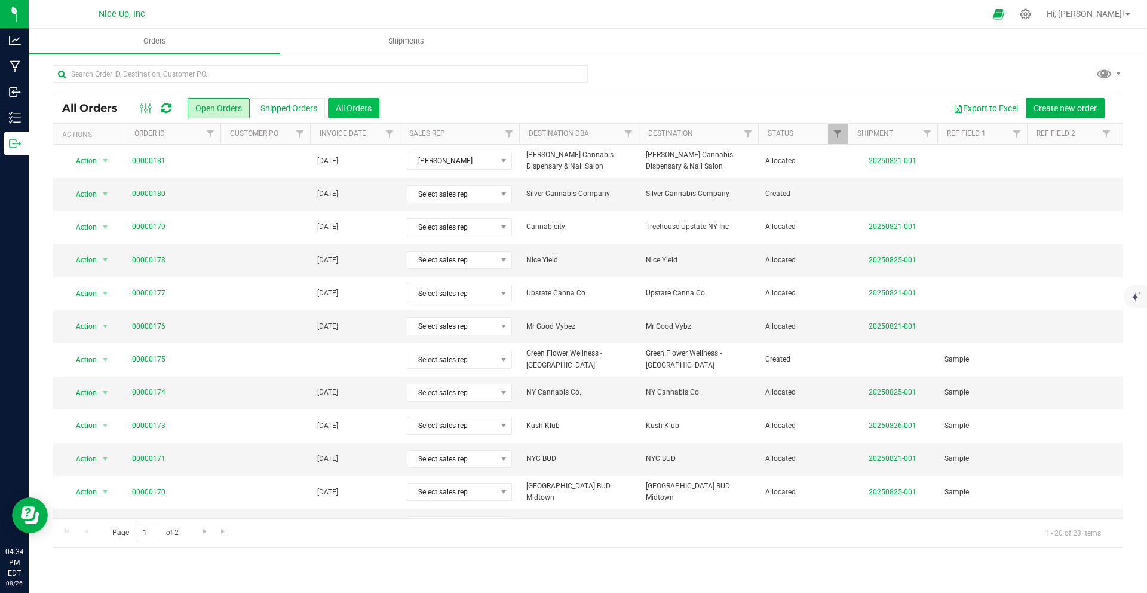
click at [355, 117] on button "All Orders" at bounding box center [353, 108] width 51 height 20
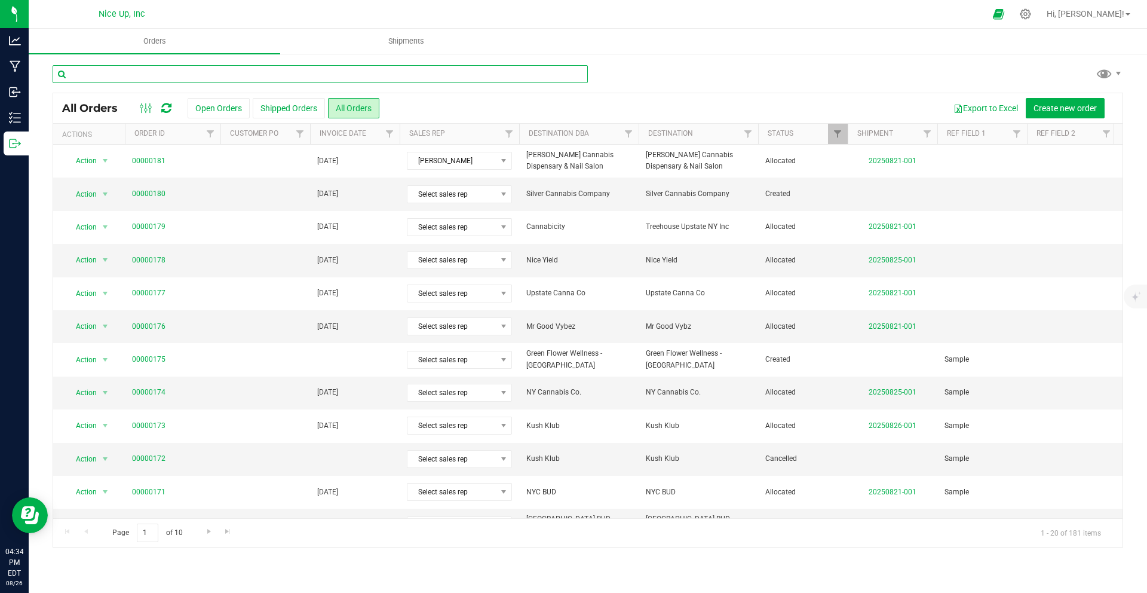
click at [259, 74] on input "text" at bounding box center [320, 74] width 535 height 18
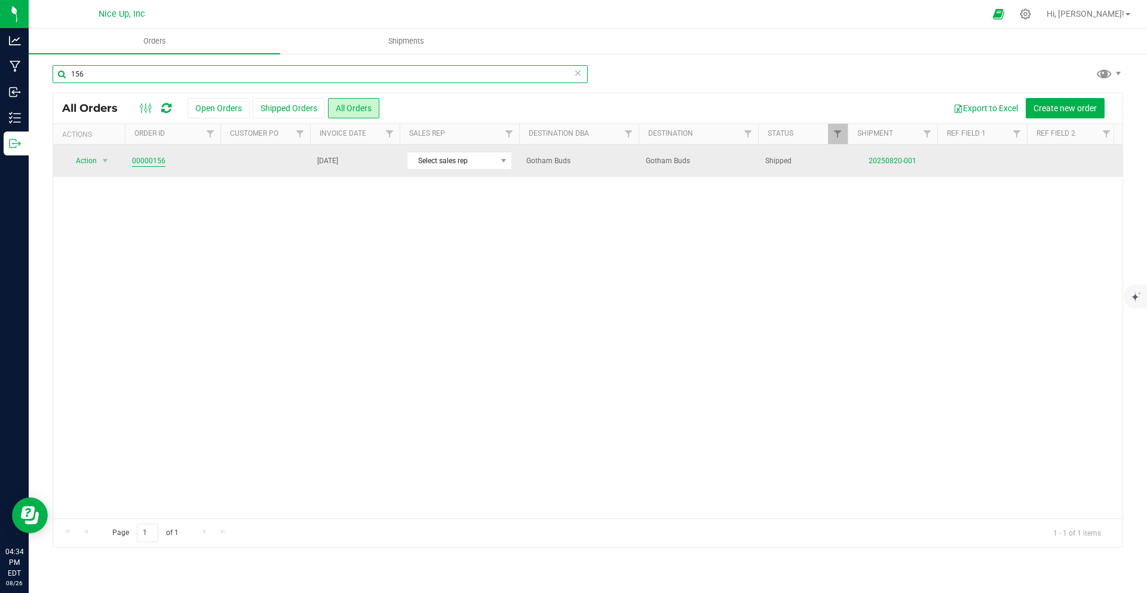
type input "156"
click at [145, 162] on link "00000156" at bounding box center [148, 160] width 33 height 11
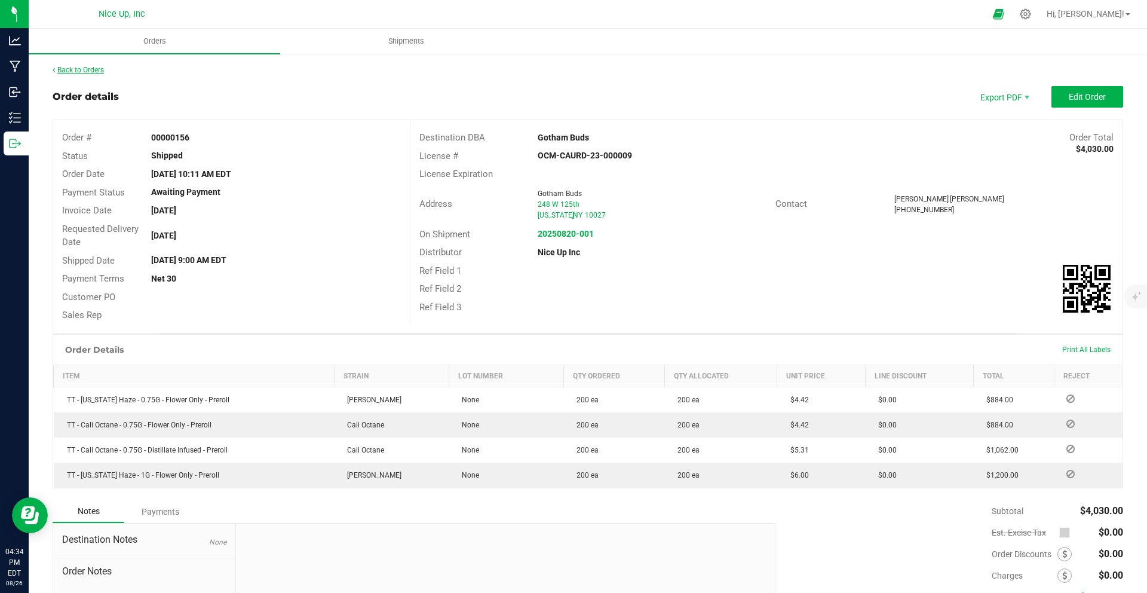
click at [85, 69] on link "Back to Orders" at bounding box center [78, 70] width 51 height 8
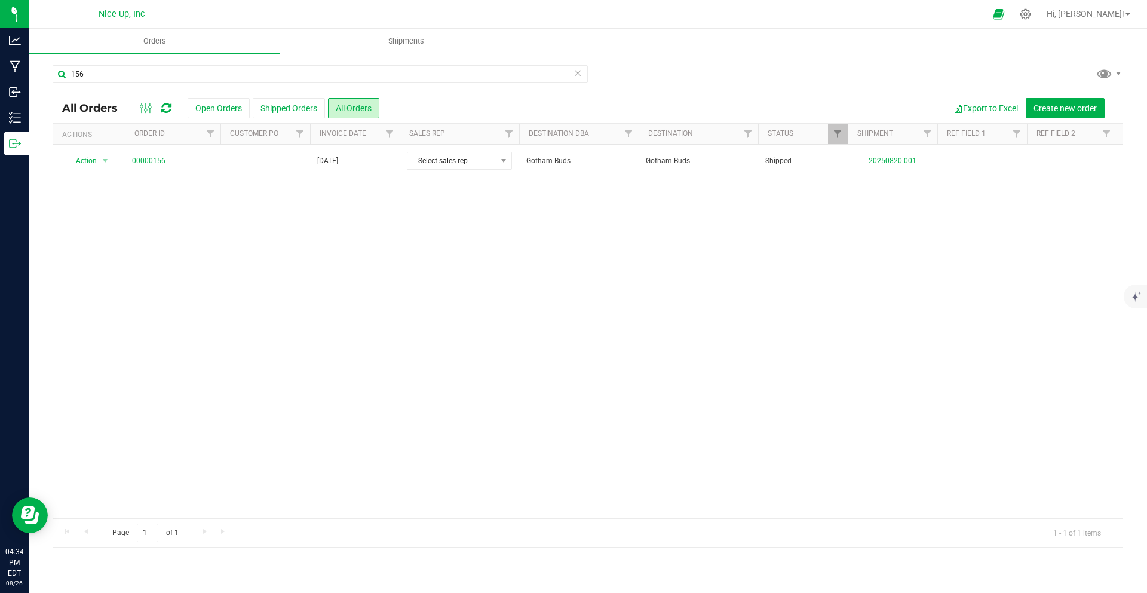
click at [579, 74] on icon at bounding box center [578, 72] width 8 height 14
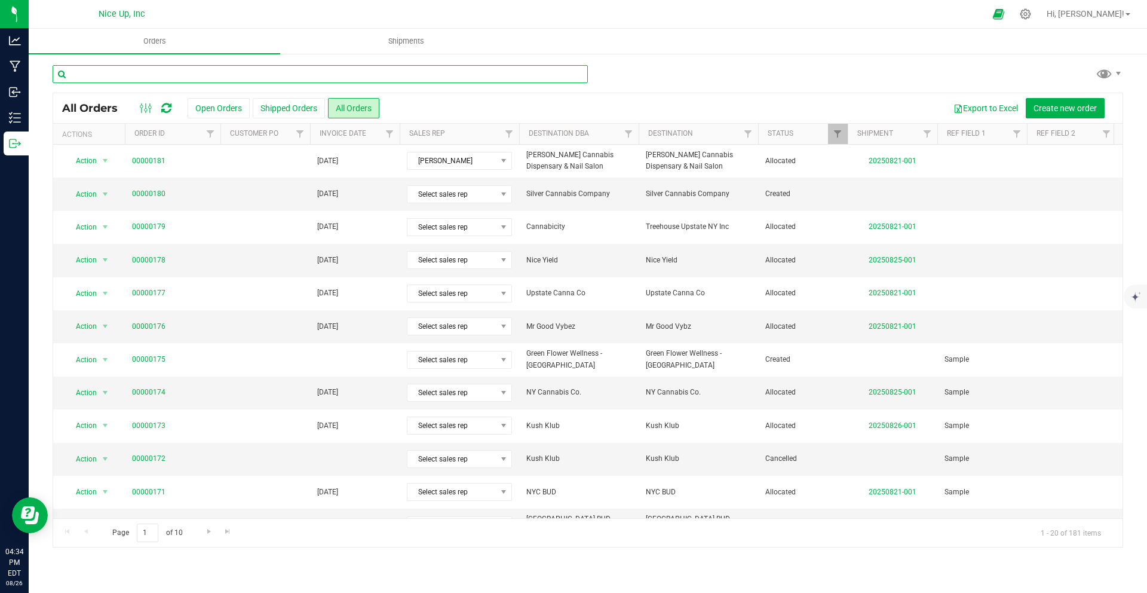
click at [166, 77] on input "text" at bounding box center [320, 74] width 535 height 18
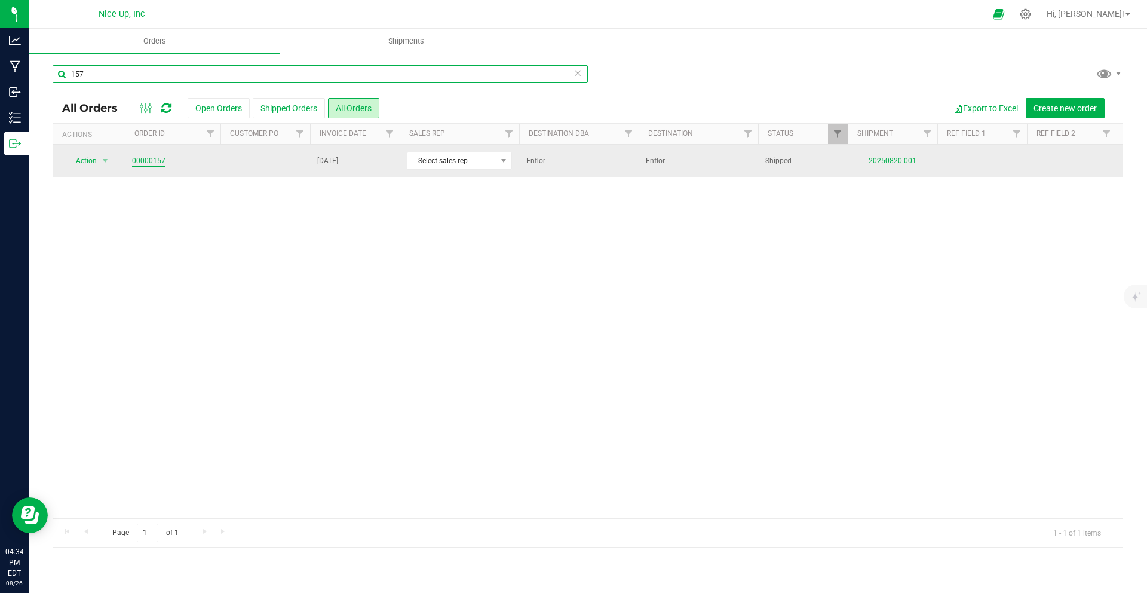
type input "157"
click at [155, 161] on link "00000157" at bounding box center [148, 160] width 33 height 11
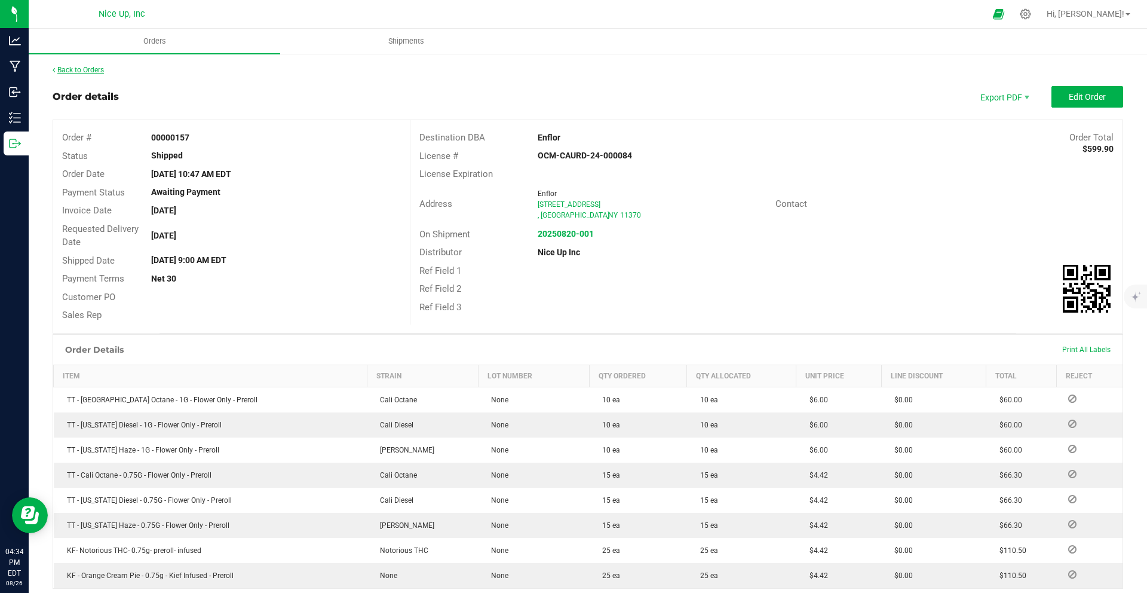
click at [91, 66] on link "Back to Orders" at bounding box center [78, 70] width 51 height 8
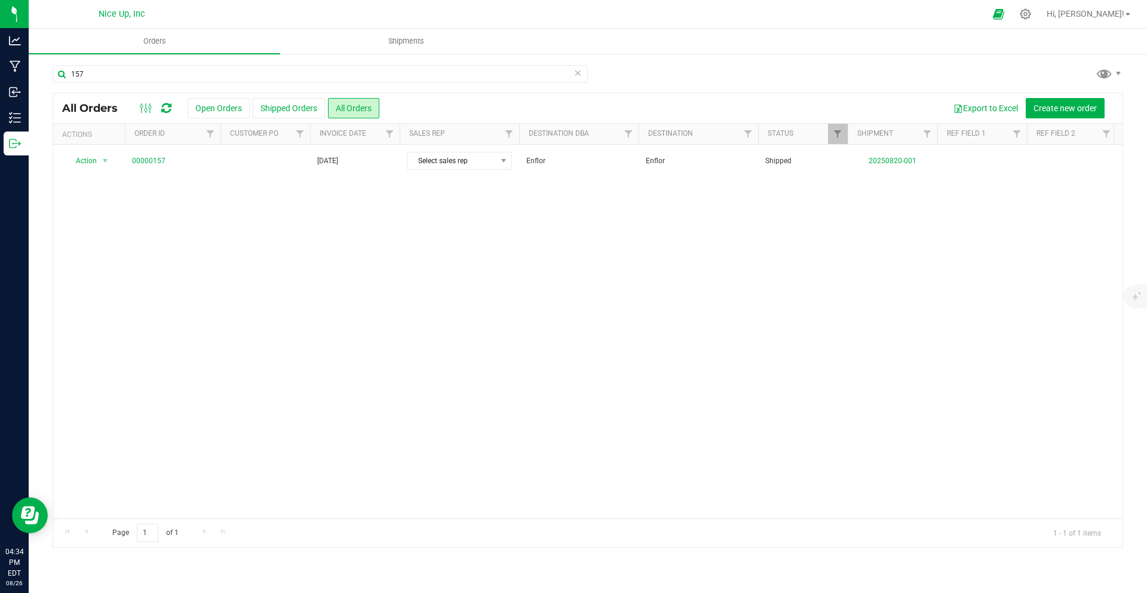
click at [576, 76] on icon at bounding box center [578, 72] width 8 height 14
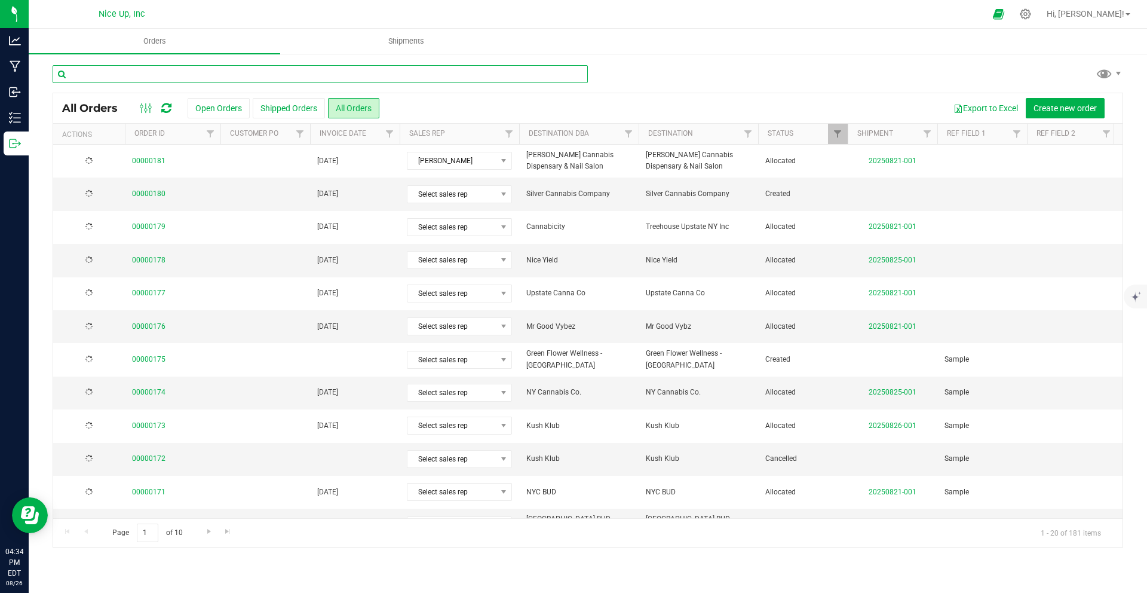
click at [422, 80] on input "text" at bounding box center [320, 74] width 535 height 18
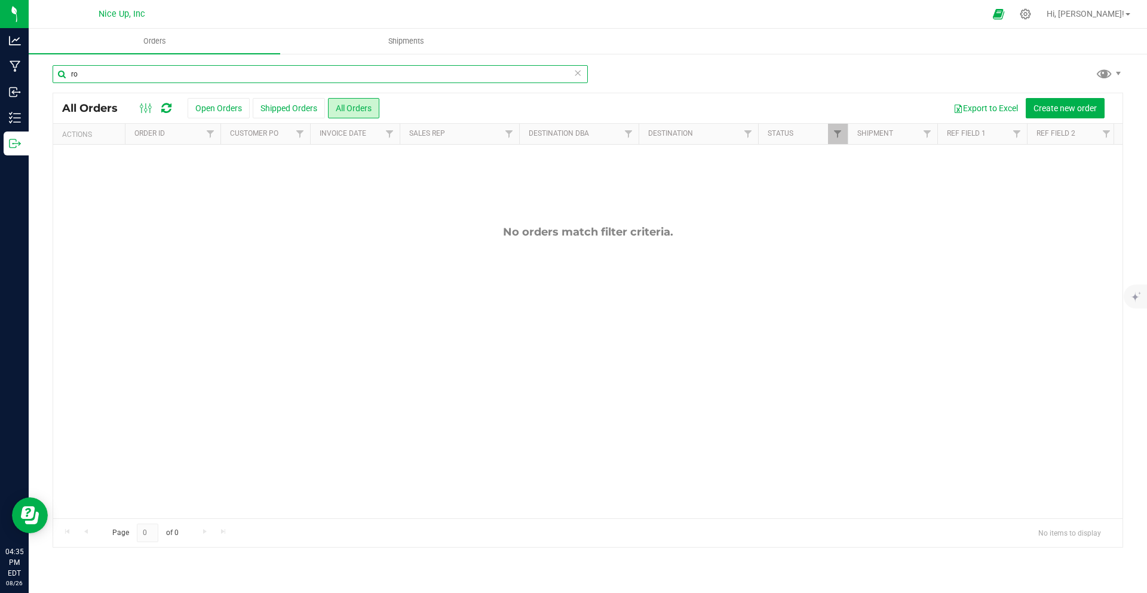
type input "r"
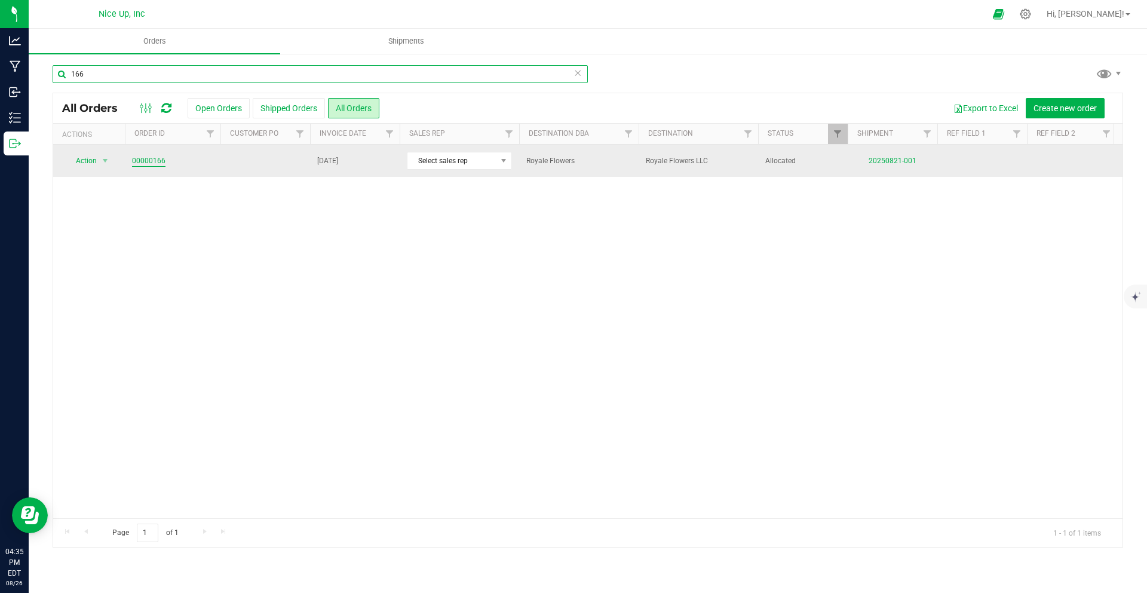
type input "166"
click at [156, 162] on link "00000166" at bounding box center [148, 160] width 33 height 11
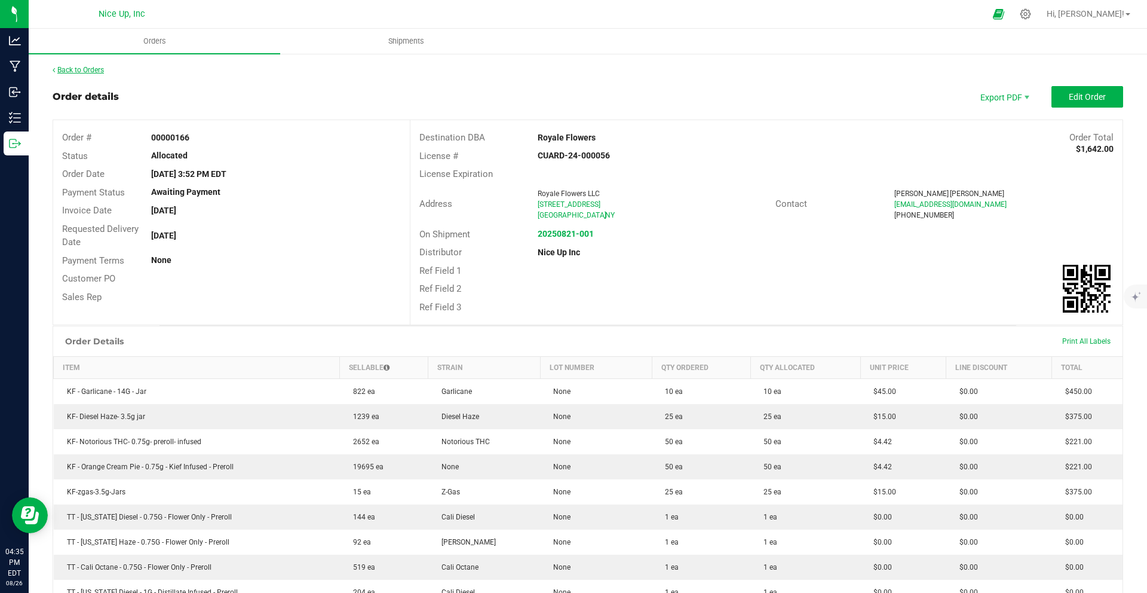
click at [81, 71] on link "Back to Orders" at bounding box center [78, 70] width 51 height 8
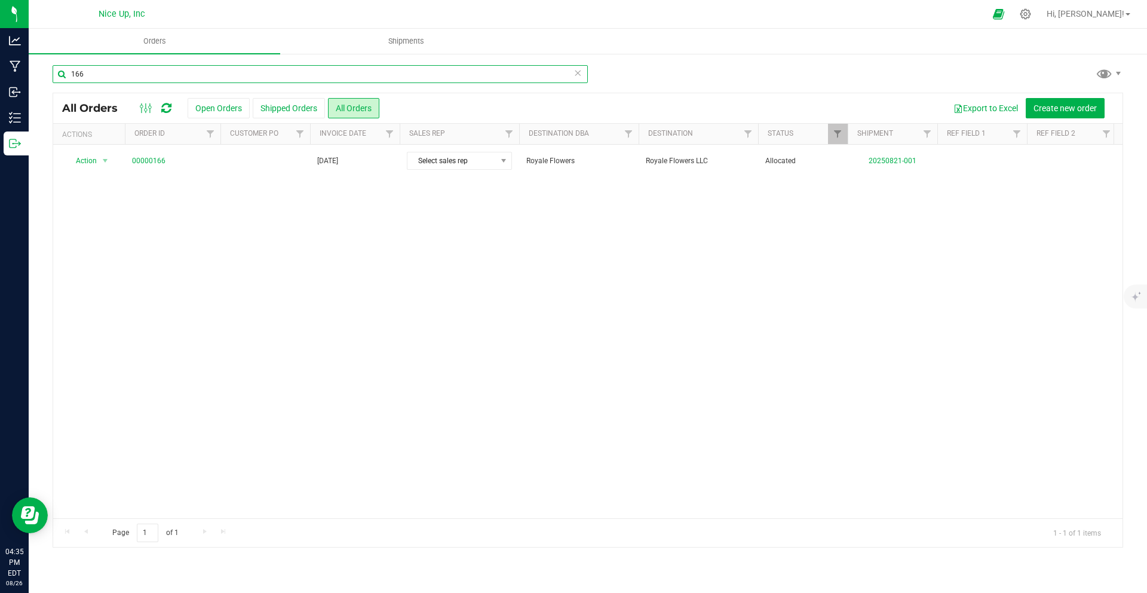
drag, startPoint x: 114, startPoint y: 75, endPoint x: 47, endPoint y: 74, distance: 66.3
click at [45, 73] on div "166 All Orders Open Orders Shipped Orders All Orders Export to Excel Create new…" at bounding box center [588, 306] width 1119 height 507
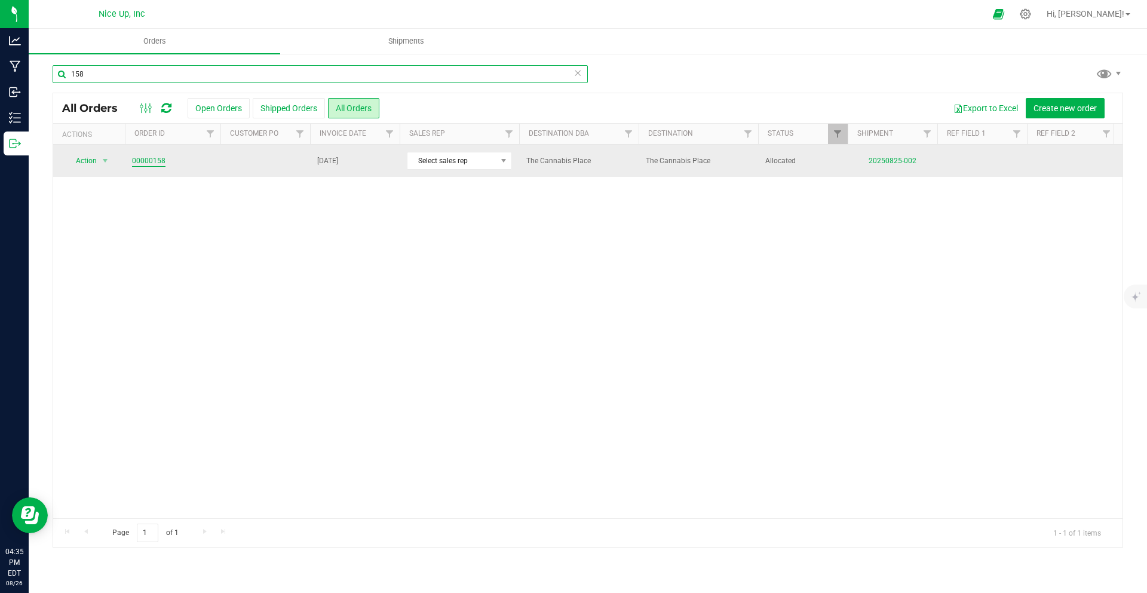
type input "158"
click at [159, 162] on link "00000158" at bounding box center [148, 160] width 33 height 11
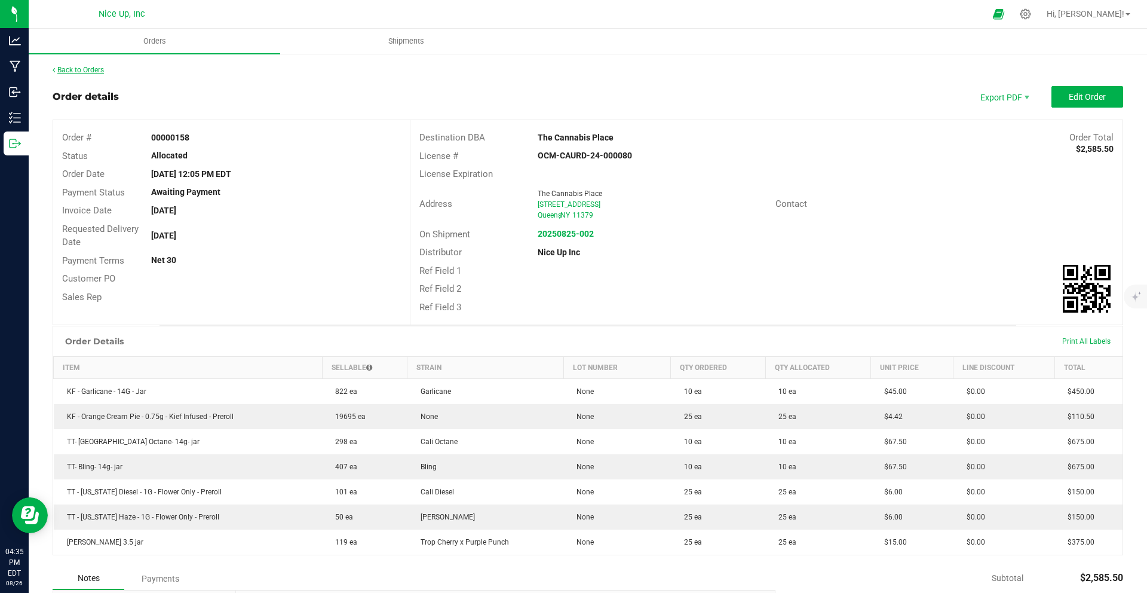
click at [97, 70] on link "Back to Orders" at bounding box center [78, 70] width 51 height 8
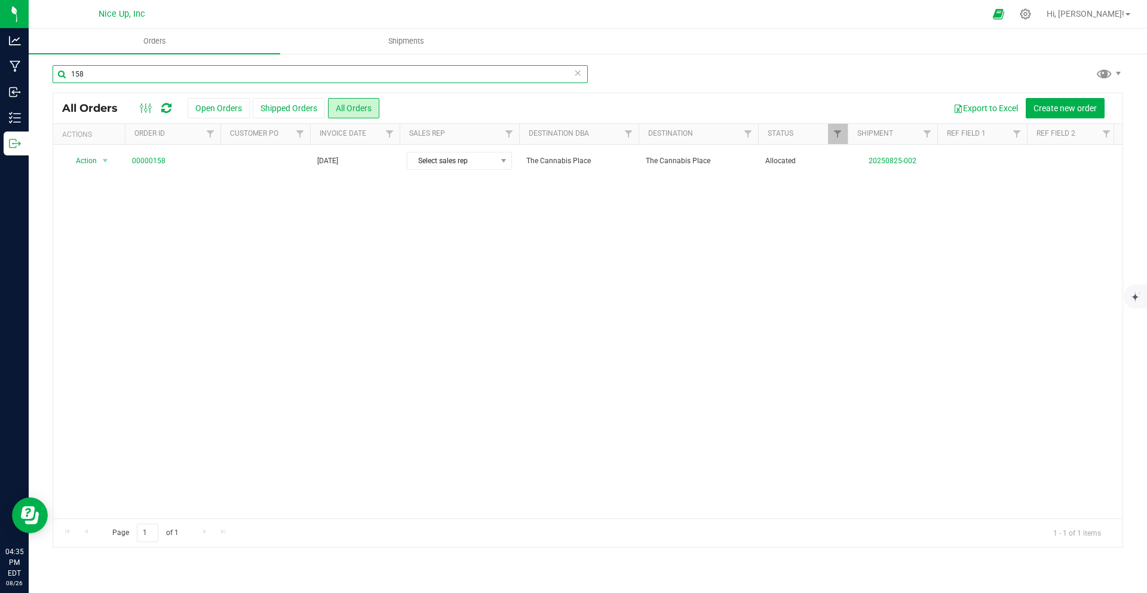
click at [562, 75] on input "158" at bounding box center [320, 74] width 535 height 18
click at [574, 75] on icon at bounding box center [578, 72] width 8 height 14
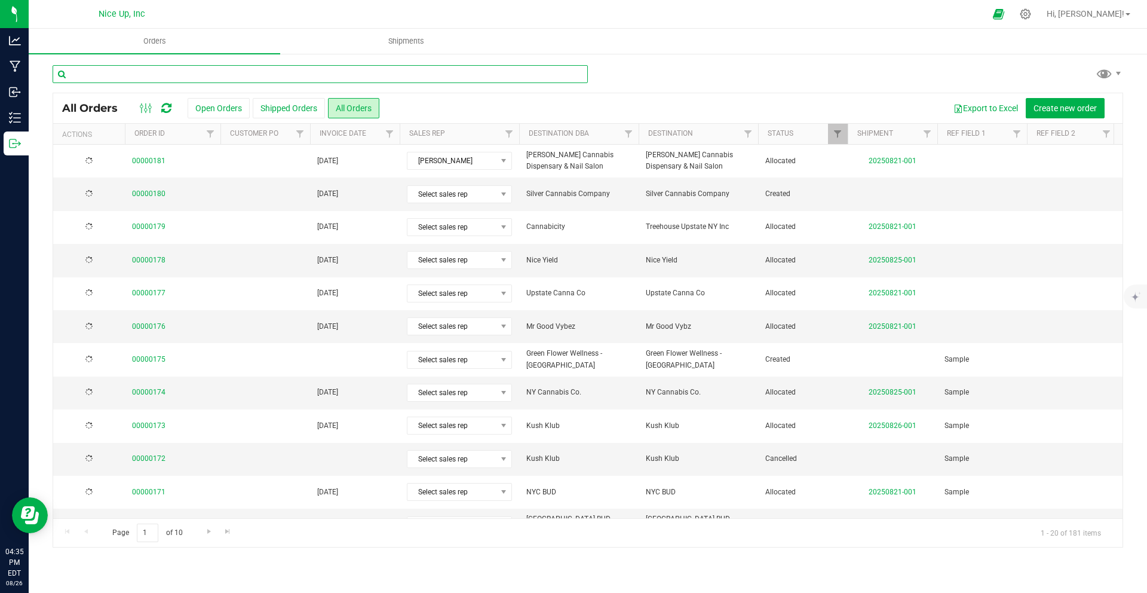
click at [527, 73] on input "text" at bounding box center [320, 74] width 535 height 18
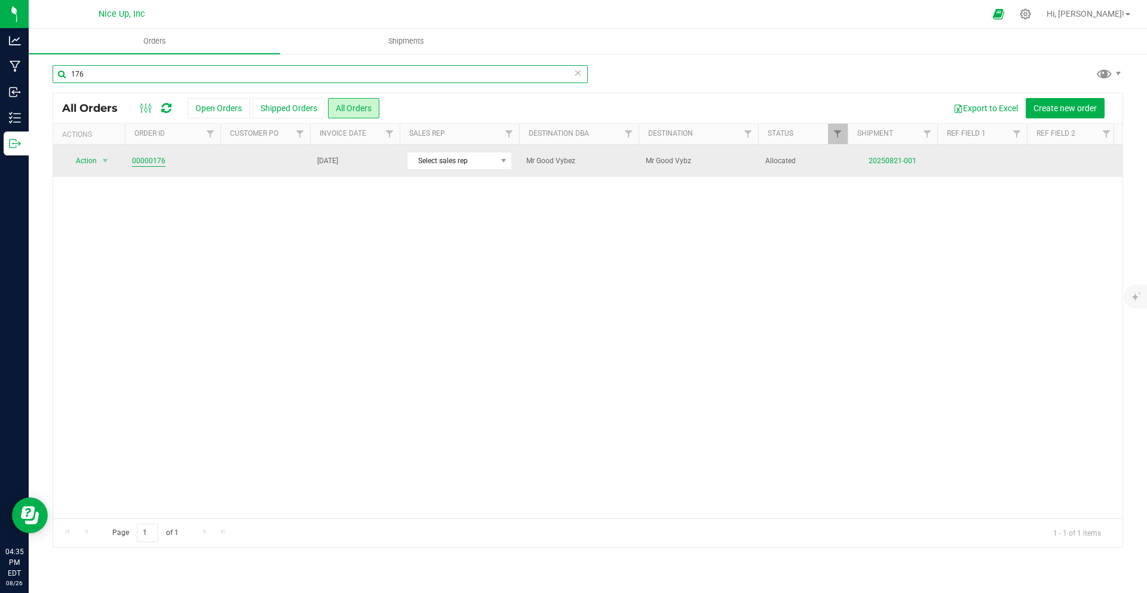
type input "176"
click at [160, 162] on link "00000176" at bounding box center [148, 160] width 33 height 11
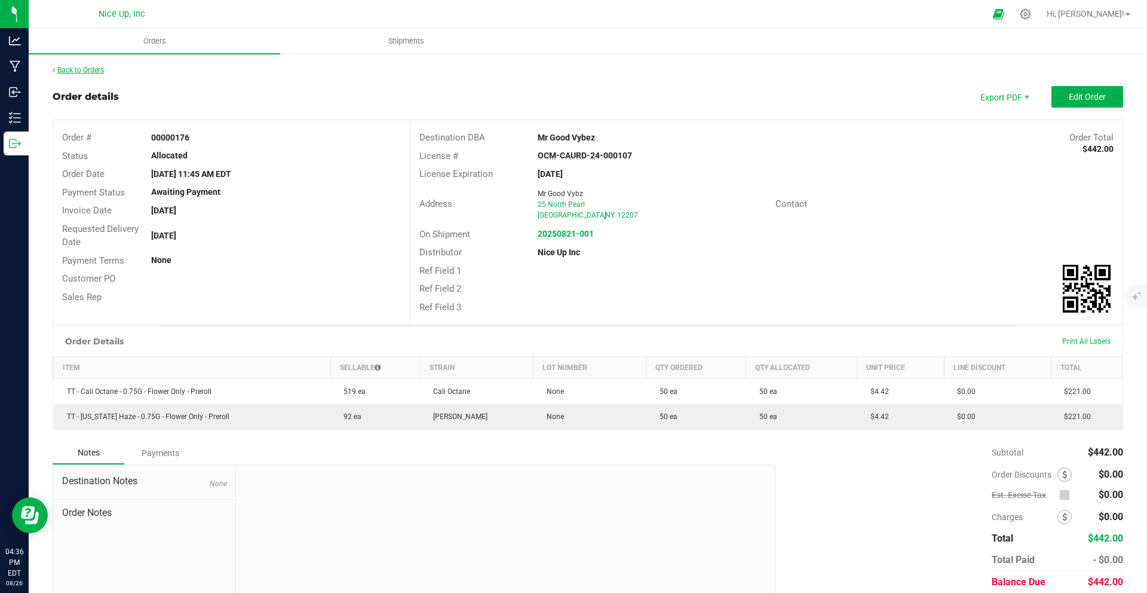
click at [90, 67] on link "Back to Orders" at bounding box center [78, 70] width 51 height 8
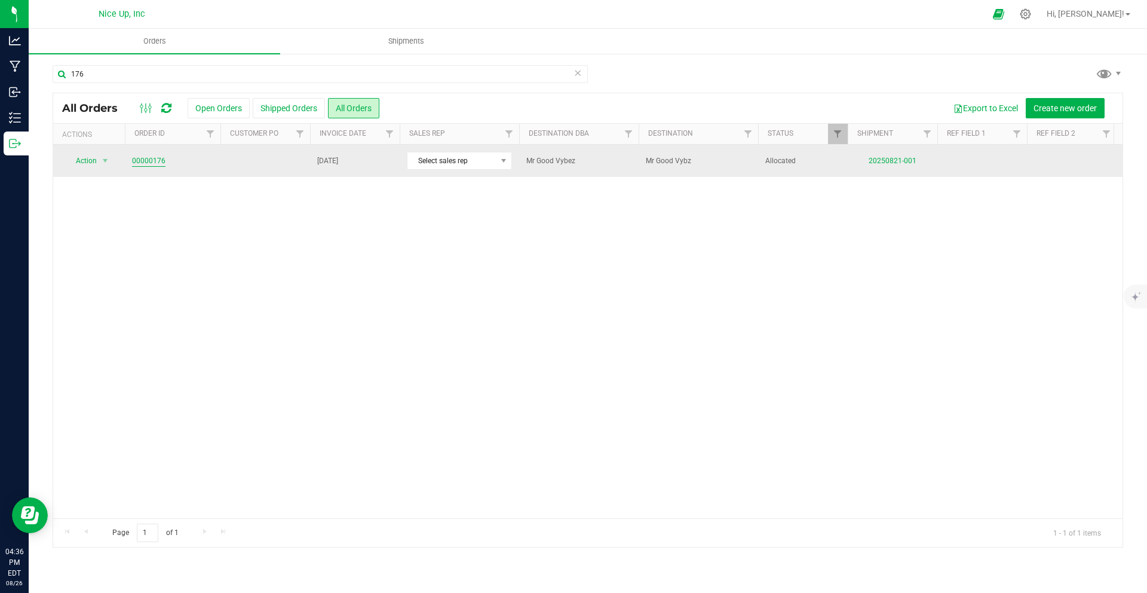
click at [152, 164] on link "00000176" at bounding box center [148, 160] width 33 height 11
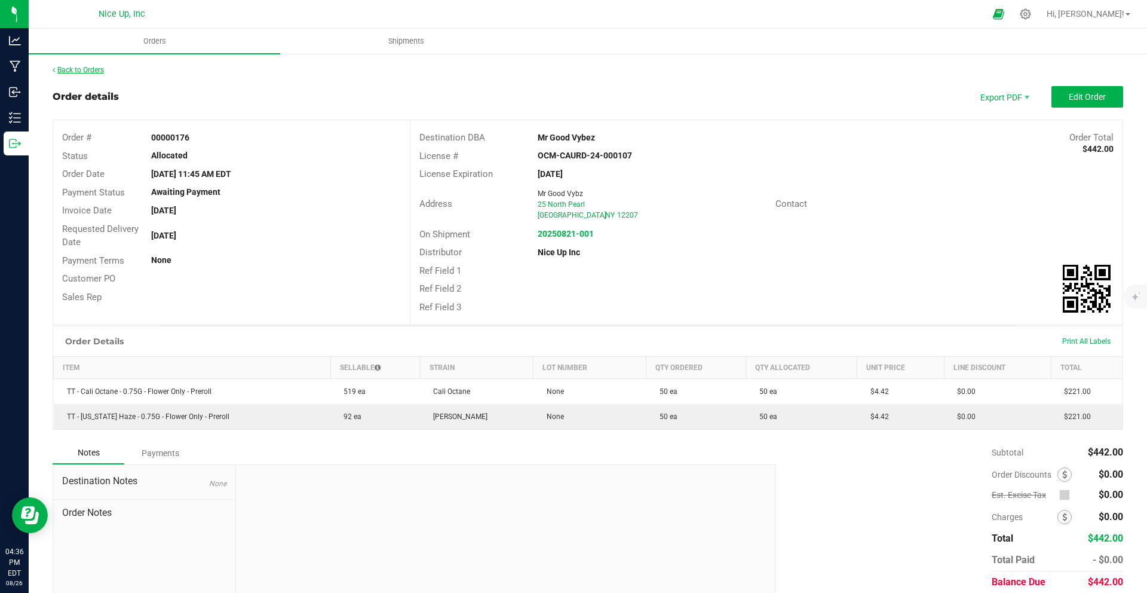
click at [95, 70] on link "Back to Orders" at bounding box center [78, 70] width 51 height 8
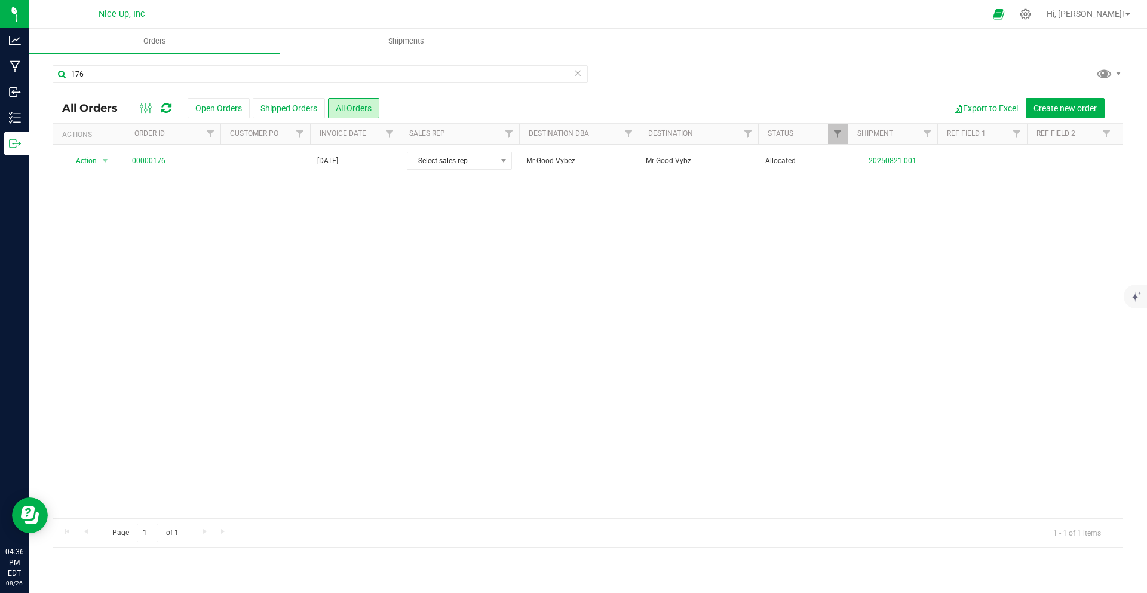
click at [578, 74] on icon at bounding box center [578, 72] width 8 height 14
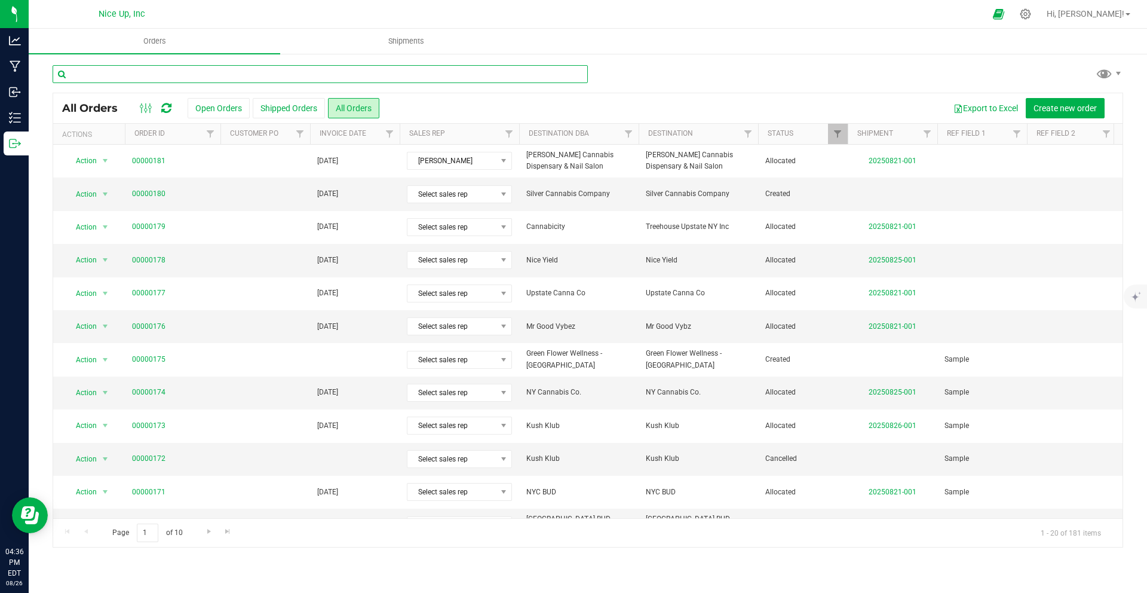
click at [250, 77] on input "text" at bounding box center [320, 74] width 535 height 18
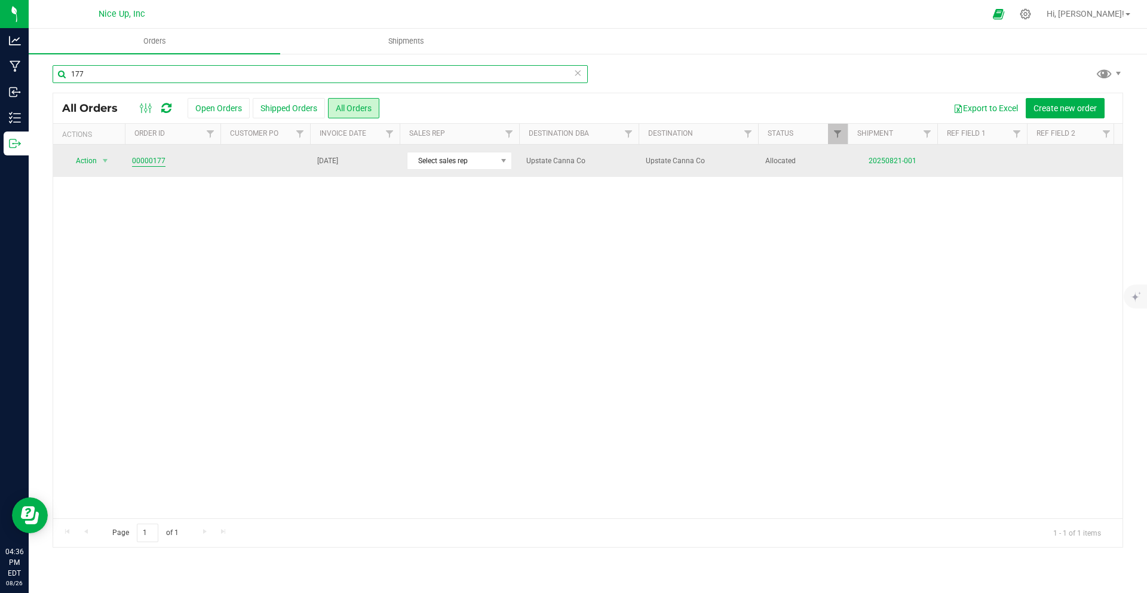
type input "177"
click at [152, 158] on link "00000177" at bounding box center [148, 160] width 33 height 11
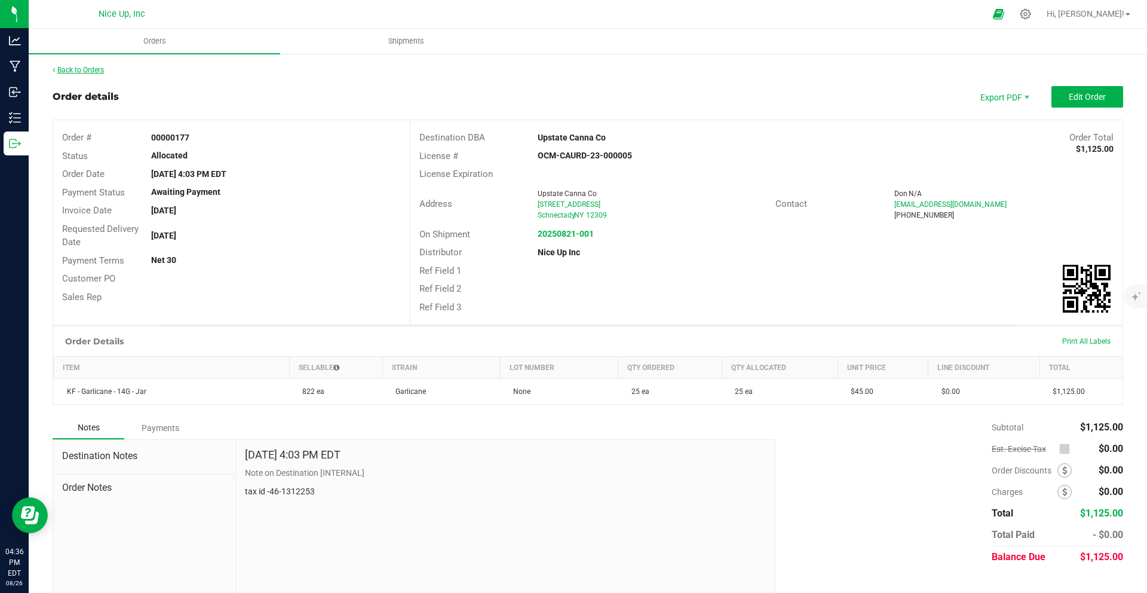
click at [88, 69] on link "Back to Orders" at bounding box center [78, 70] width 51 height 8
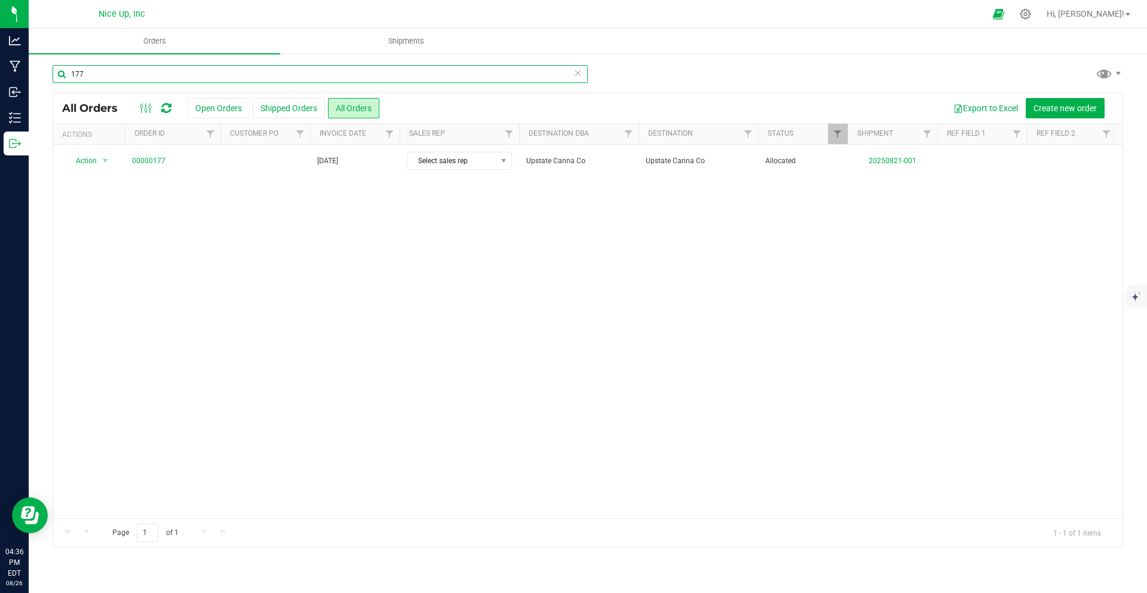
click at [113, 75] on input "177" at bounding box center [320, 74] width 535 height 18
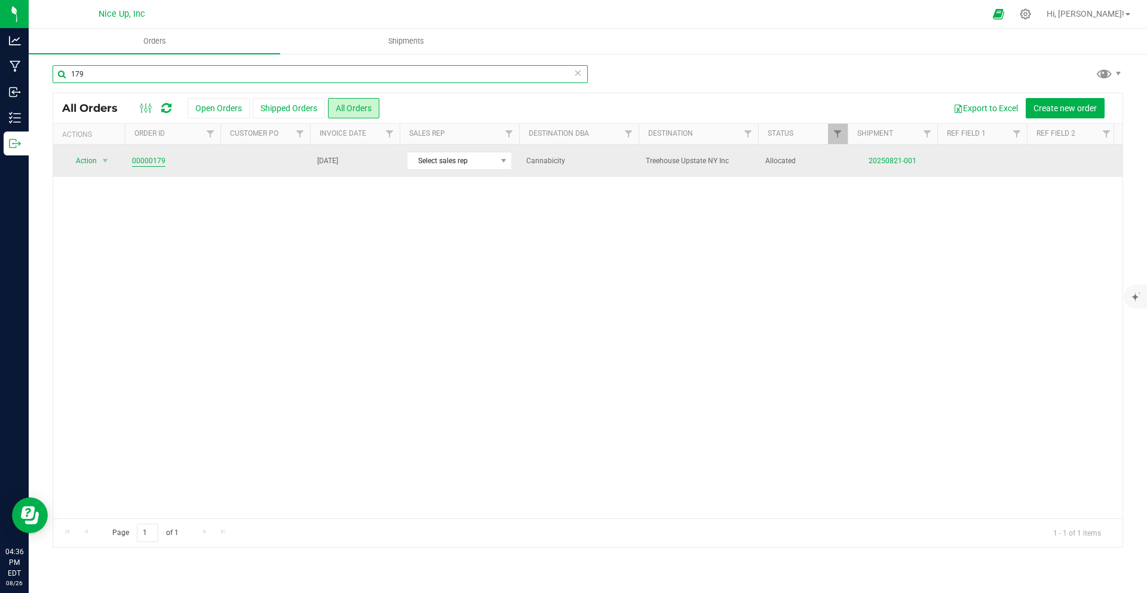
type input "179"
click at [148, 159] on link "00000179" at bounding box center [148, 160] width 33 height 11
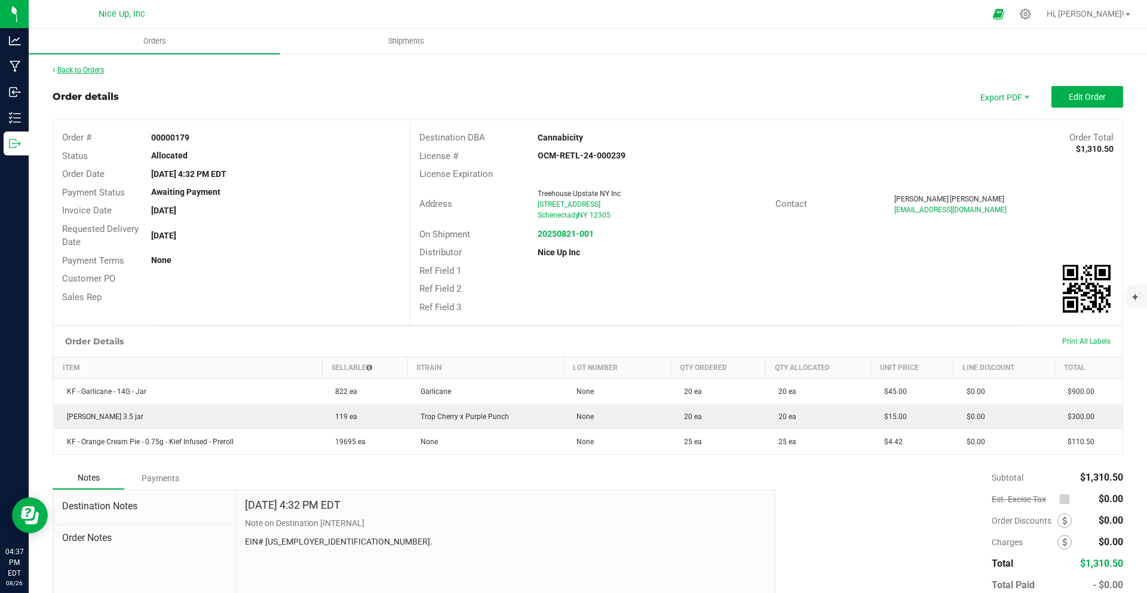
click at [100, 69] on link "Back to Orders" at bounding box center [78, 70] width 51 height 8
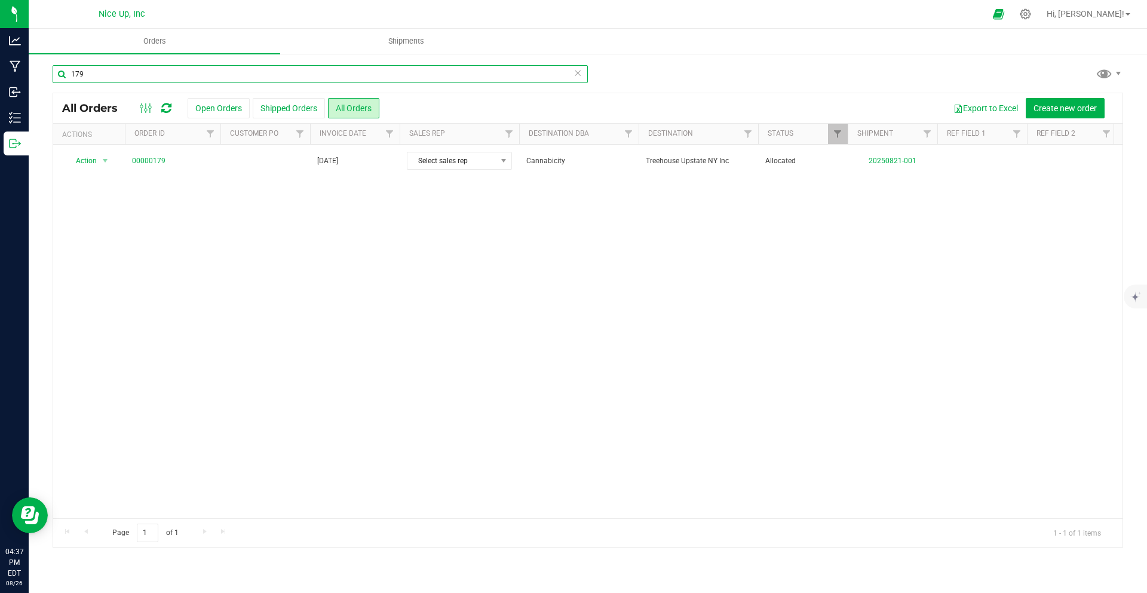
click at [272, 76] on input "179" at bounding box center [320, 74] width 535 height 18
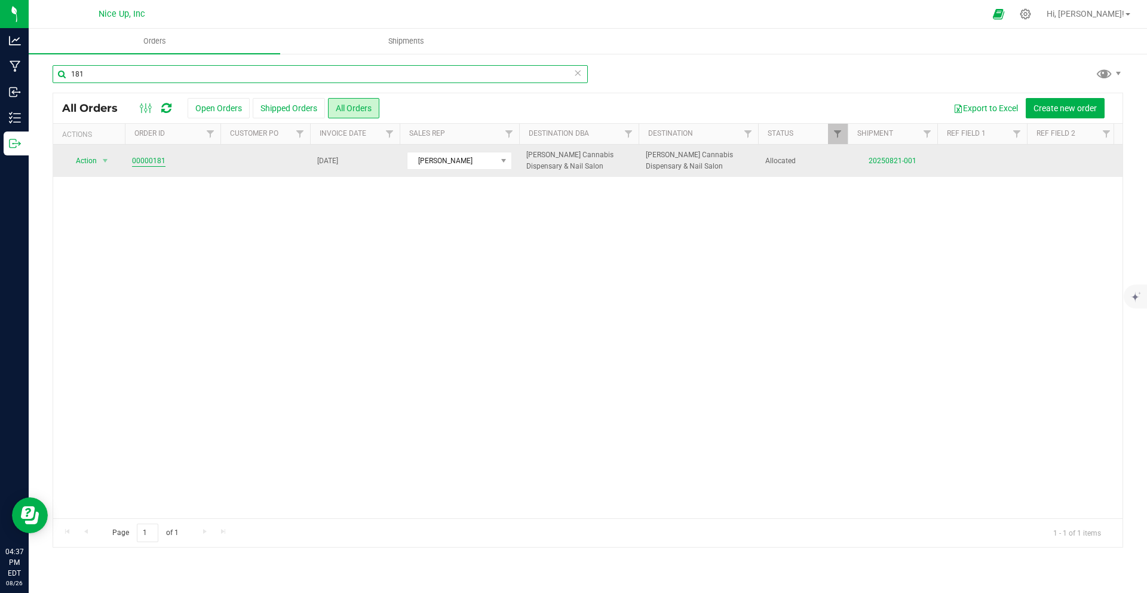
type input "181"
click at [151, 162] on link "00000181" at bounding box center [148, 160] width 33 height 11
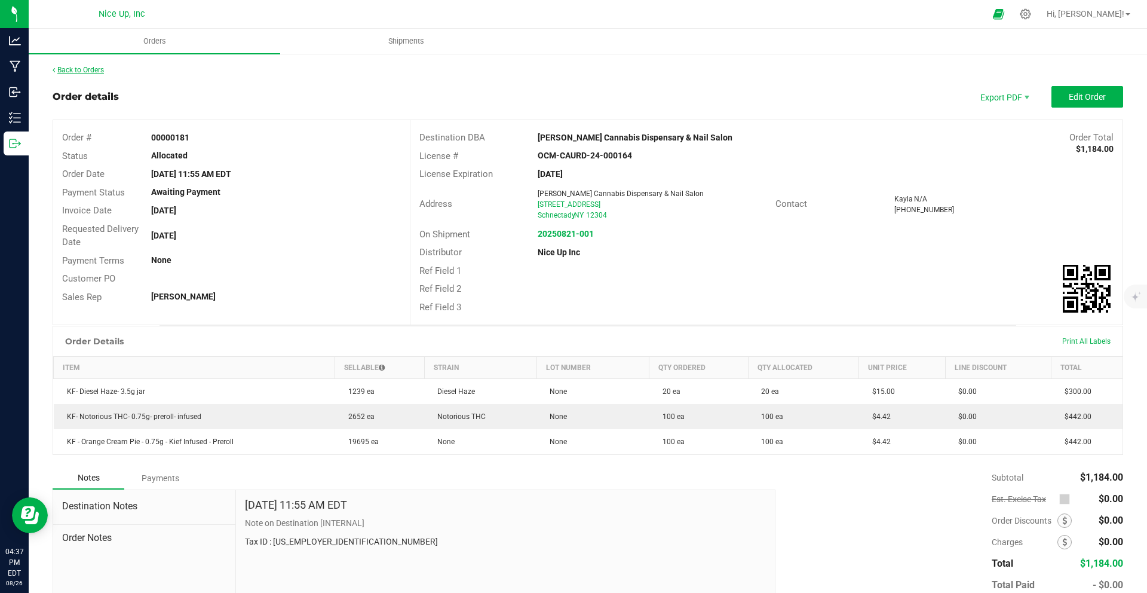
click at [81, 69] on link "Back to Orders" at bounding box center [78, 70] width 51 height 8
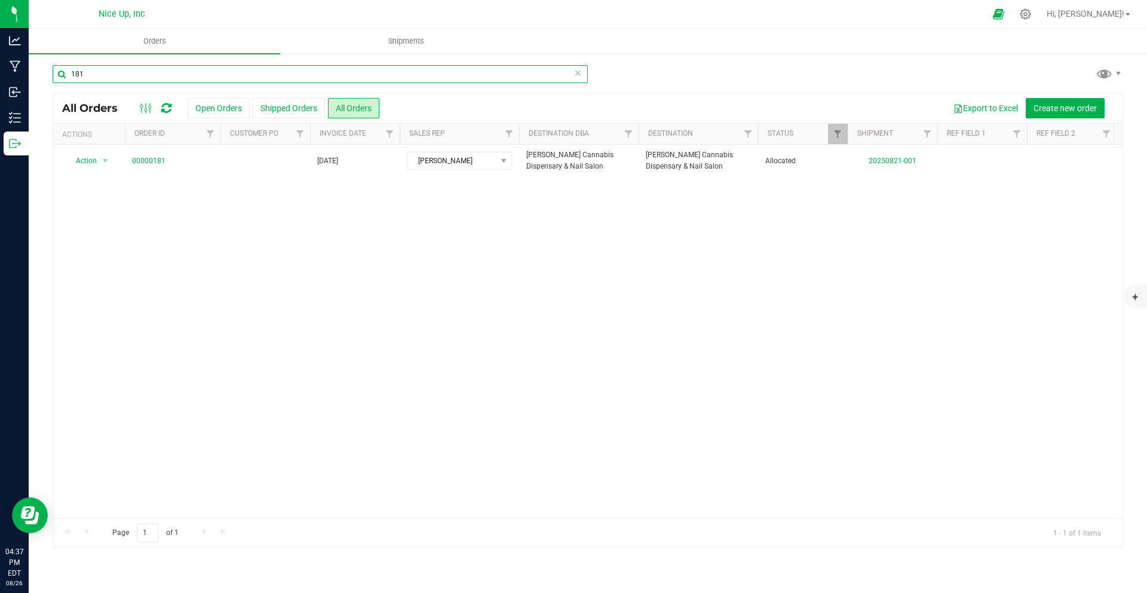
click at [221, 73] on input "181" at bounding box center [320, 74] width 535 height 18
type input "1"
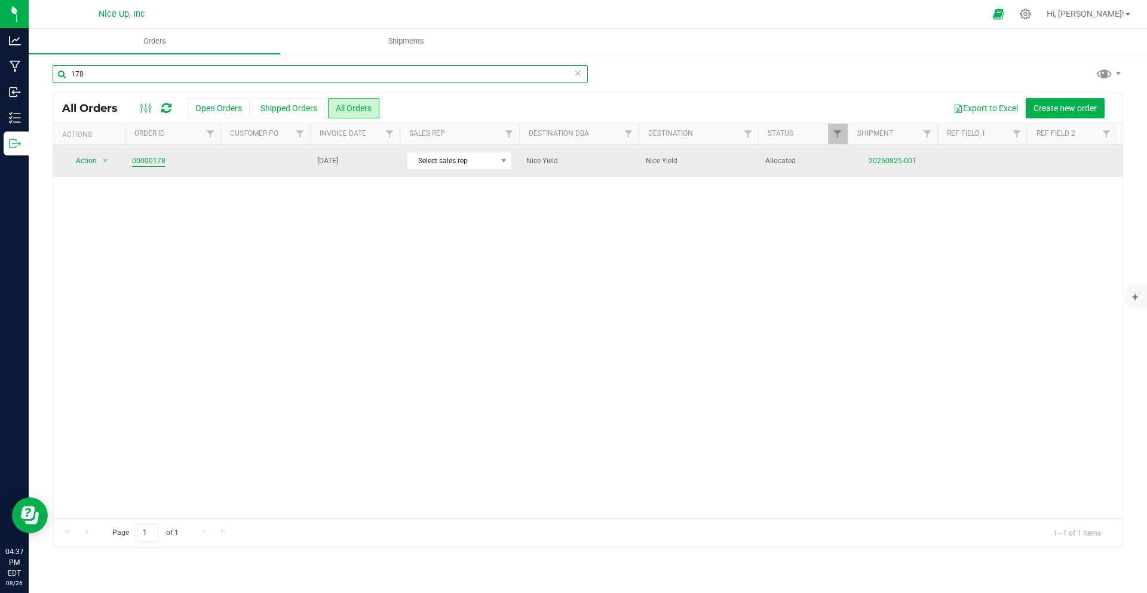
type input "178"
click at [155, 158] on link "00000178" at bounding box center [148, 160] width 33 height 11
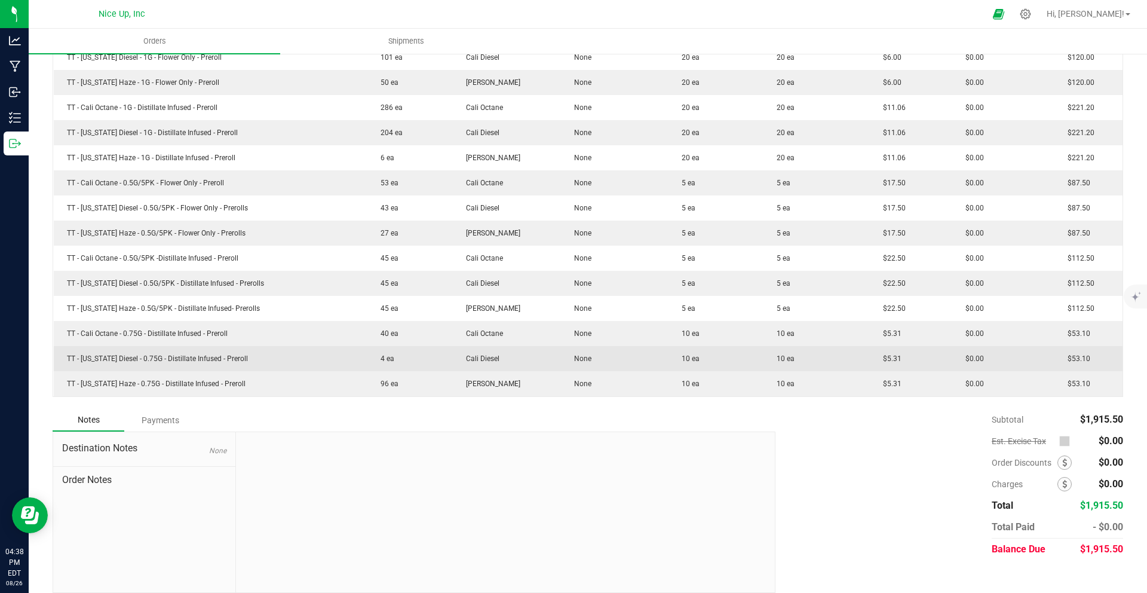
scroll to position [446, 0]
